Goal: Contribute content: Contribute content

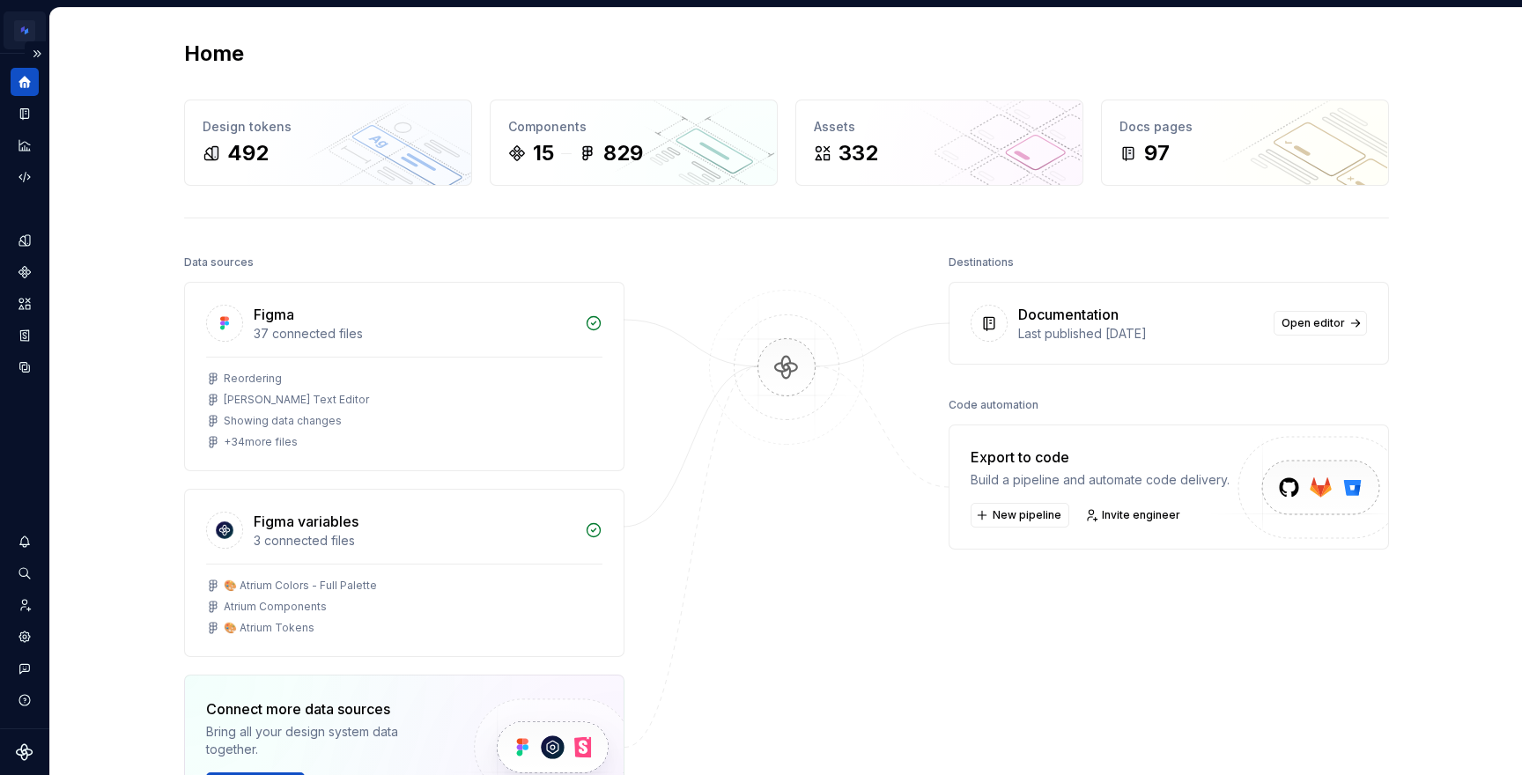
click at [23, 32] on html "Atrium Design System SZ Design system data Home Design tokens 492 Components 15…" at bounding box center [761, 387] width 1522 height 775
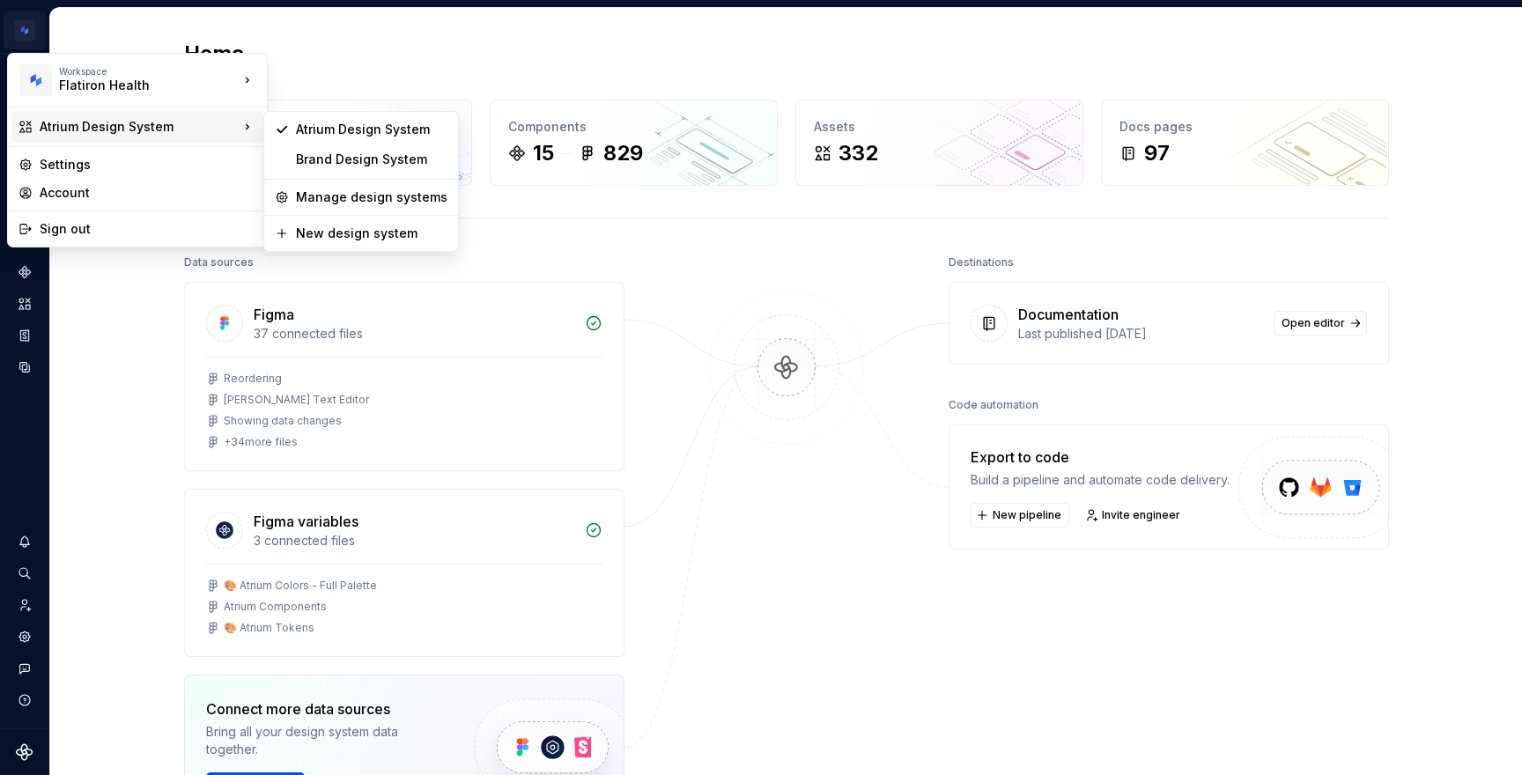
click at [32, 429] on html "Atrium Design System SZ Design system data Home Design tokens 492 Components 15…" at bounding box center [761, 387] width 1522 height 775
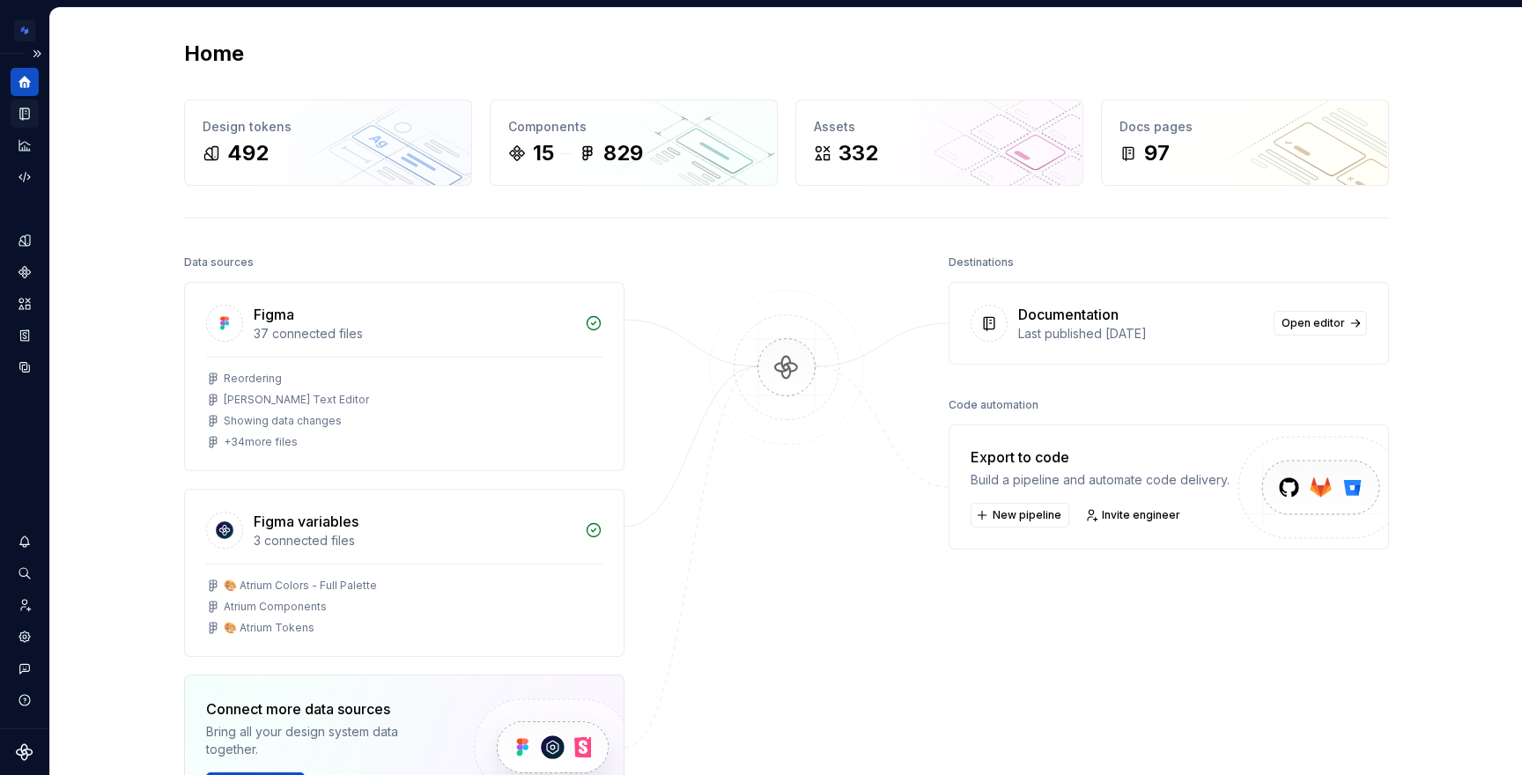
click at [26, 113] on icon "Documentation" at bounding box center [24, 113] width 9 height 11
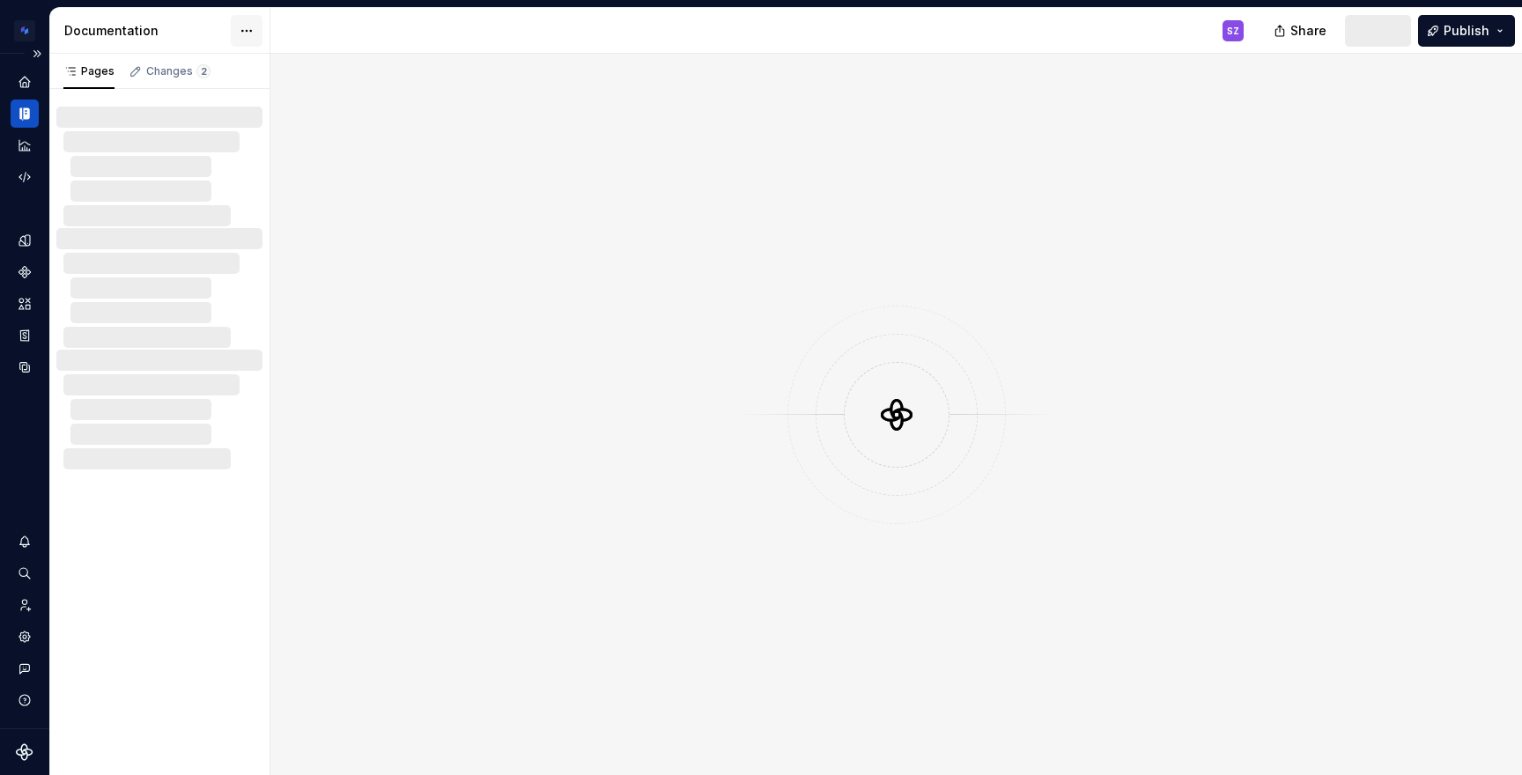
click at [252, 34] on html "Atrium Design System SZ Design system data Documentation SZ Share Publish Pages…" at bounding box center [761, 387] width 1522 height 775
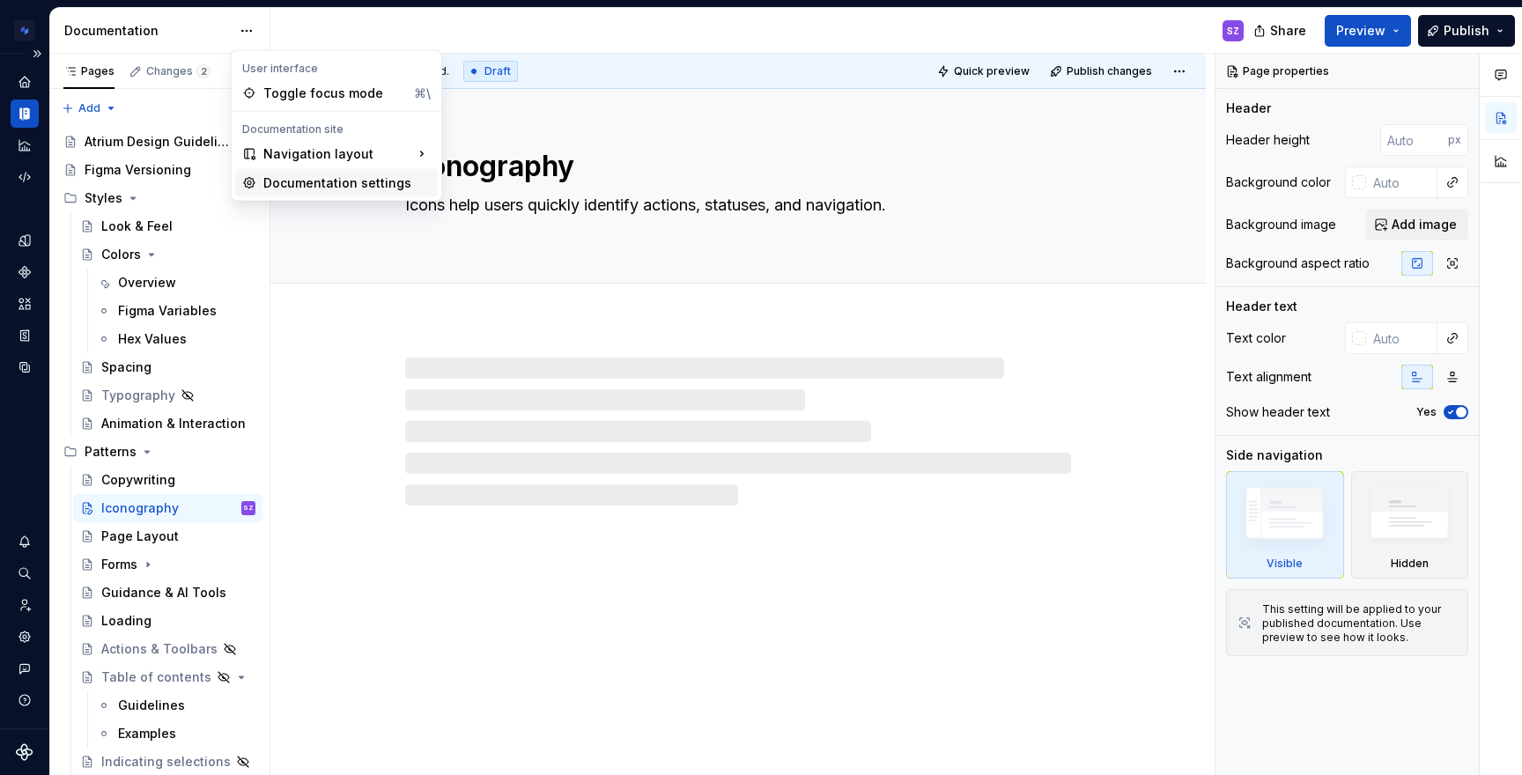
click at [319, 181] on div "Documentation settings" at bounding box center [346, 183] width 167 height 18
type textarea "*"
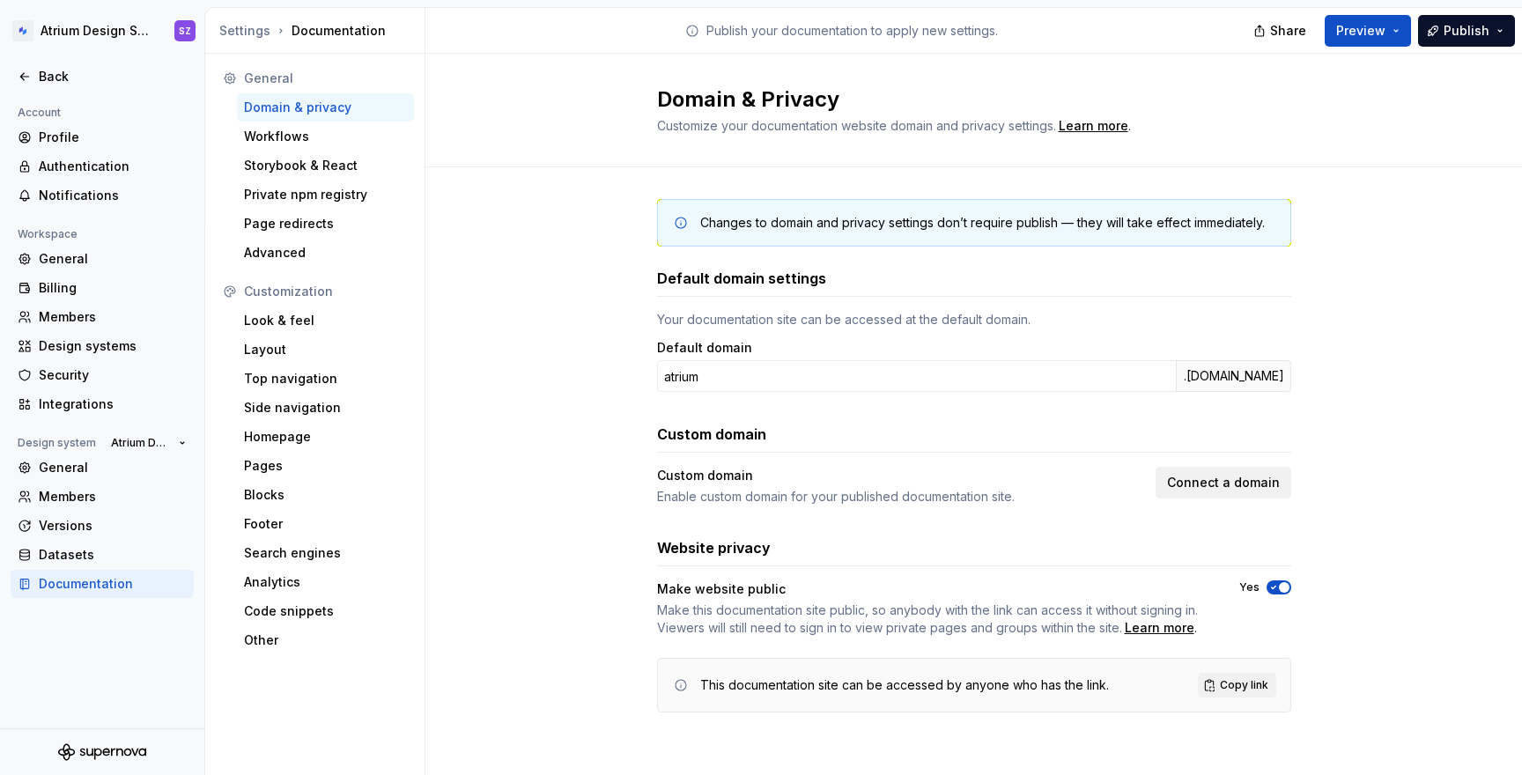
click at [1197, 481] on span "Connect a domain" at bounding box center [1223, 483] width 113 height 18
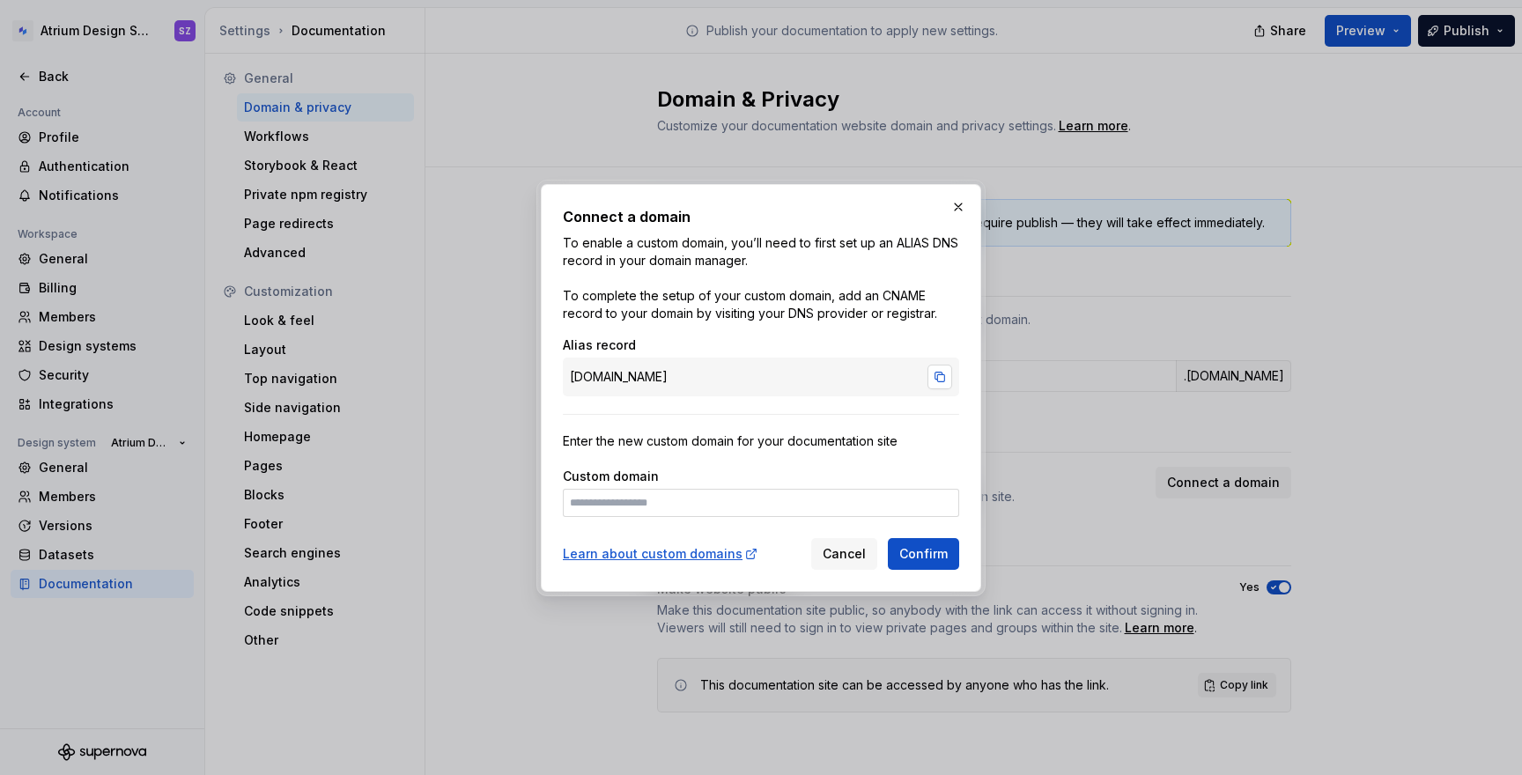
click at [936, 378] on button "button" at bounding box center [939, 377] width 25 height 25
drag, startPoint x: 560, startPoint y: 206, endPoint x: 964, endPoint y: 381, distance: 440.5
click at [964, 381] on div "Connect a domain To enable a custom domain, you’ll need to first set up an ALIA…" at bounding box center [761, 388] width 440 height 408
copy div "Connect a domain To enable a custom domain, you’ll need to first set up an ALIA…"
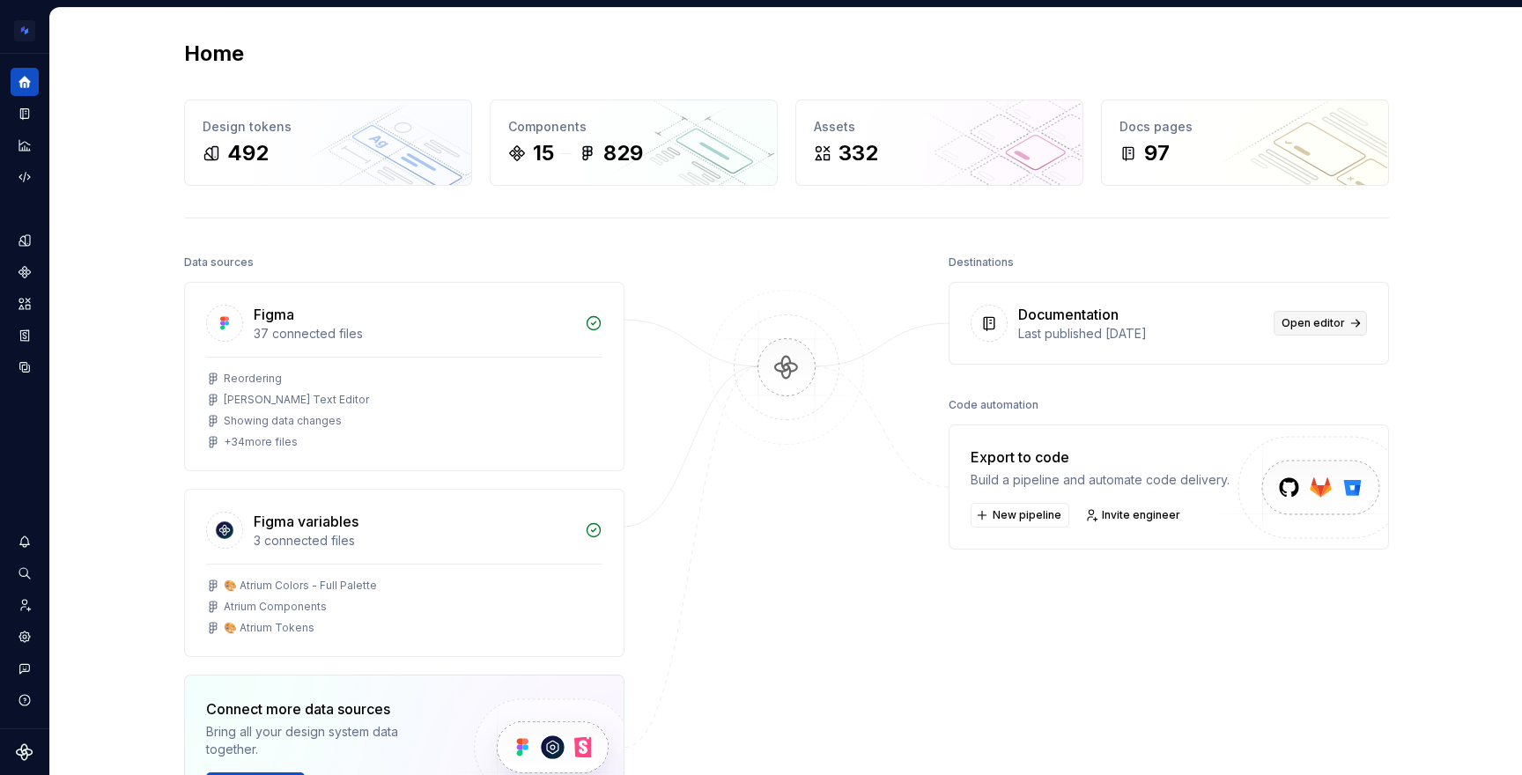
click at [1346, 321] on link "Open editor" at bounding box center [1319, 323] width 93 height 25
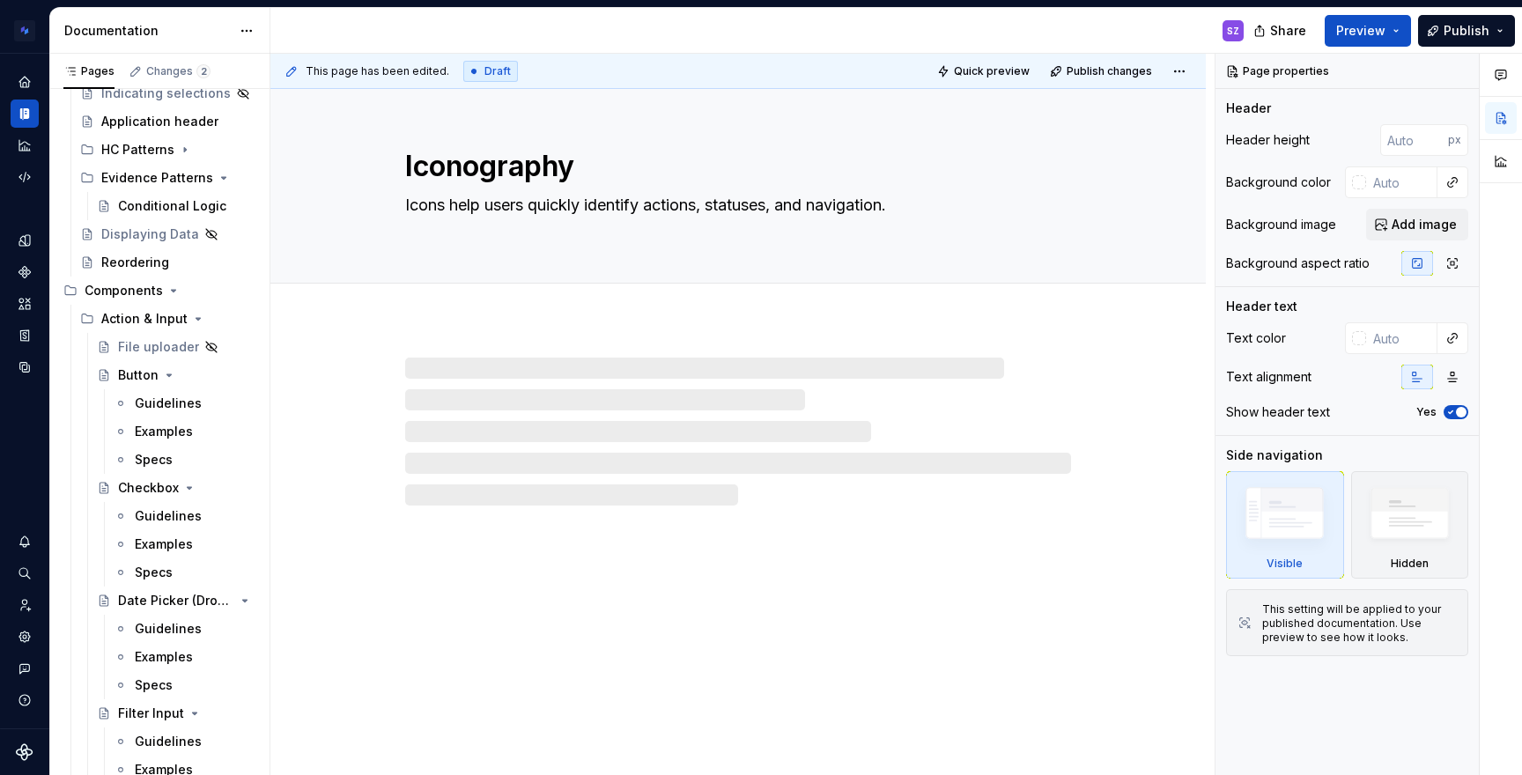
scroll to position [694, 0]
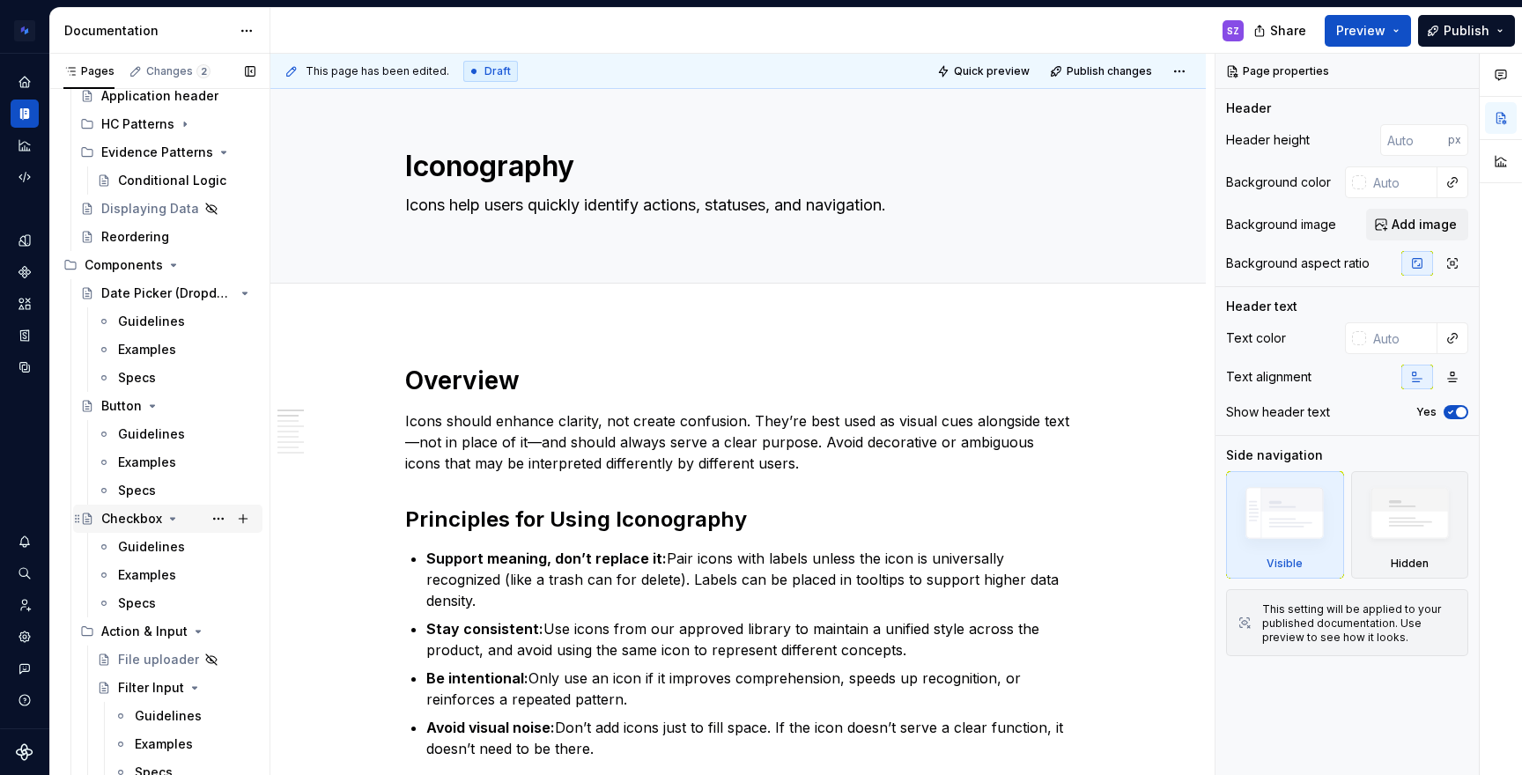
click at [167, 520] on icon "Page tree" at bounding box center [173, 519] width 14 height 14
click at [151, 402] on icon "Page tree" at bounding box center [152, 406] width 14 height 14
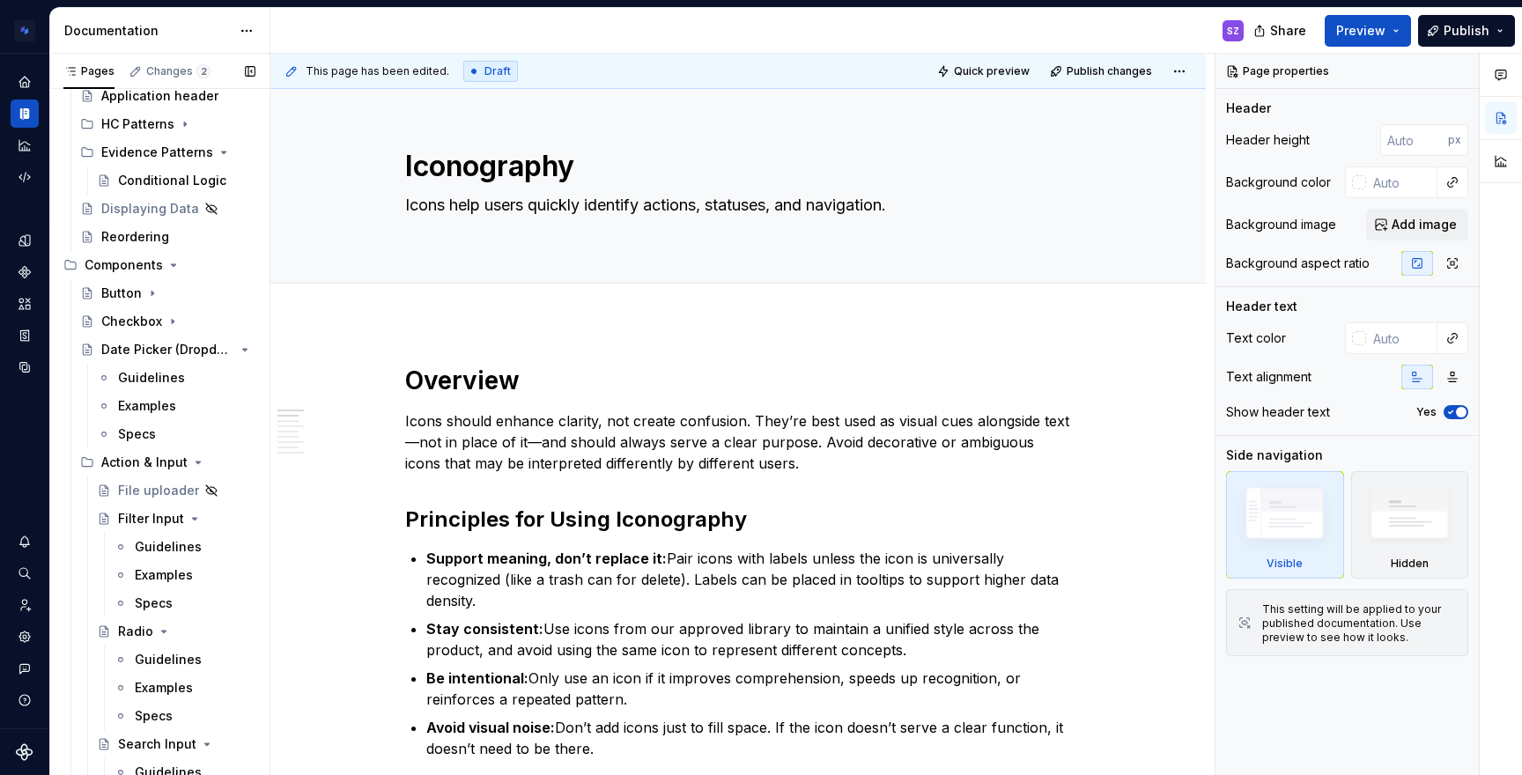
scroll to position [722, 0]
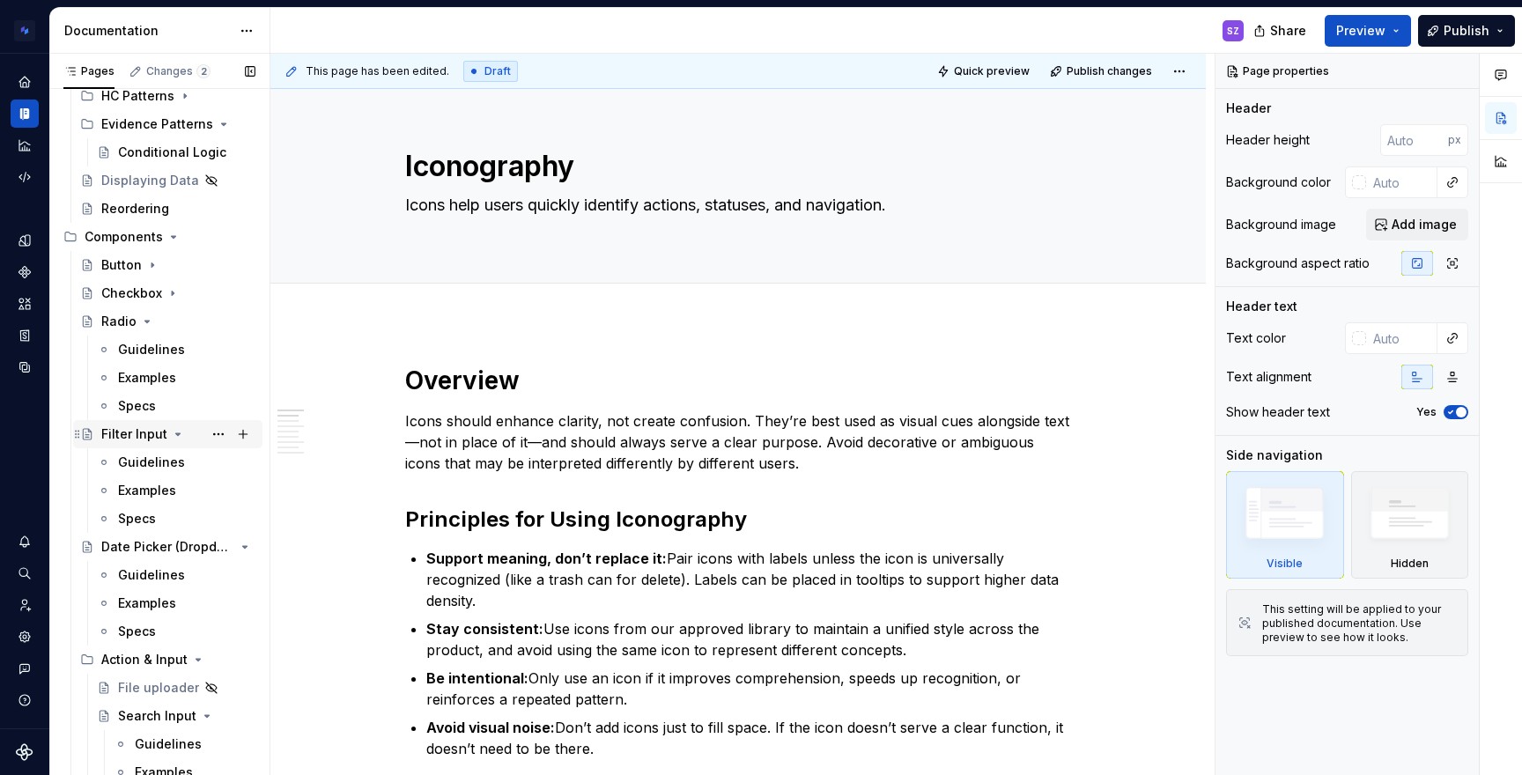
click at [176, 433] on icon "Page tree" at bounding box center [178, 434] width 4 height 2
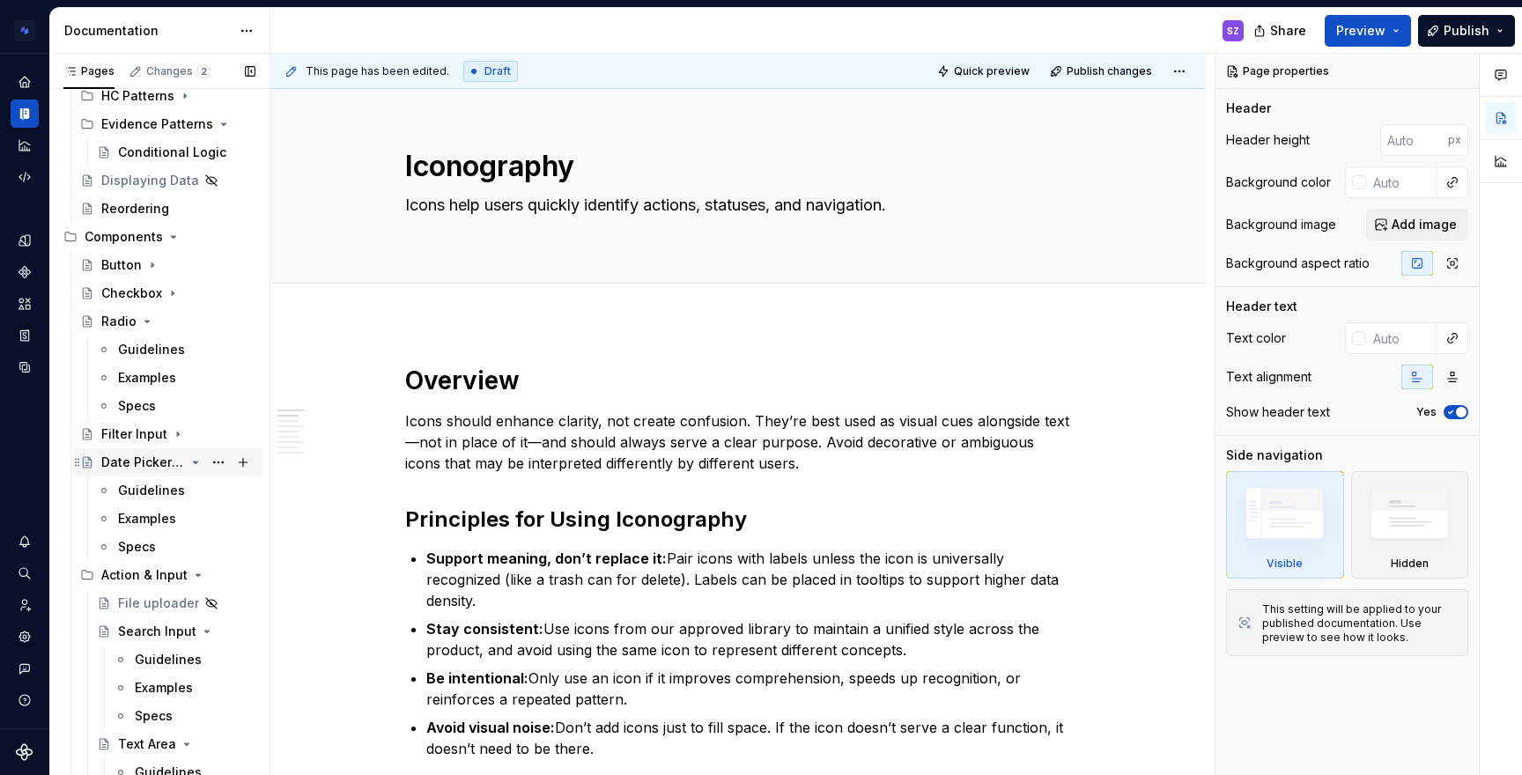
click at [194, 462] on icon "Page tree" at bounding box center [196, 462] width 4 height 2
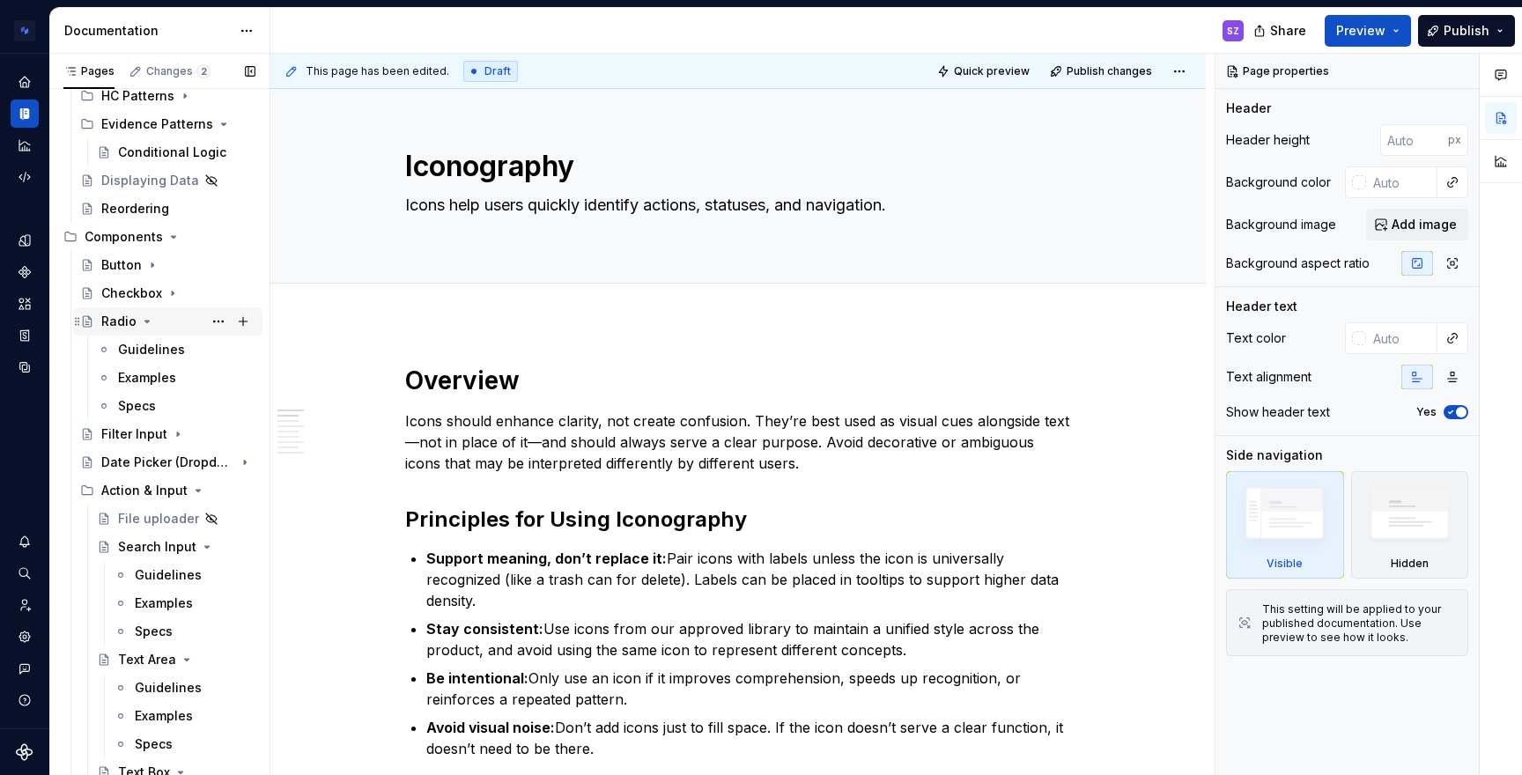
click at [145, 317] on icon "Page tree" at bounding box center [147, 321] width 14 height 14
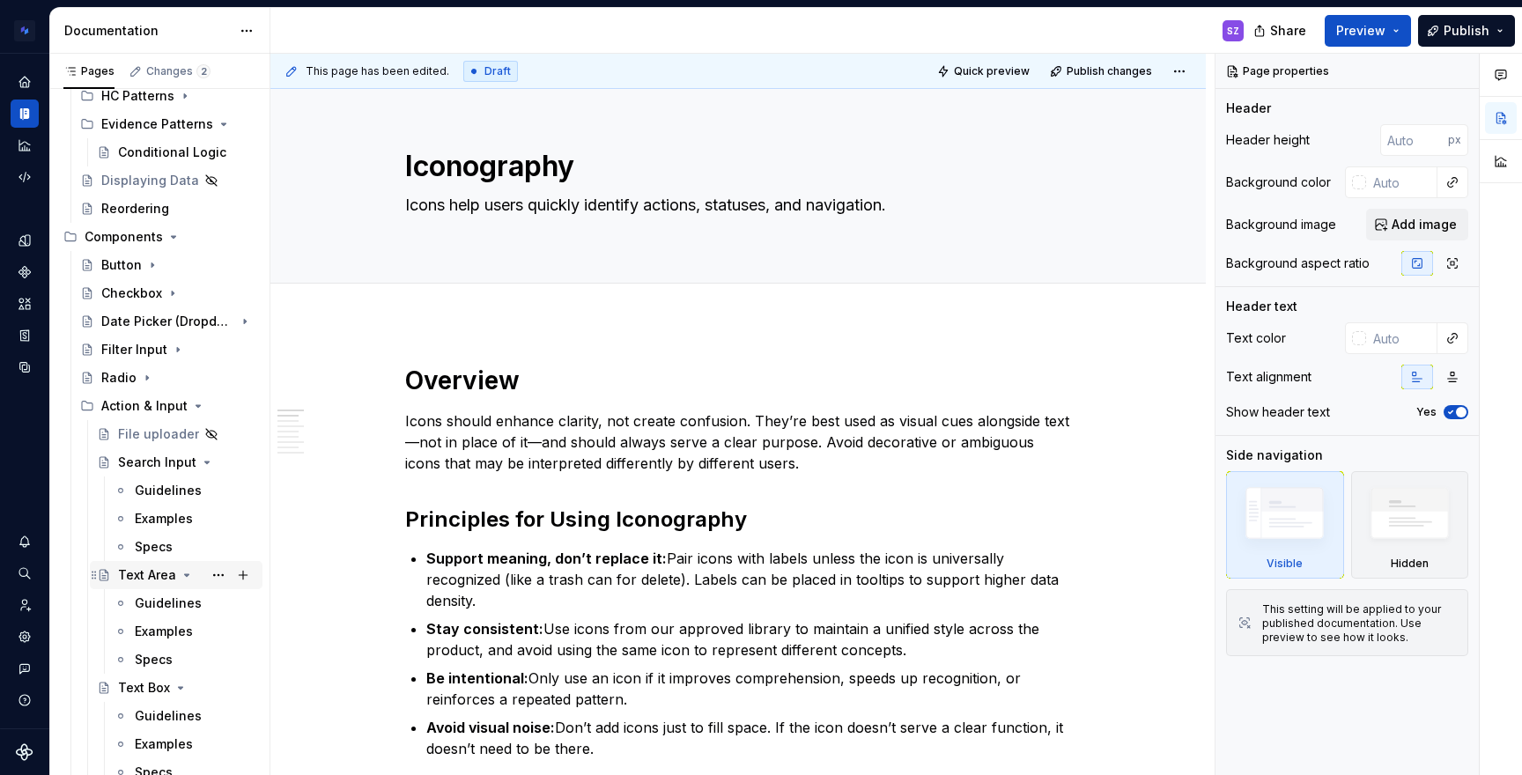
click at [184, 570] on icon "Page tree" at bounding box center [187, 575] width 14 height 14
click at [206, 465] on button "Page tree" at bounding box center [218, 462] width 25 height 25
click at [182, 461] on div "Pages Changes 2 Add Accessibility guide for tree Page tree. Navigate the tree w…" at bounding box center [159, 418] width 220 height 729
click at [188, 461] on icon "Page tree" at bounding box center [195, 462] width 14 height 14
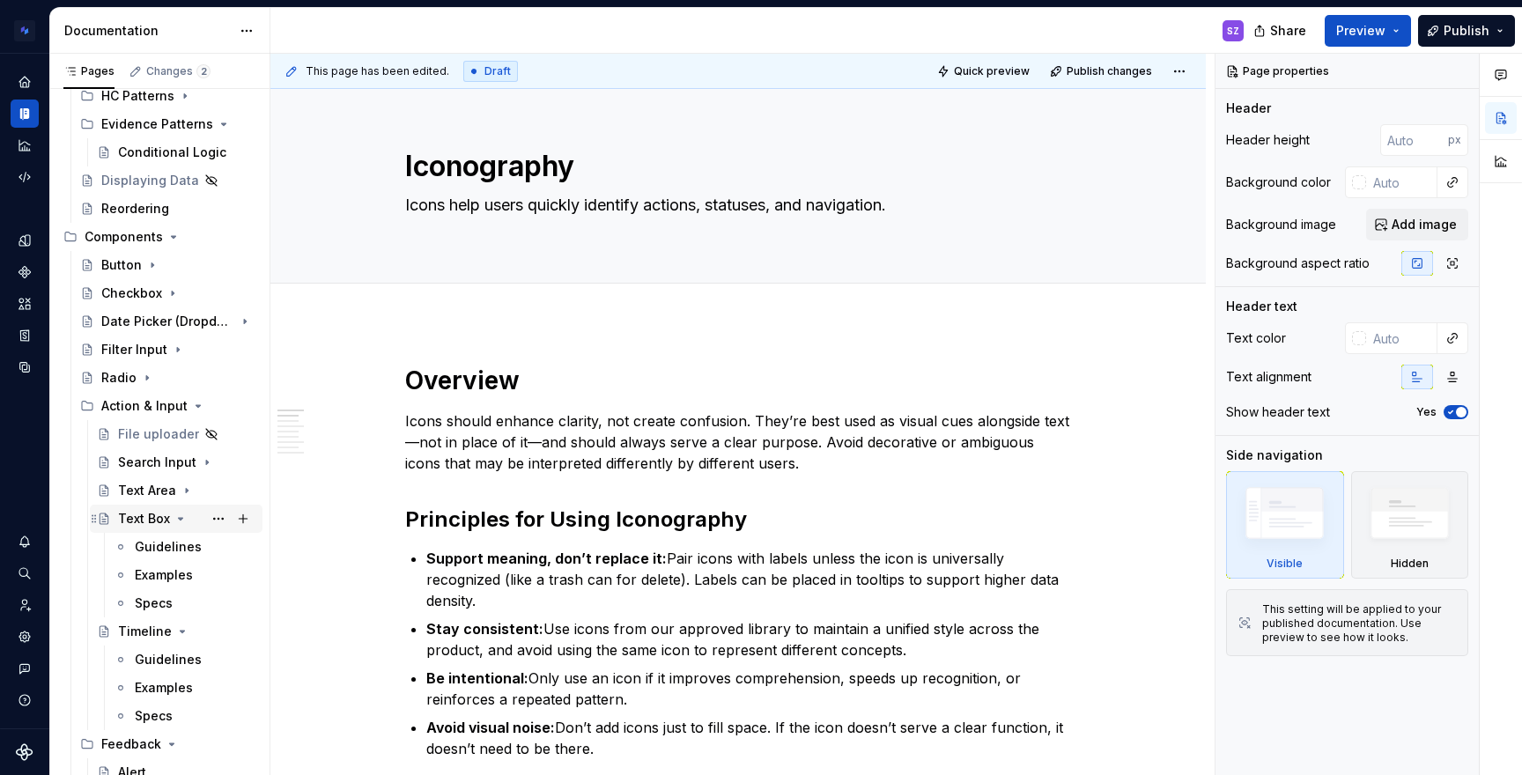
click at [180, 514] on icon "Page tree" at bounding box center [180, 519] width 14 height 14
click at [181, 546] on icon "Page tree" at bounding box center [183, 547] width 4 height 2
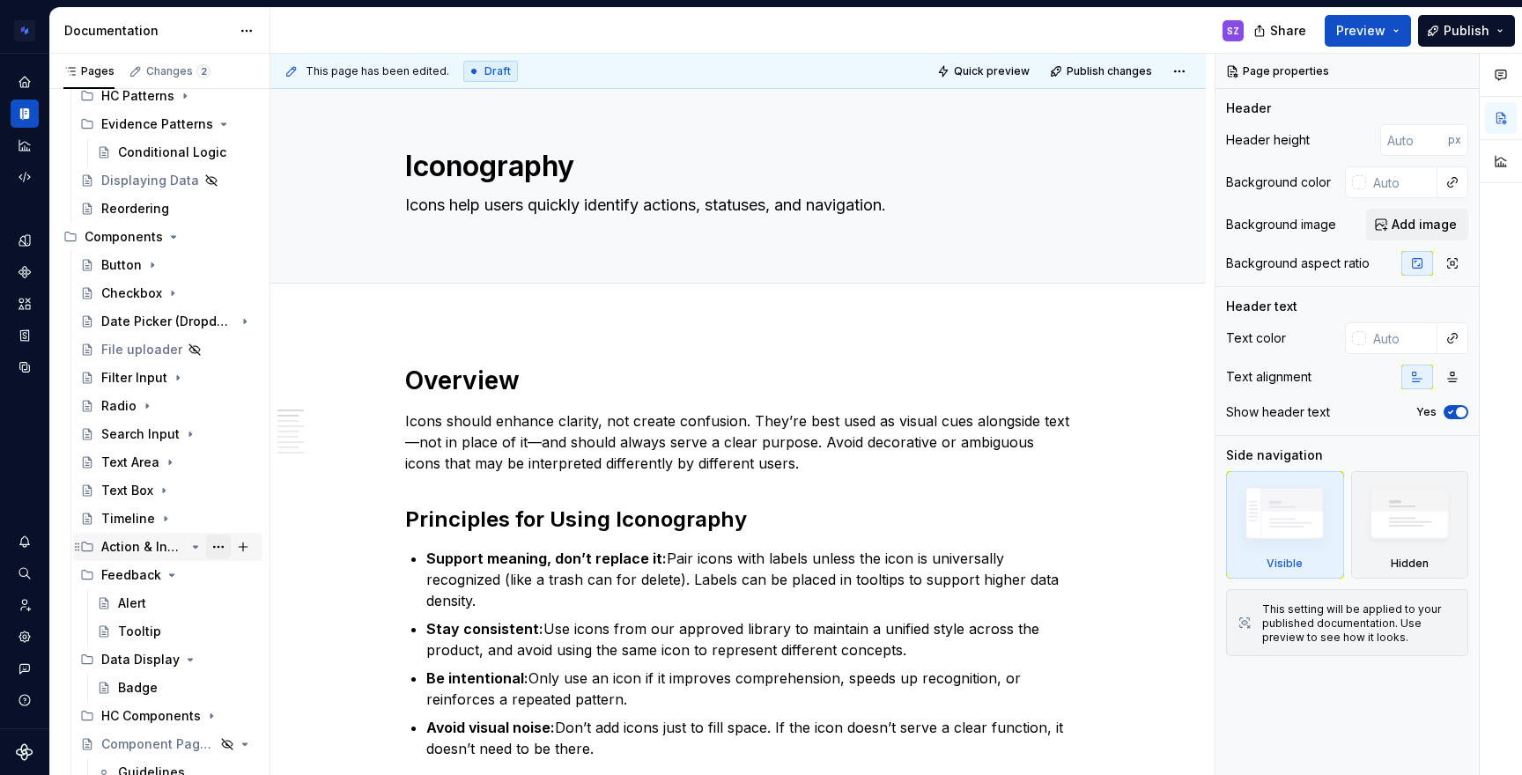
click at [209, 546] on button "Page tree" at bounding box center [218, 546] width 25 height 25
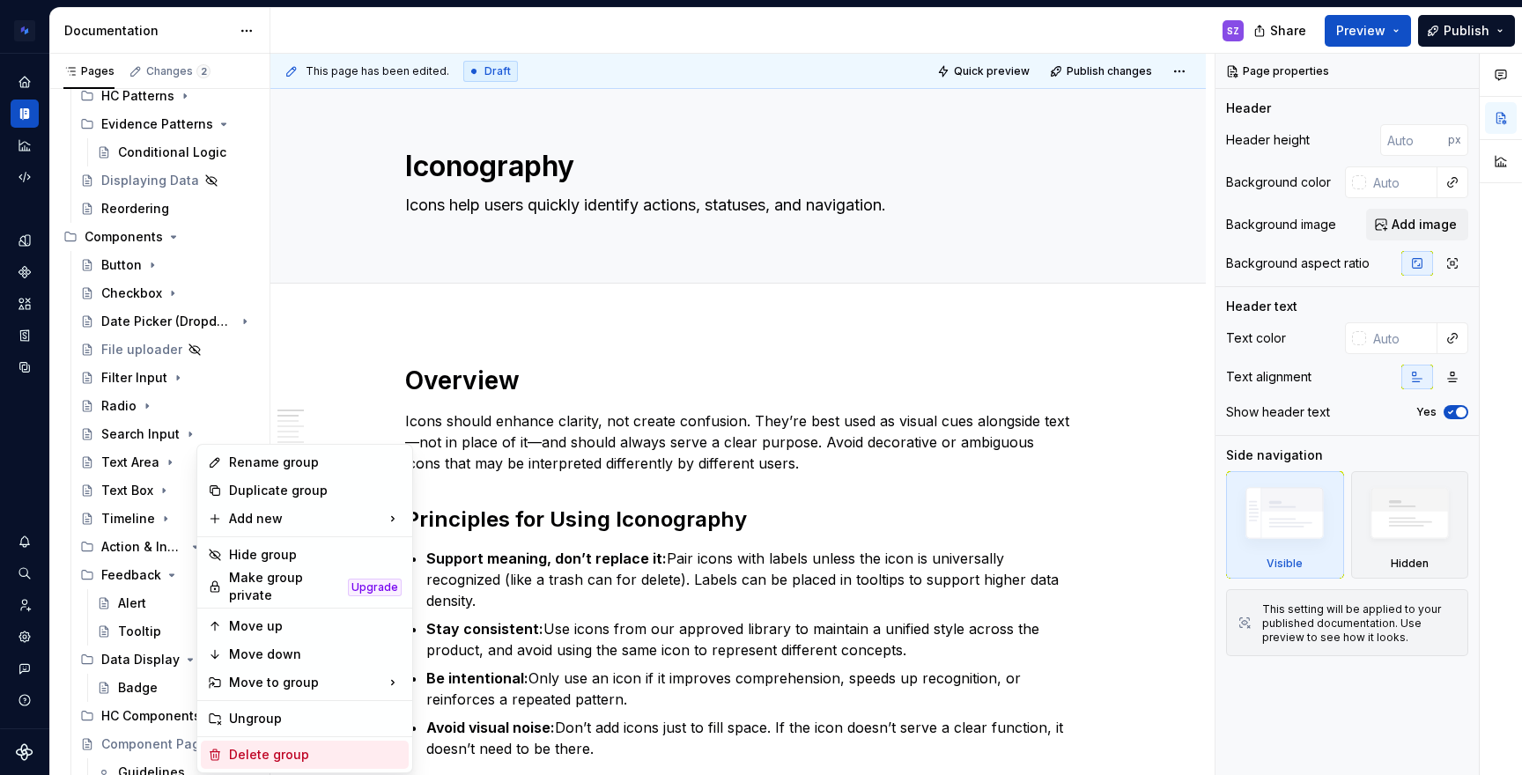
click at [287, 746] on div "Delete group" at bounding box center [315, 755] width 173 height 18
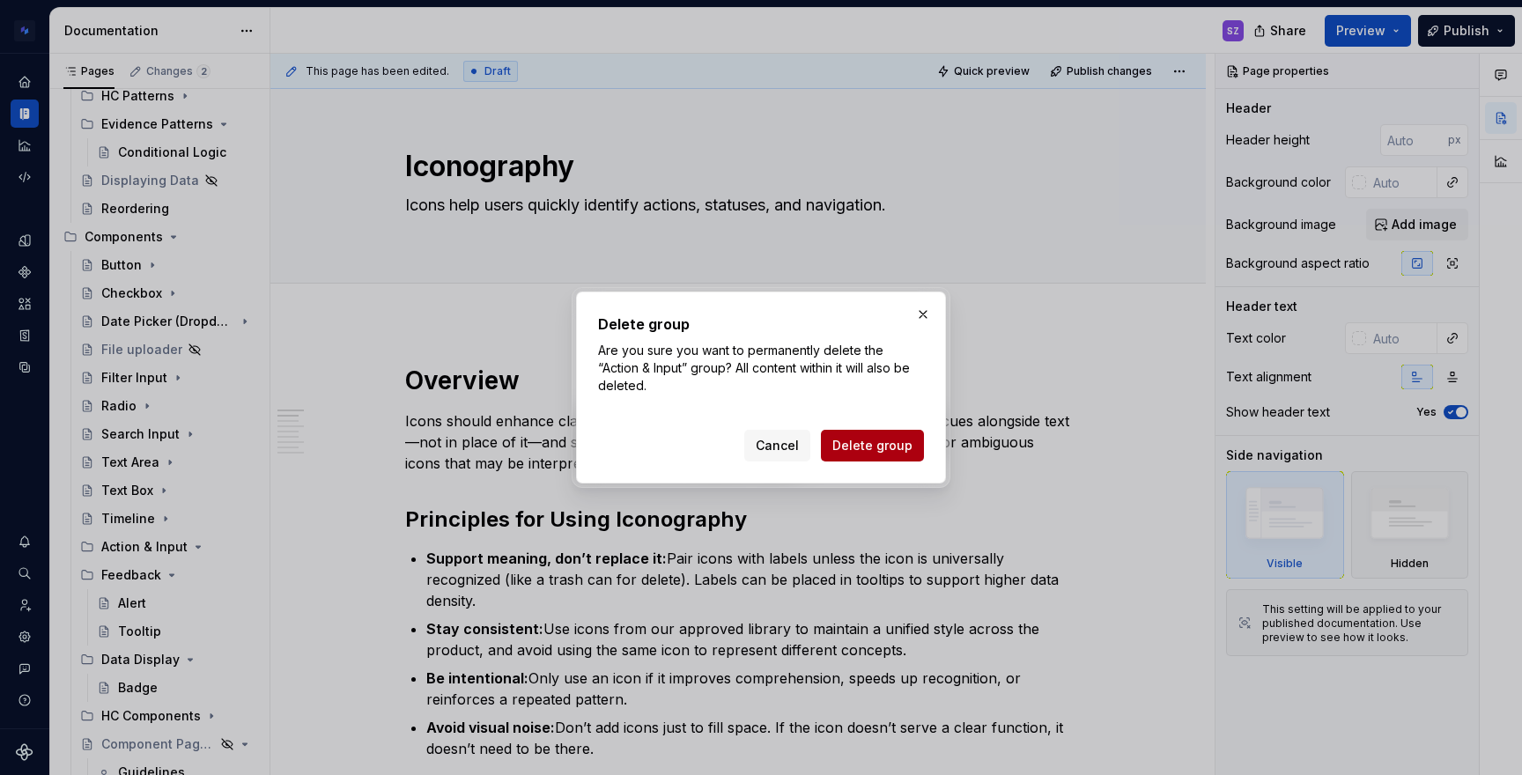
click at [857, 453] on span "Delete group" at bounding box center [872, 446] width 80 height 18
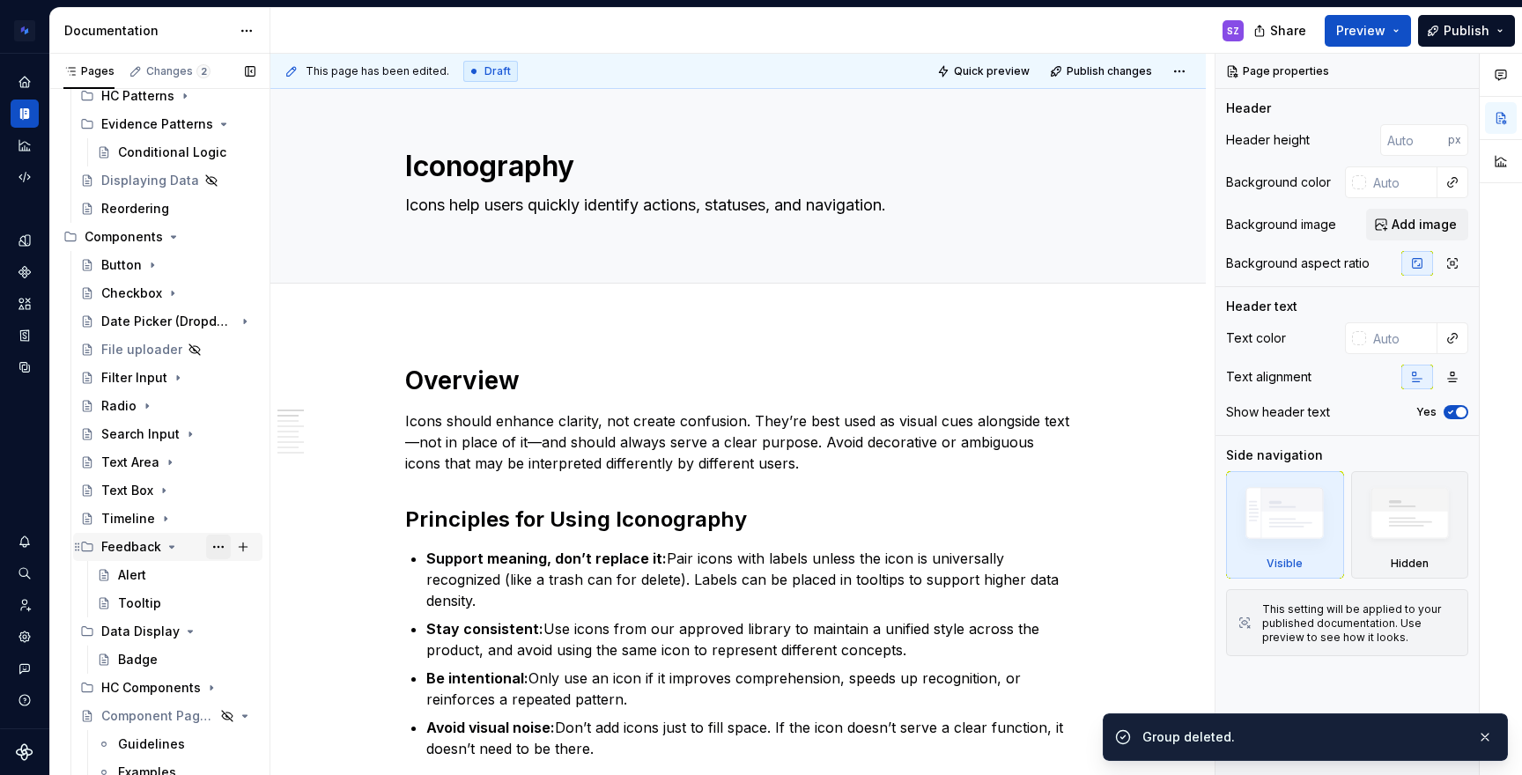
click at [212, 547] on button "Page tree" at bounding box center [218, 546] width 25 height 25
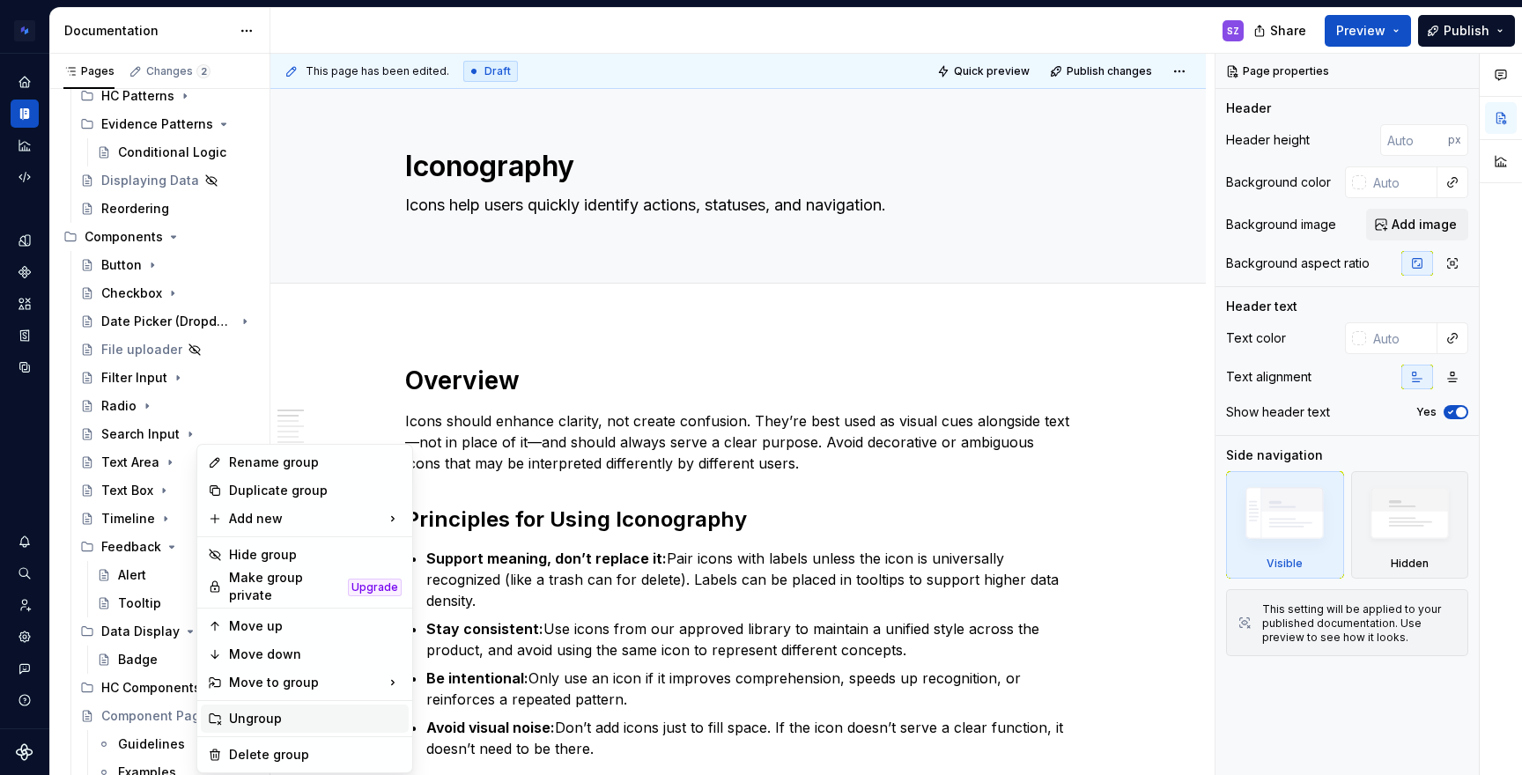
click at [266, 710] on div "Ungroup" at bounding box center [315, 719] width 173 height 18
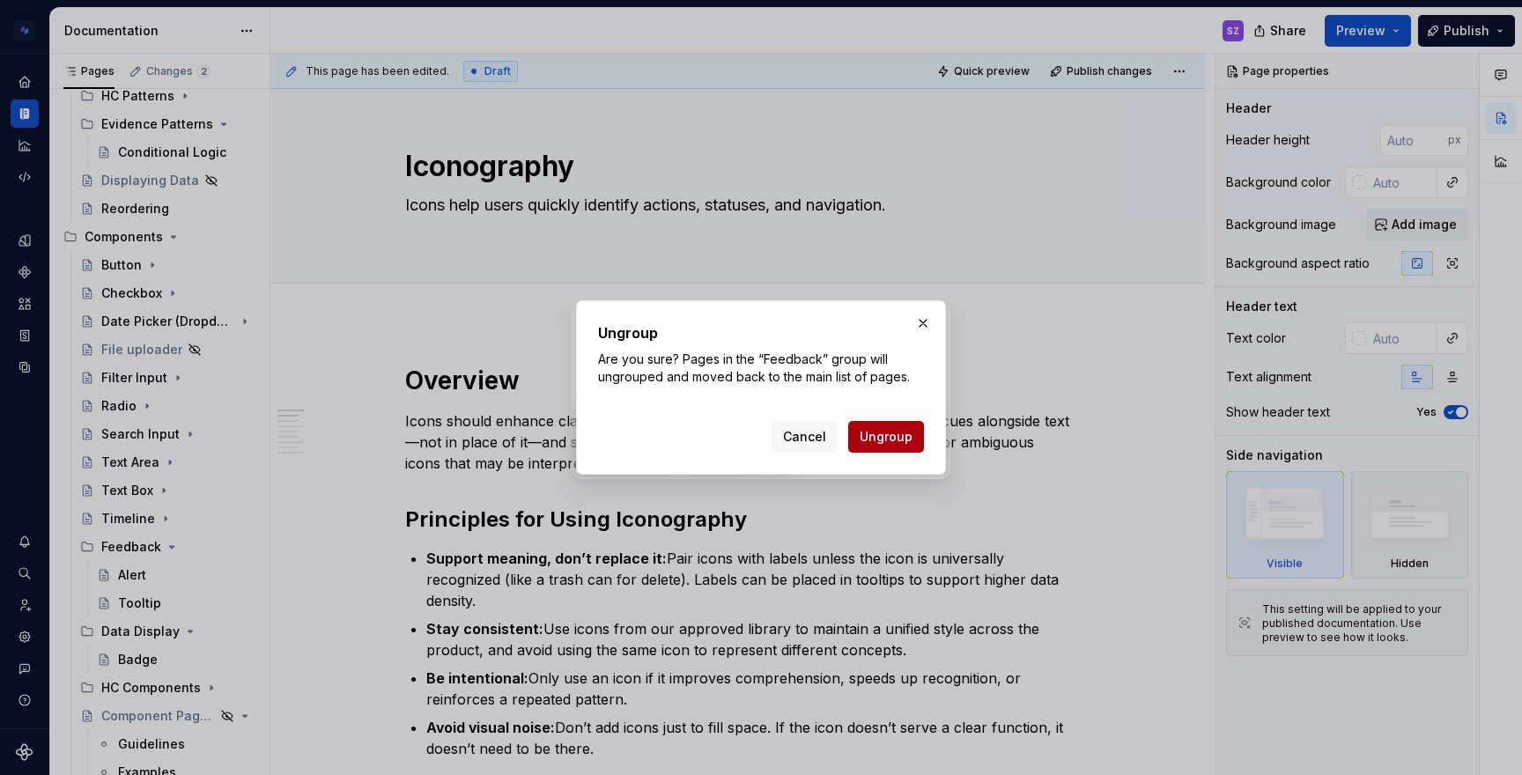
click at [886, 427] on button "Ungroup" at bounding box center [886, 437] width 76 height 32
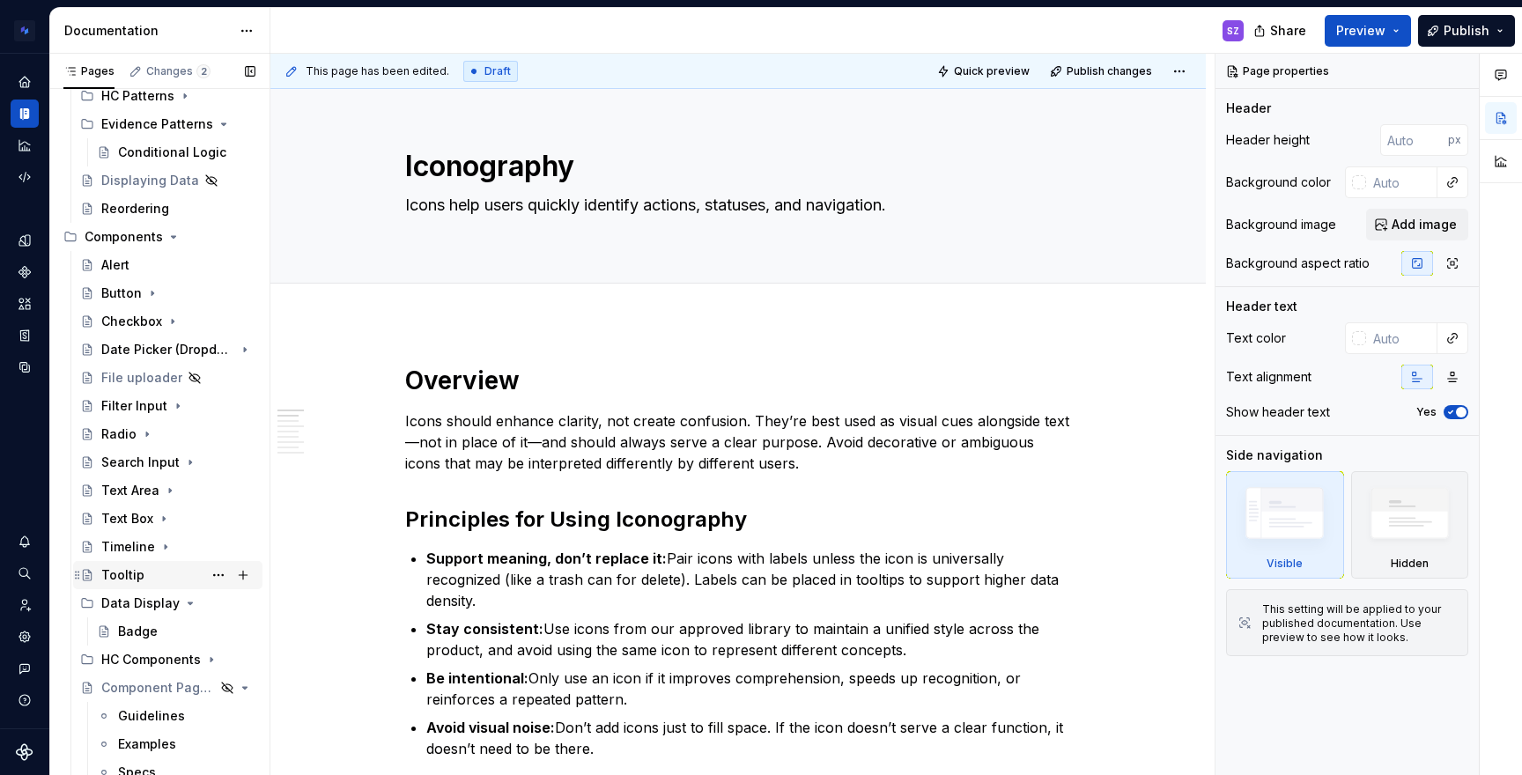
scroll to position [757, 0]
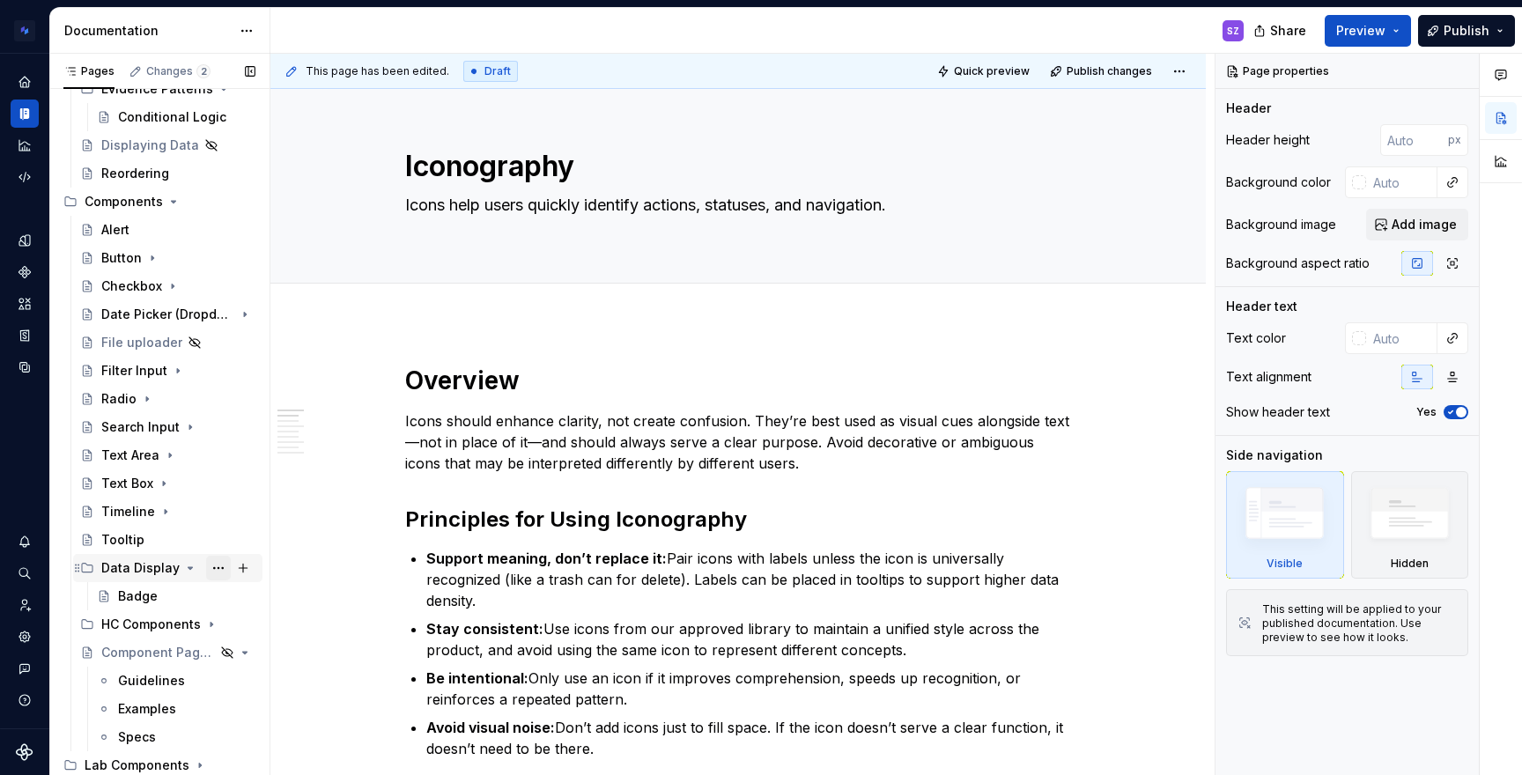
click at [209, 571] on button "Page tree" at bounding box center [218, 568] width 25 height 25
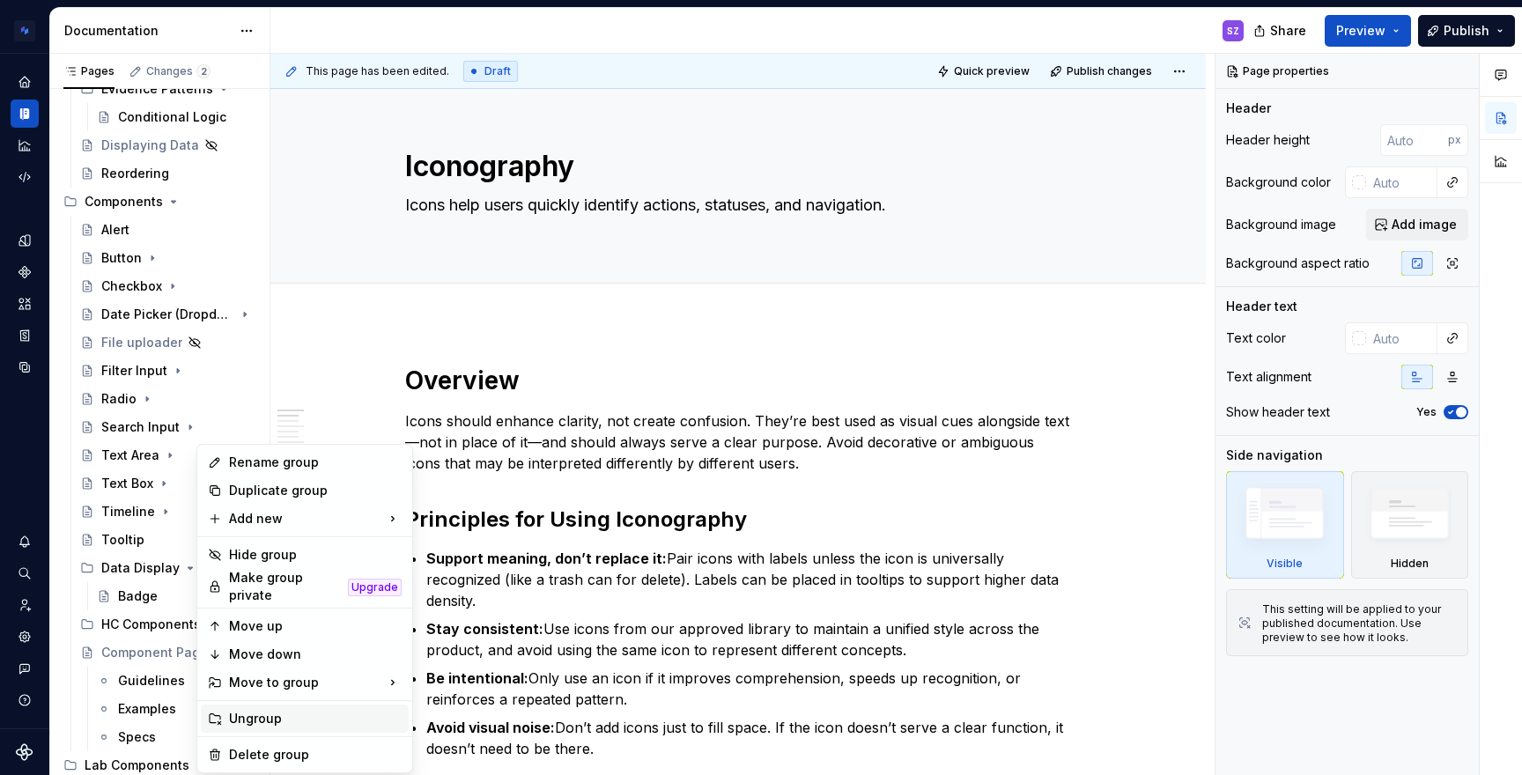
click at [276, 714] on div "Ungroup" at bounding box center [315, 719] width 173 height 18
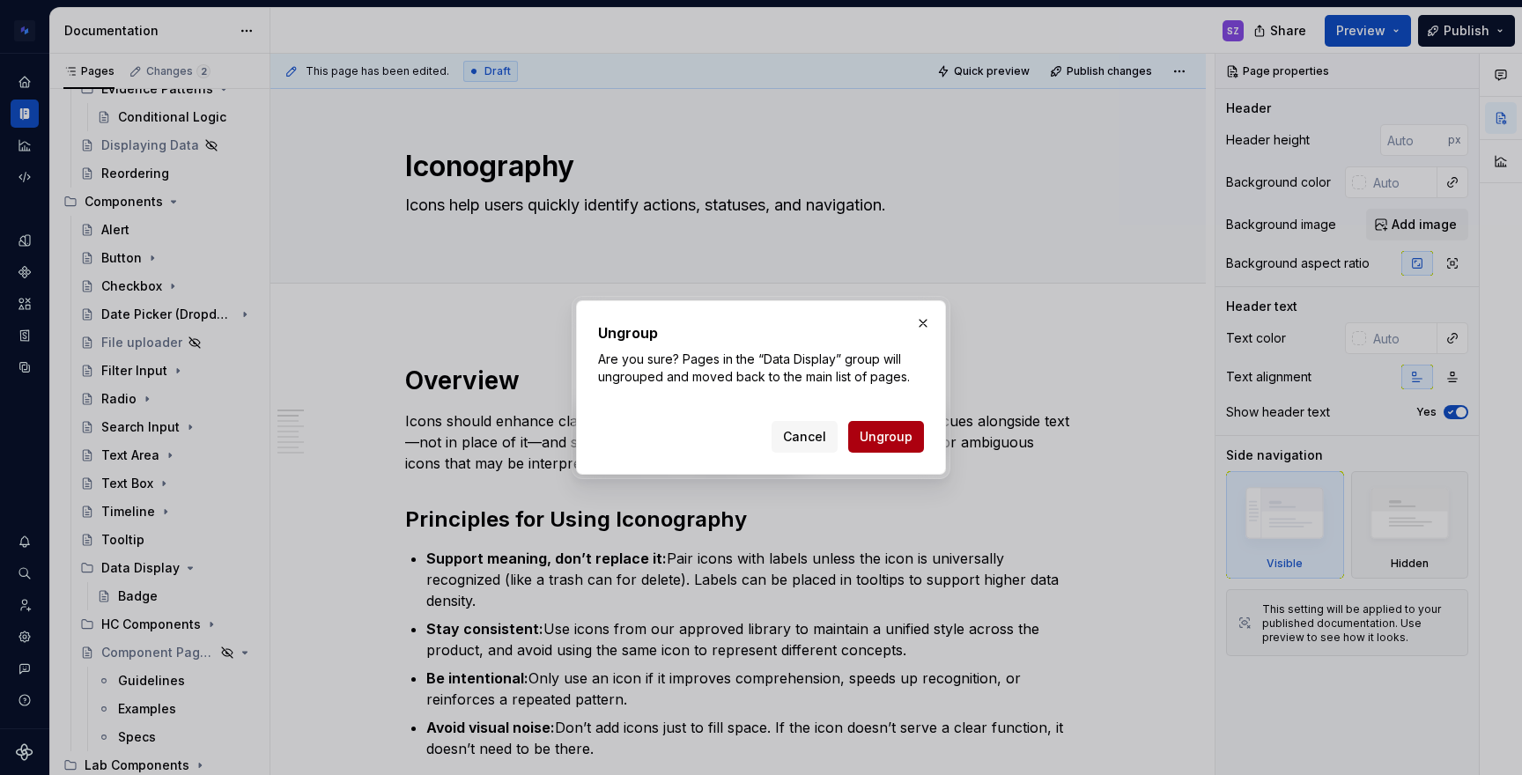
click at [894, 446] on button "Ungroup" at bounding box center [886, 437] width 76 height 32
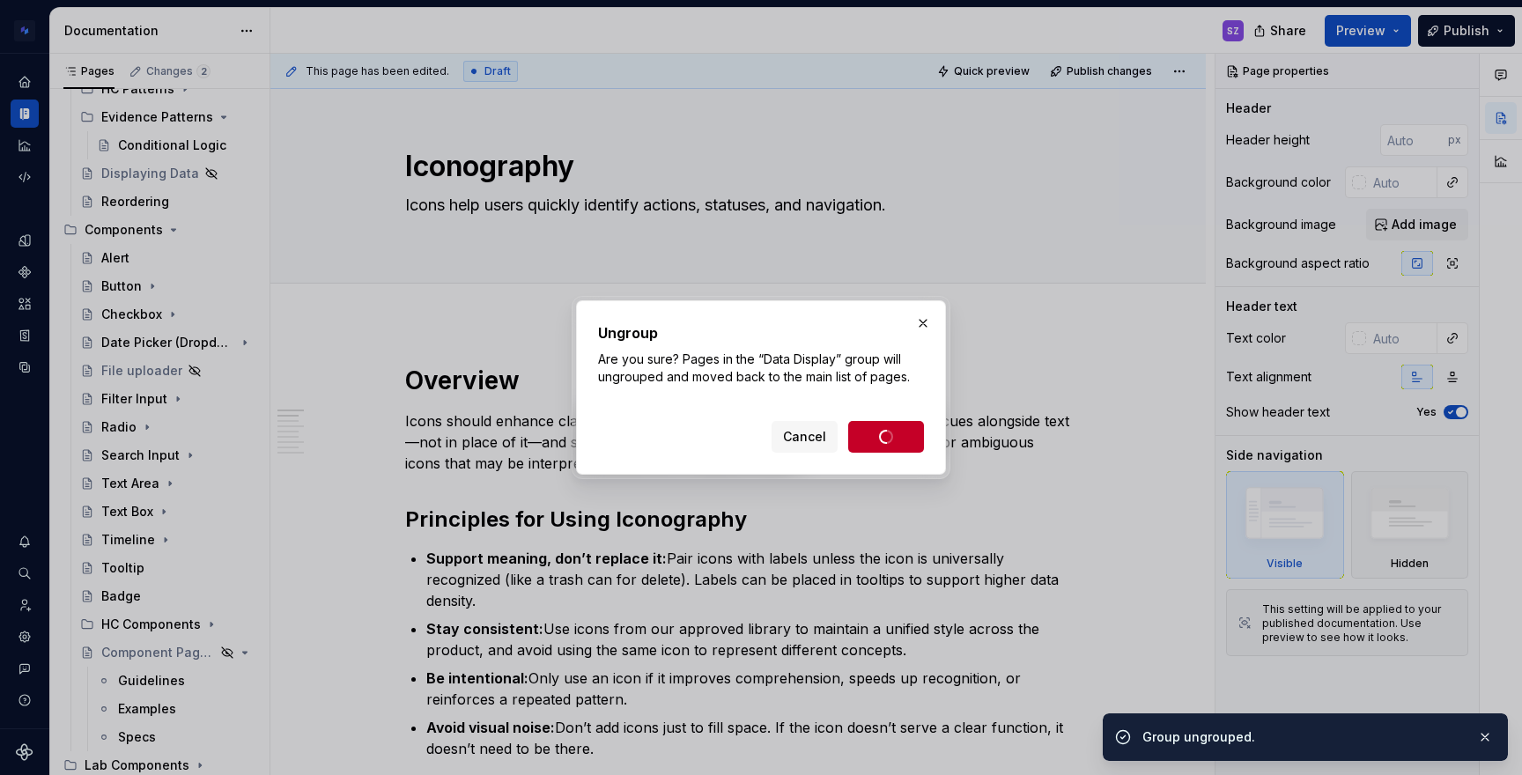
scroll to position [729, 0]
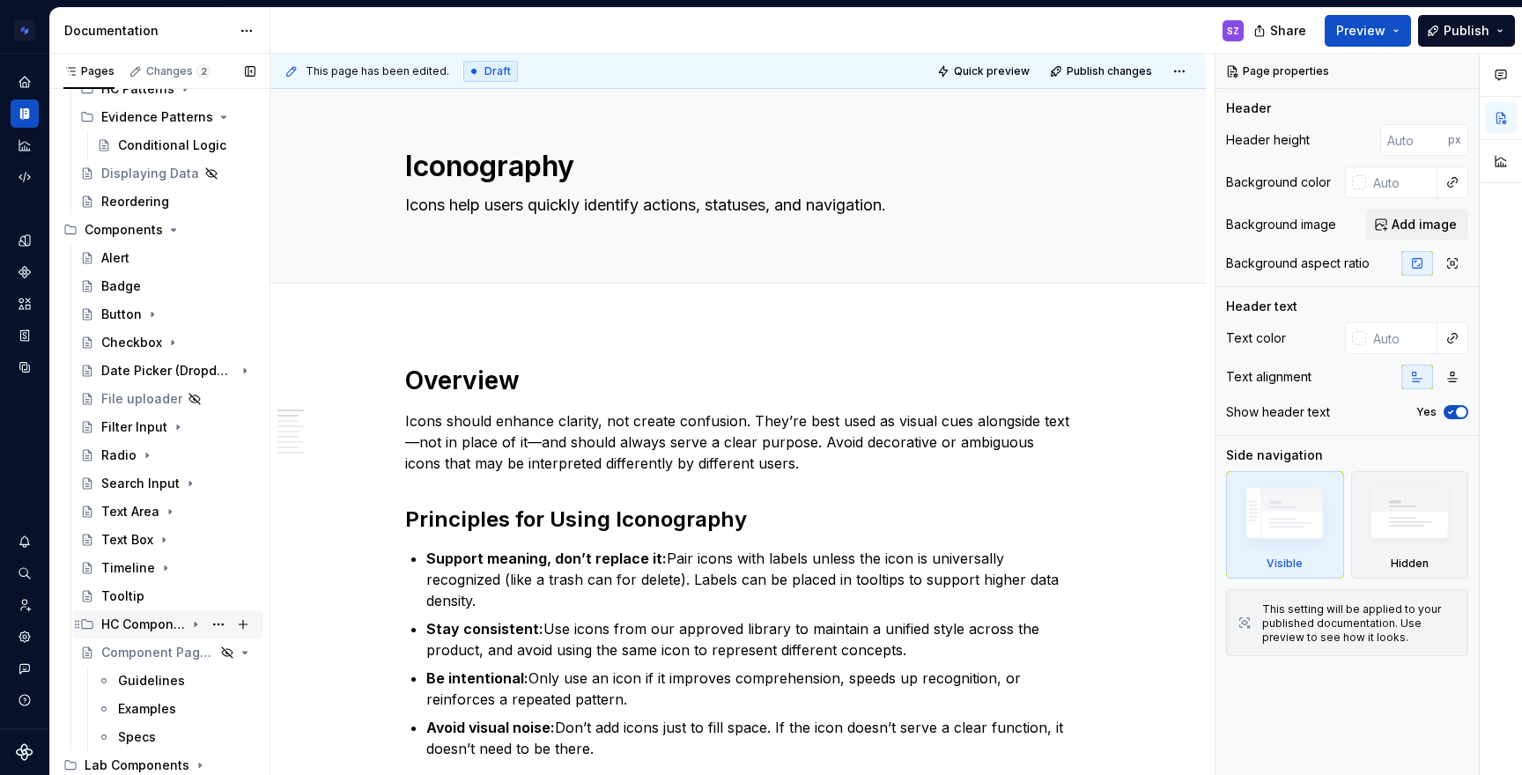
click at [188, 620] on icon "Page tree" at bounding box center [195, 624] width 14 height 14
click at [194, 624] on icon "Page tree" at bounding box center [196, 624] width 4 height 2
click at [114, 293] on div "Badge" at bounding box center [121, 286] width 40 height 18
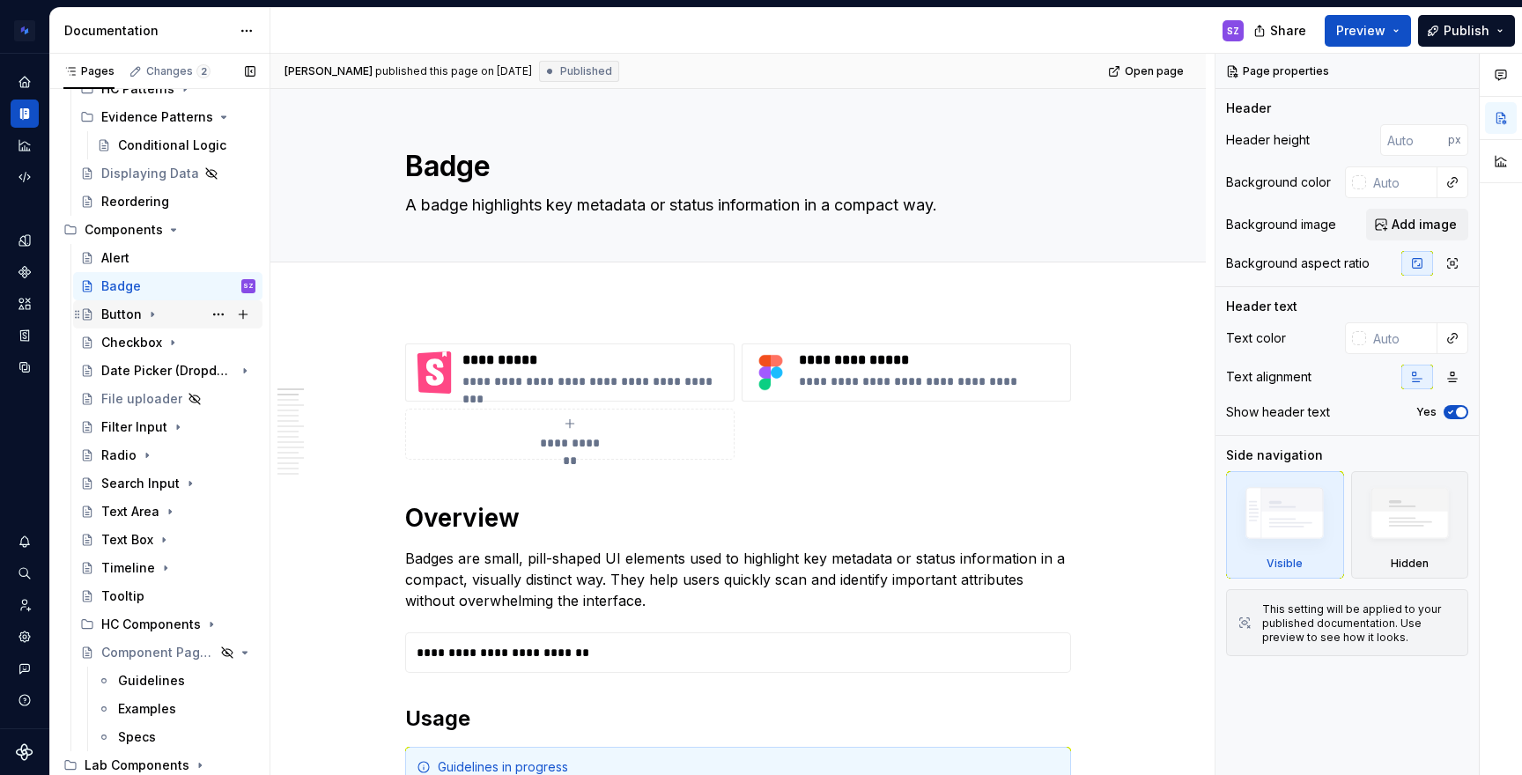
click at [108, 318] on div "Button" at bounding box center [121, 315] width 41 height 18
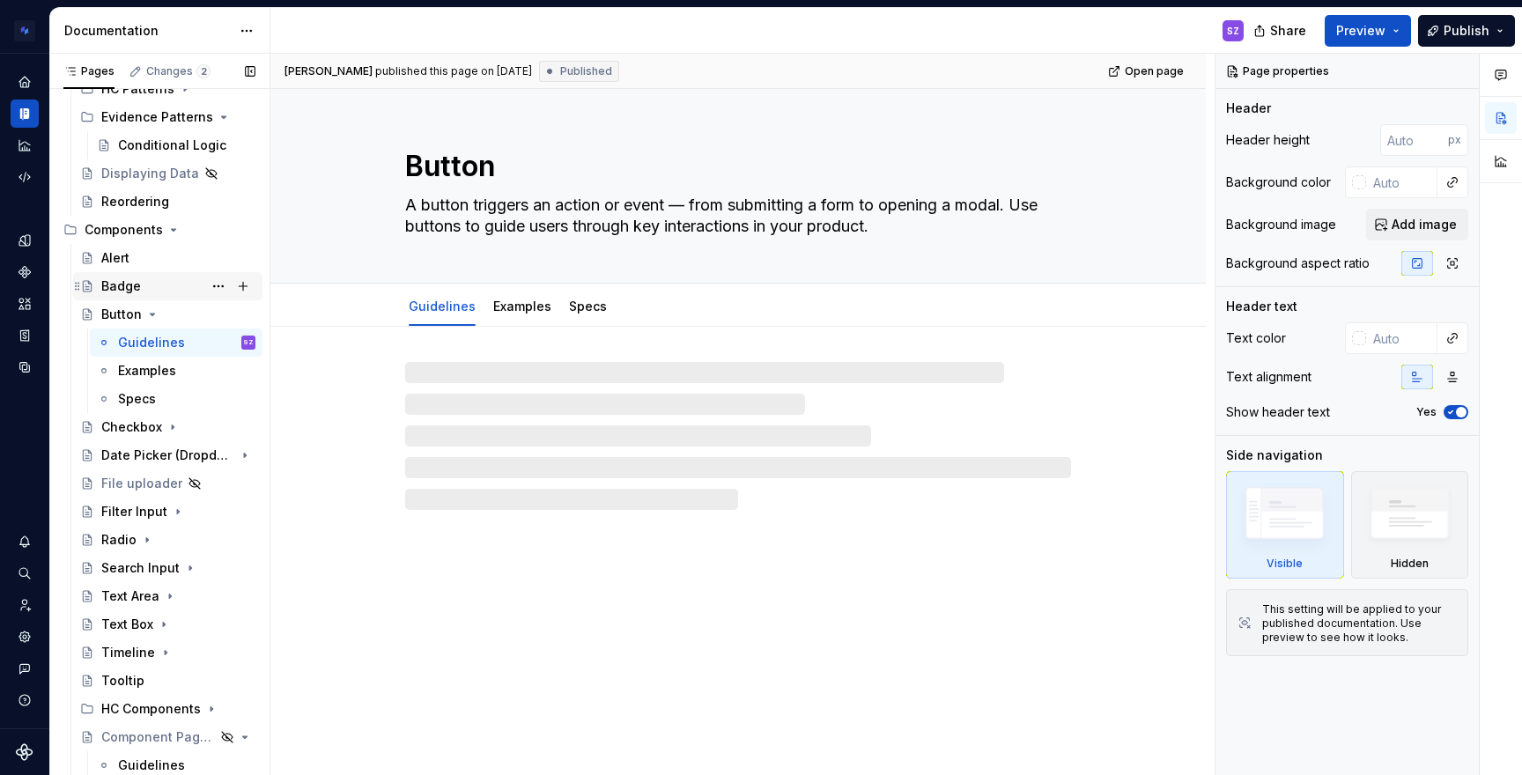
click at [111, 282] on div "Badge" at bounding box center [121, 286] width 40 height 18
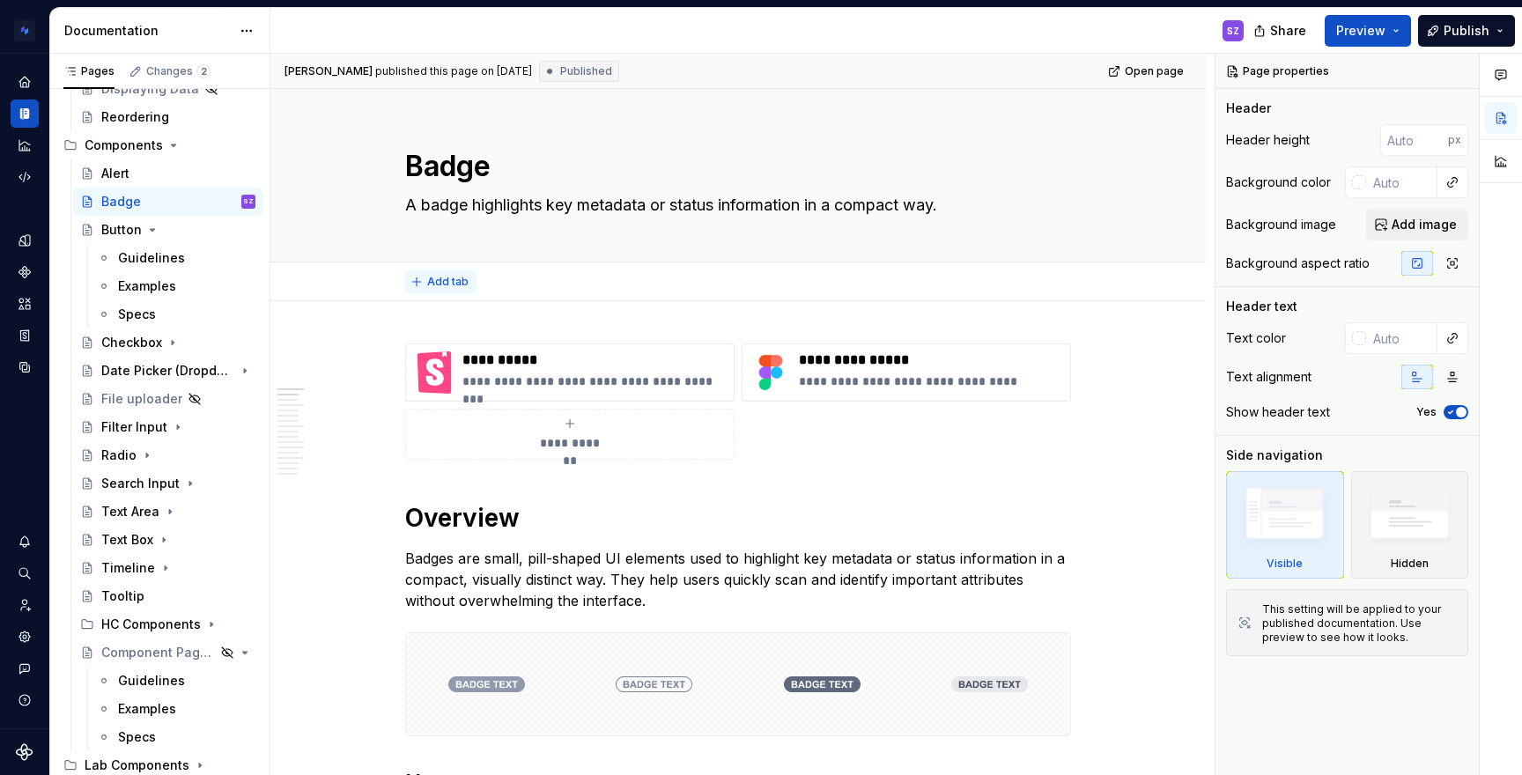
type textarea "*"
click at [442, 276] on span "Add tab" at bounding box center [447, 282] width 41 height 14
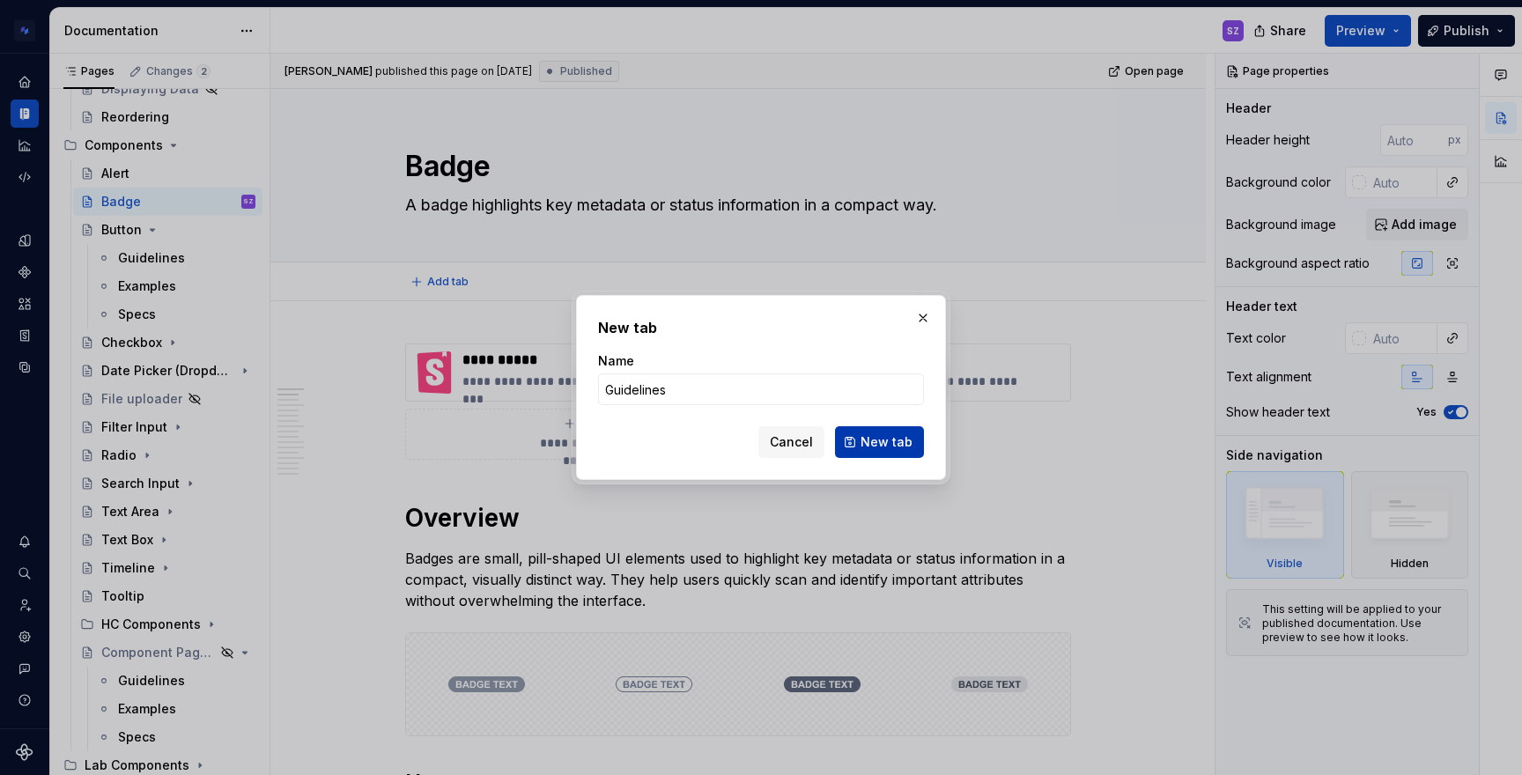
type input "Guidelines"
click at [905, 443] on span "New tab" at bounding box center [886, 442] width 52 height 18
type textarea "*"
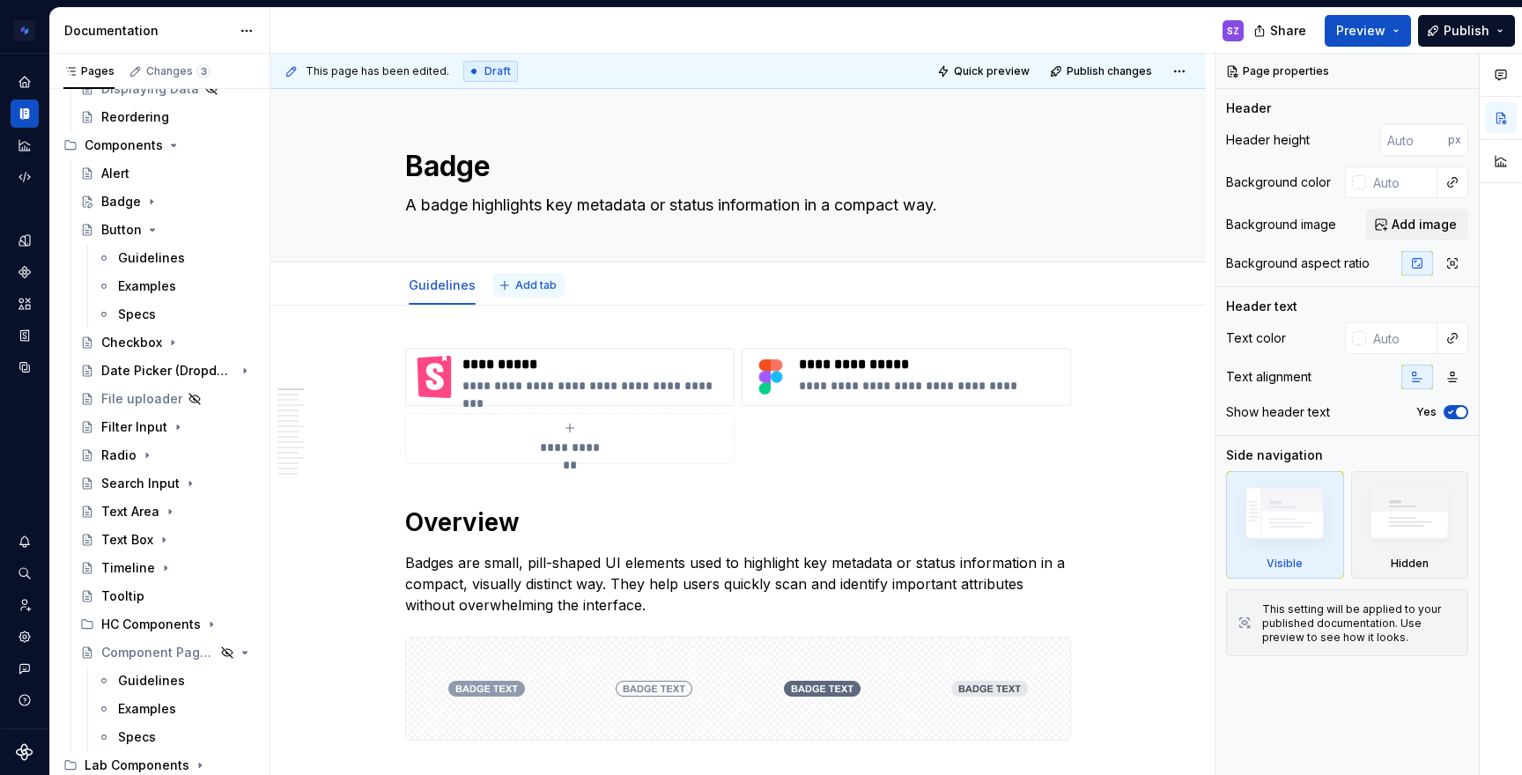
click at [527, 284] on span "Add tab" at bounding box center [535, 285] width 41 height 14
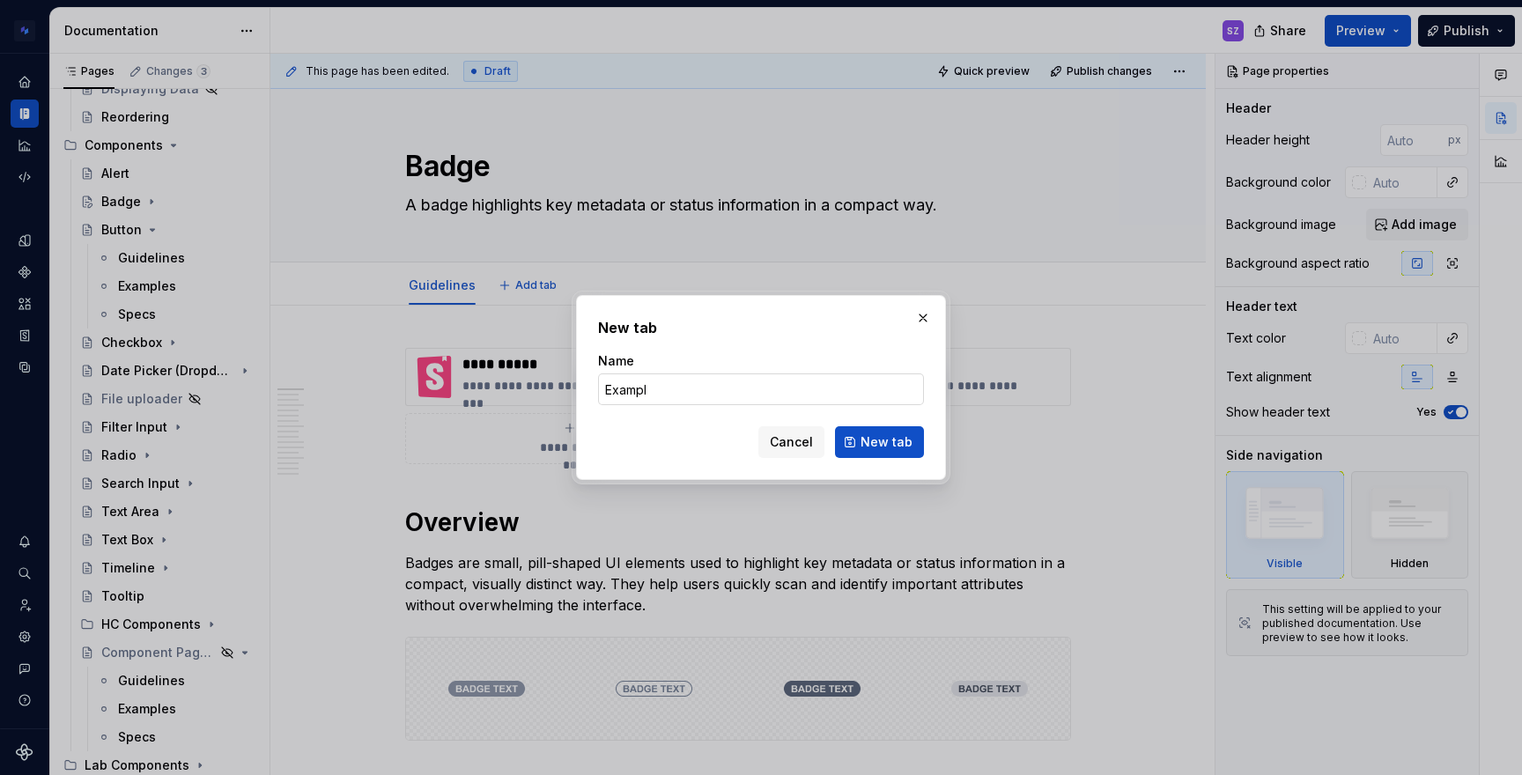
type input "Example"
type textarea "*"
type input "Examples"
click at [873, 446] on span "New tab" at bounding box center [886, 442] width 52 height 18
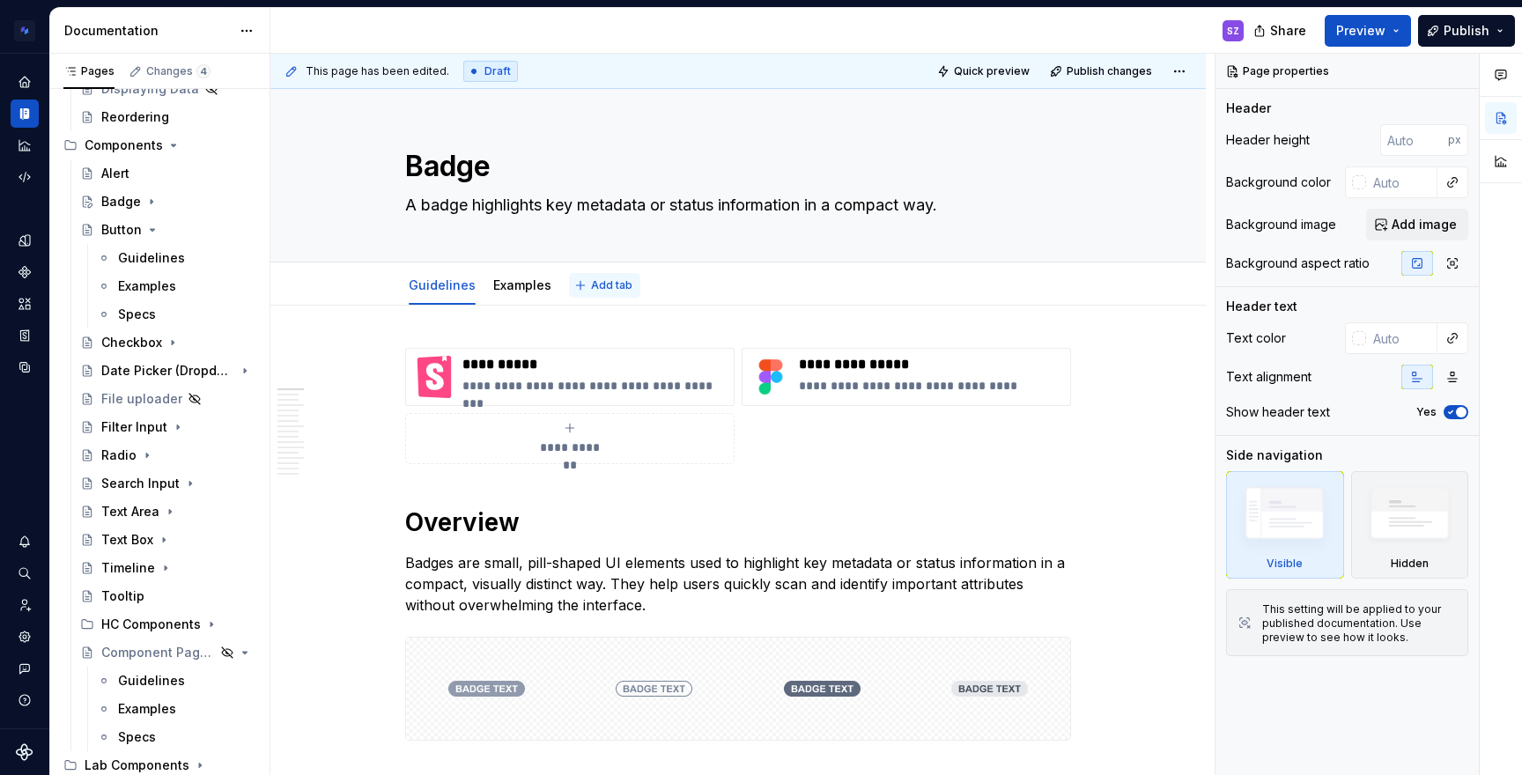
click at [611, 292] on button "Add tab" at bounding box center [604, 285] width 71 height 25
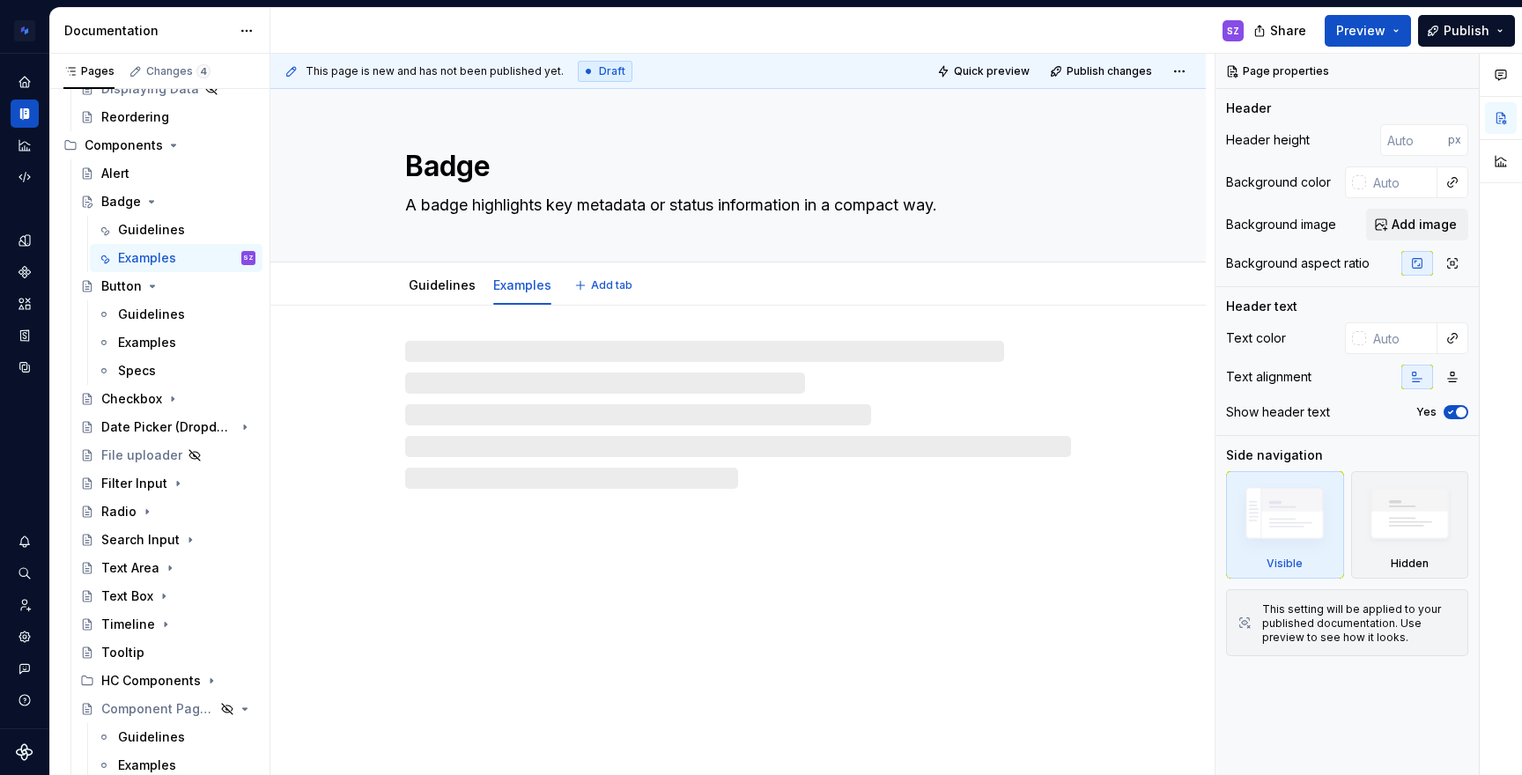
type textarea "*"
click at [605, 291] on span "Add tab" at bounding box center [611, 285] width 41 height 14
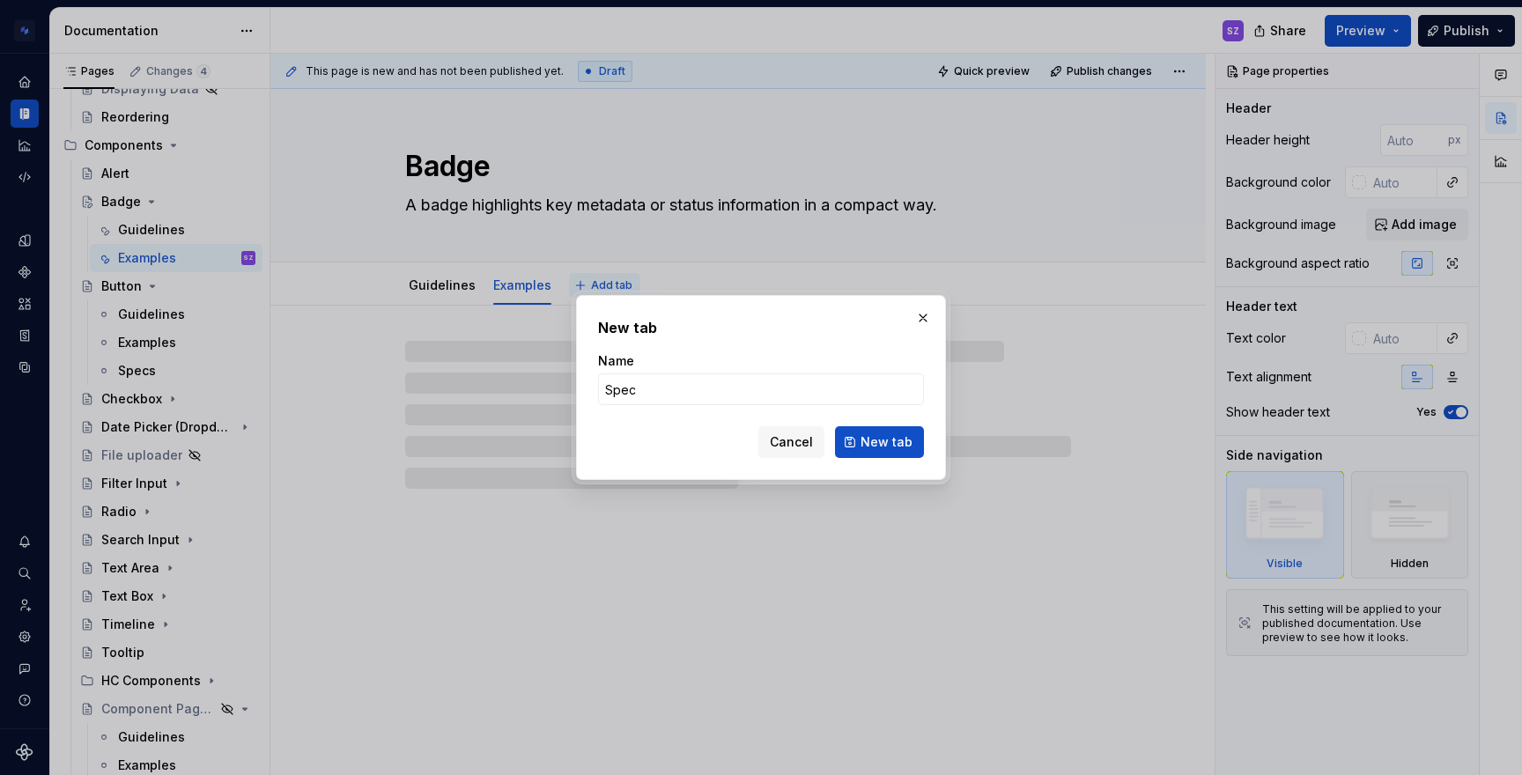
type input "Specs"
type textarea "*"
type input "Specs"
click at [874, 446] on span "New tab" at bounding box center [886, 442] width 52 height 18
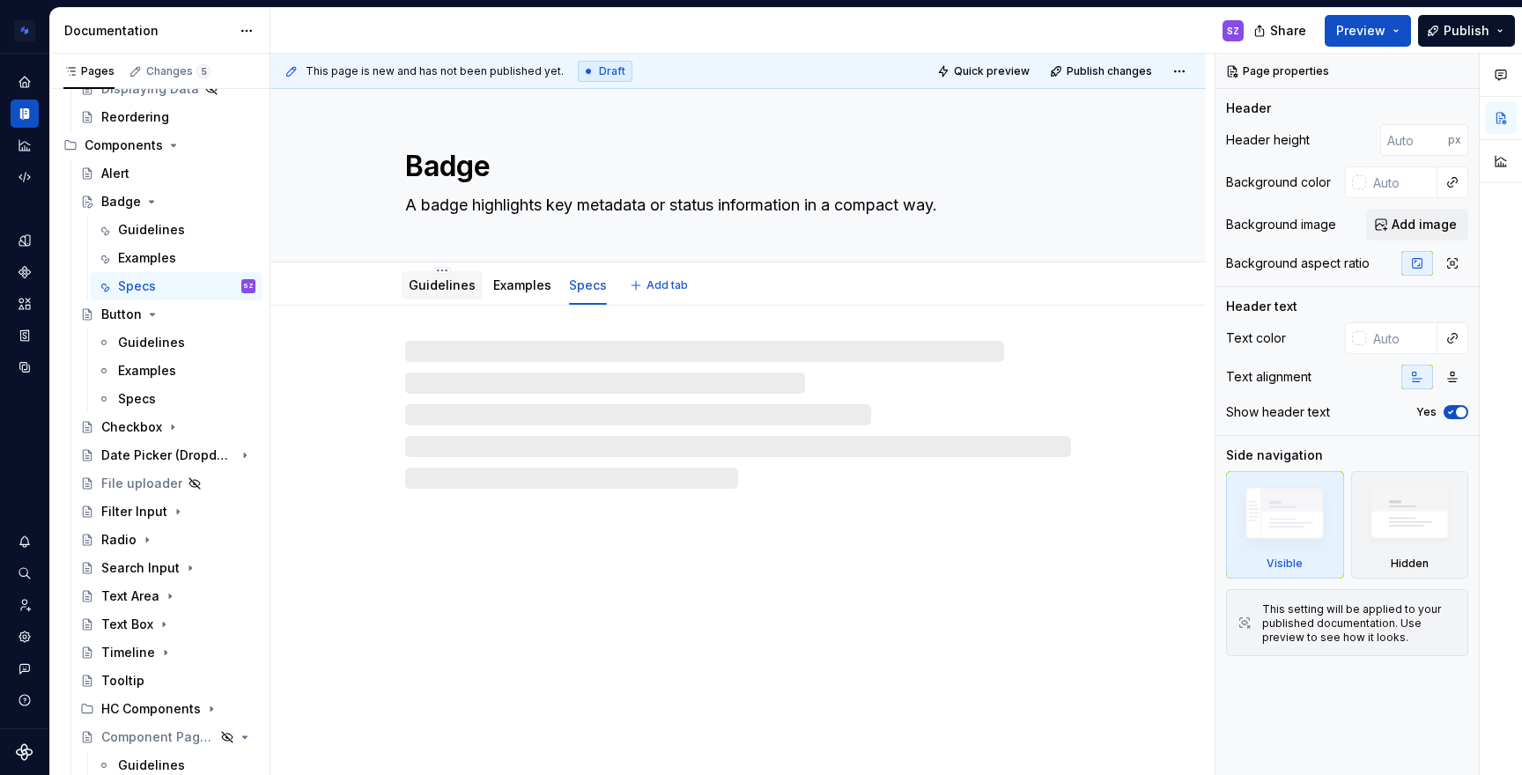
click at [426, 295] on div "Guidelines" at bounding box center [442, 285] width 67 height 21
click at [448, 286] on link "Guidelines" at bounding box center [442, 284] width 67 height 15
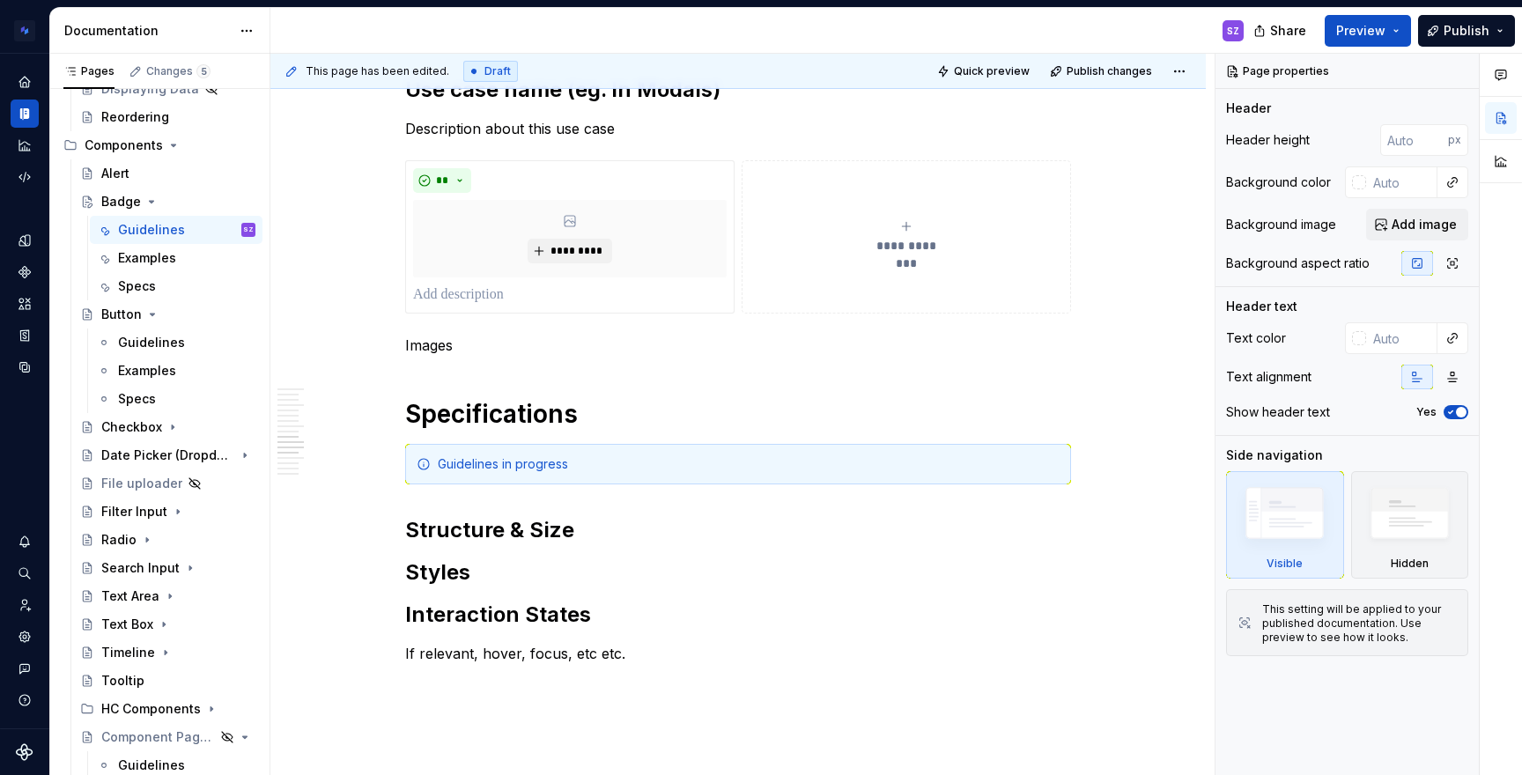
scroll to position [3038, 0]
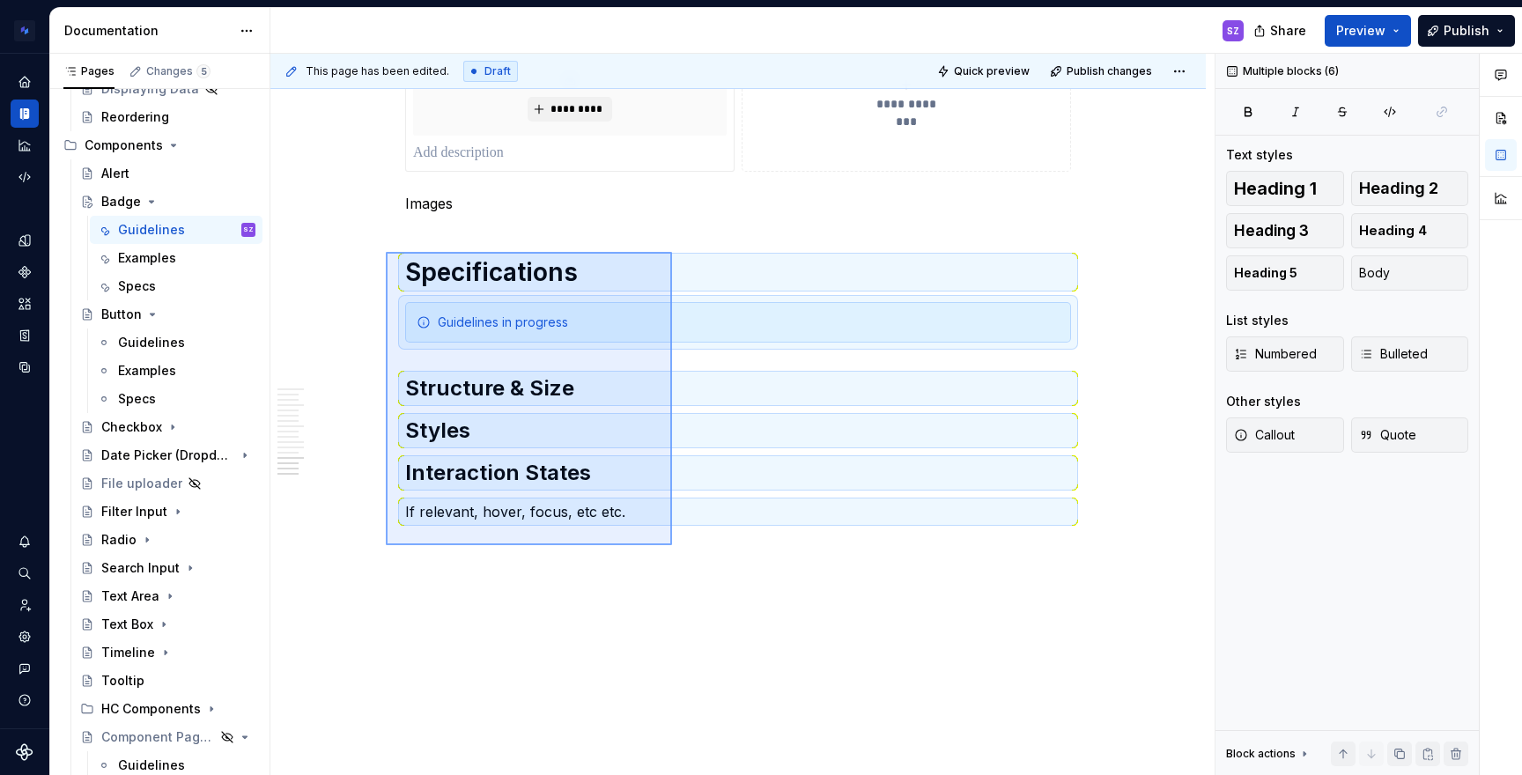
drag, startPoint x: 672, startPoint y: 545, endPoint x: 386, endPoint y: 252, distance: 409.7
click at [386, 252] on div "**********" at bounding box center [742, 415] width 944 height 722
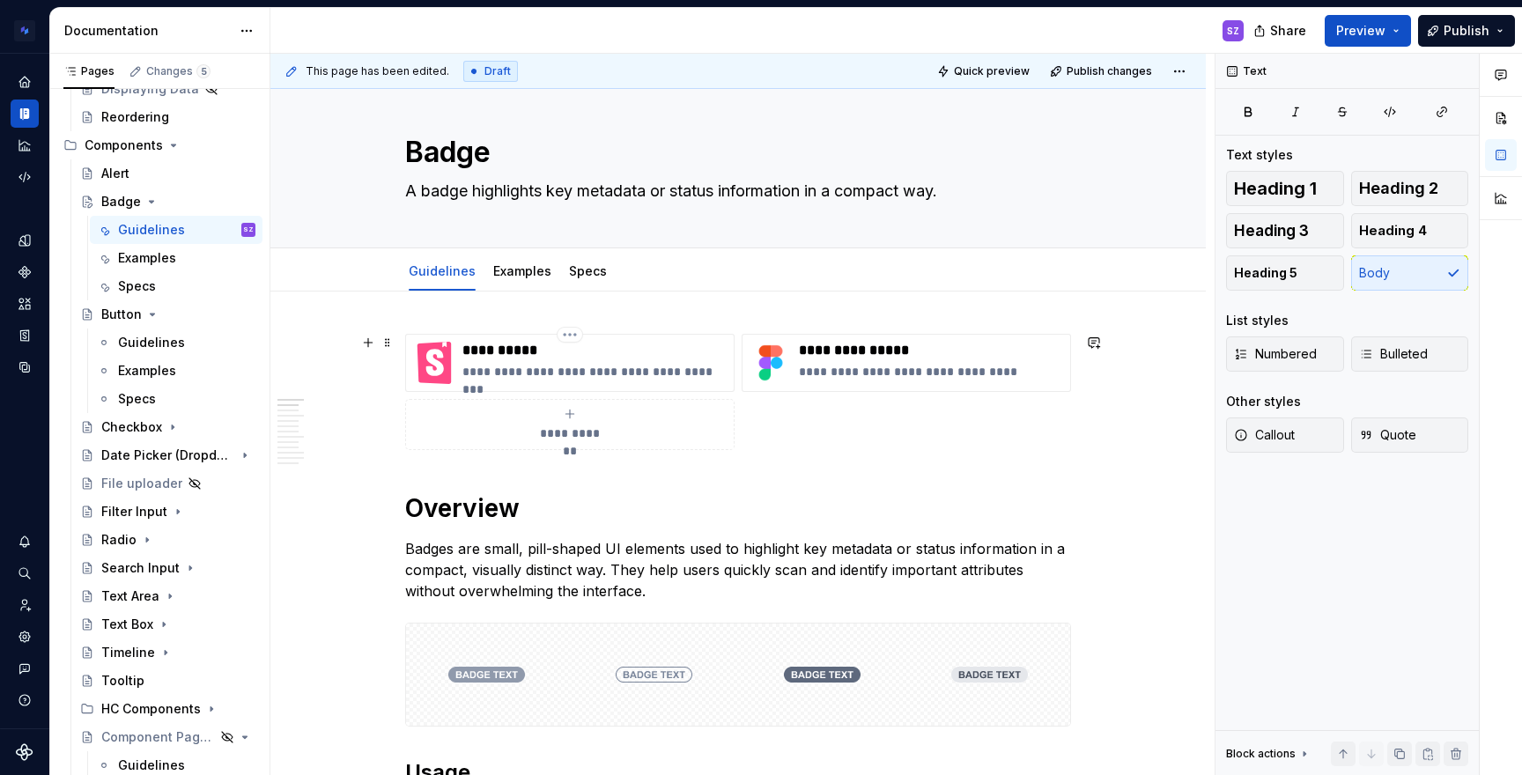
scroll to position [0, 0]
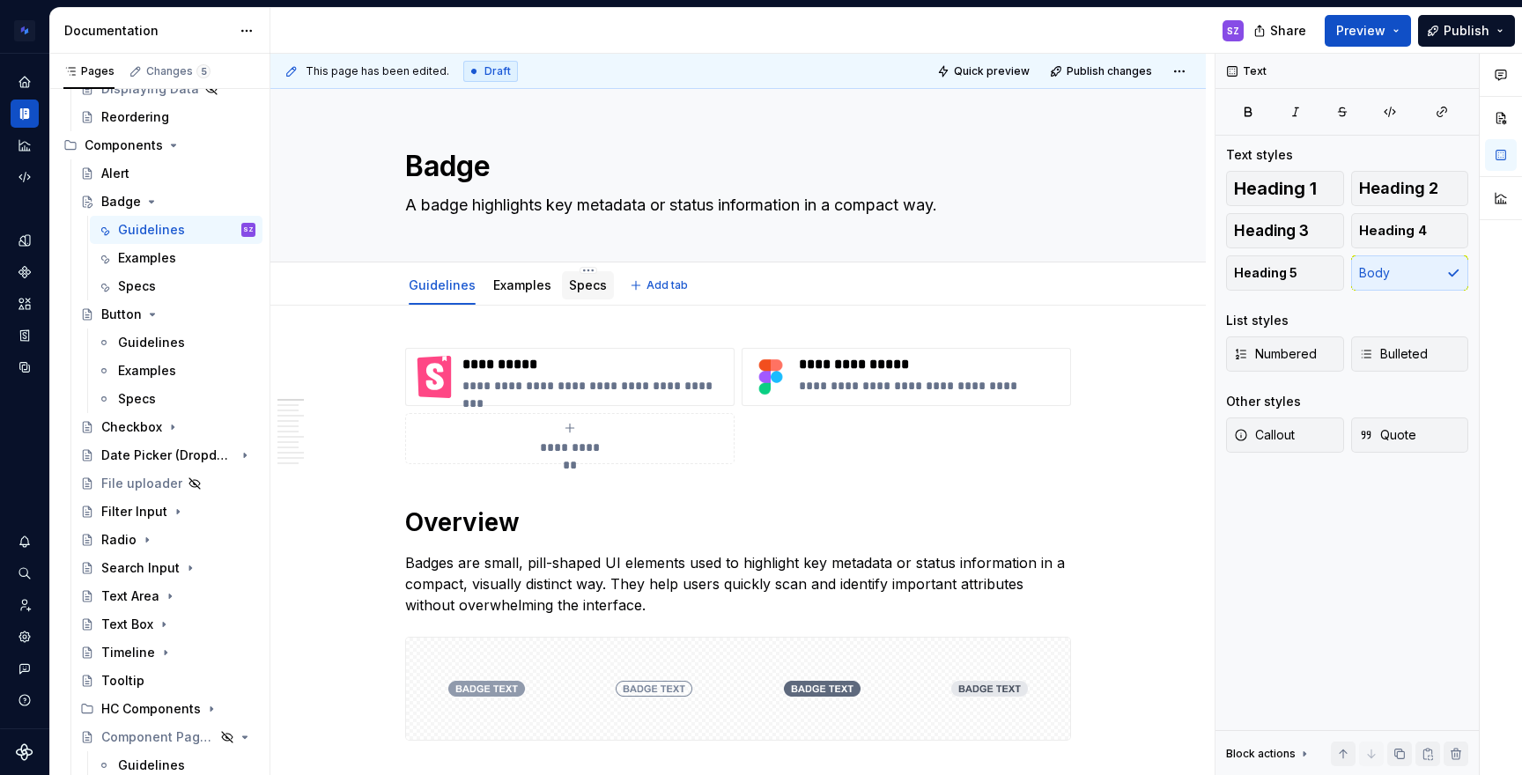
click at [569, 282] on link "Specs" at bounding box center [588, 284] width 38 height 15
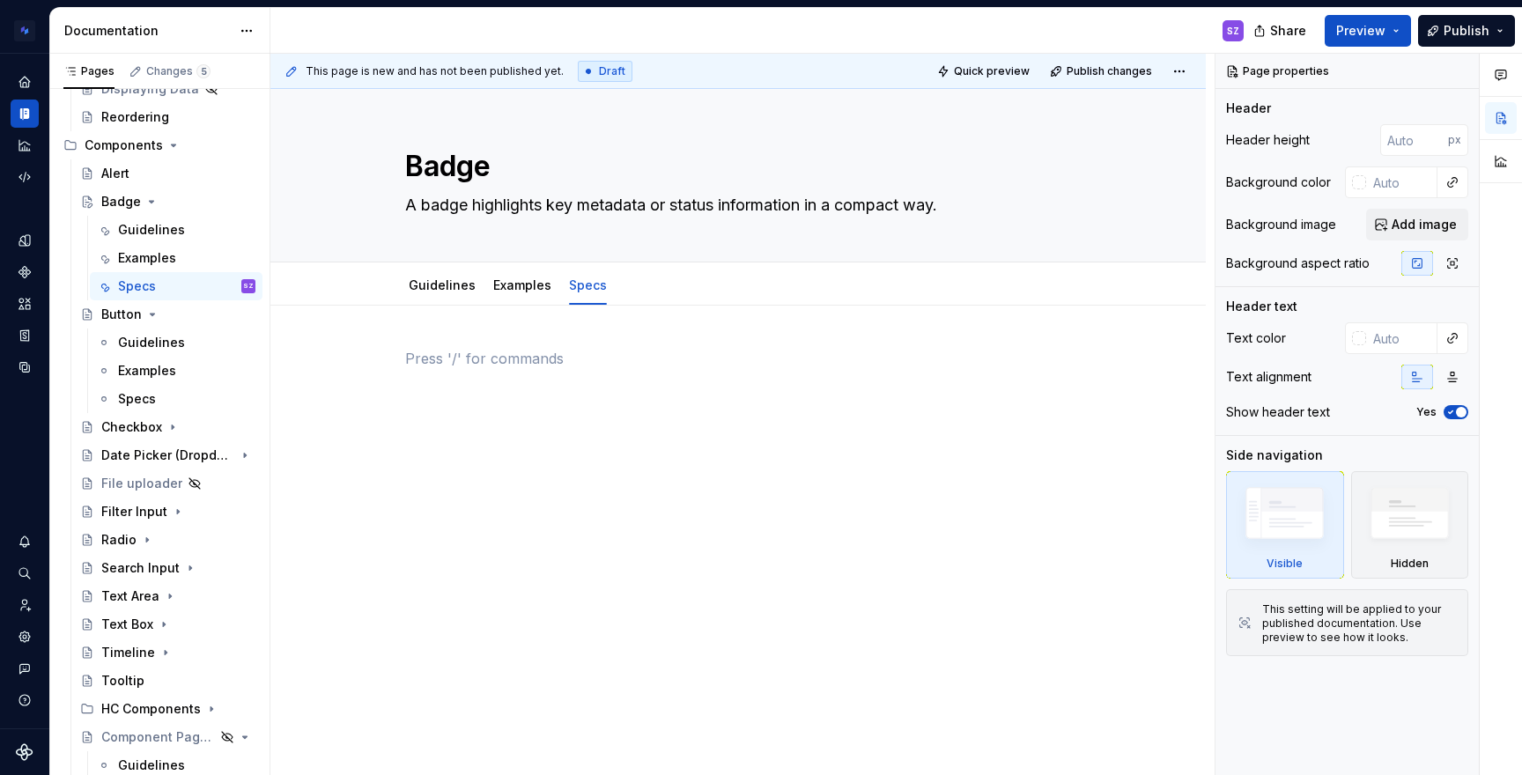
click at [471, 407] on div at bounding box center [738, 381] width 666 height 67
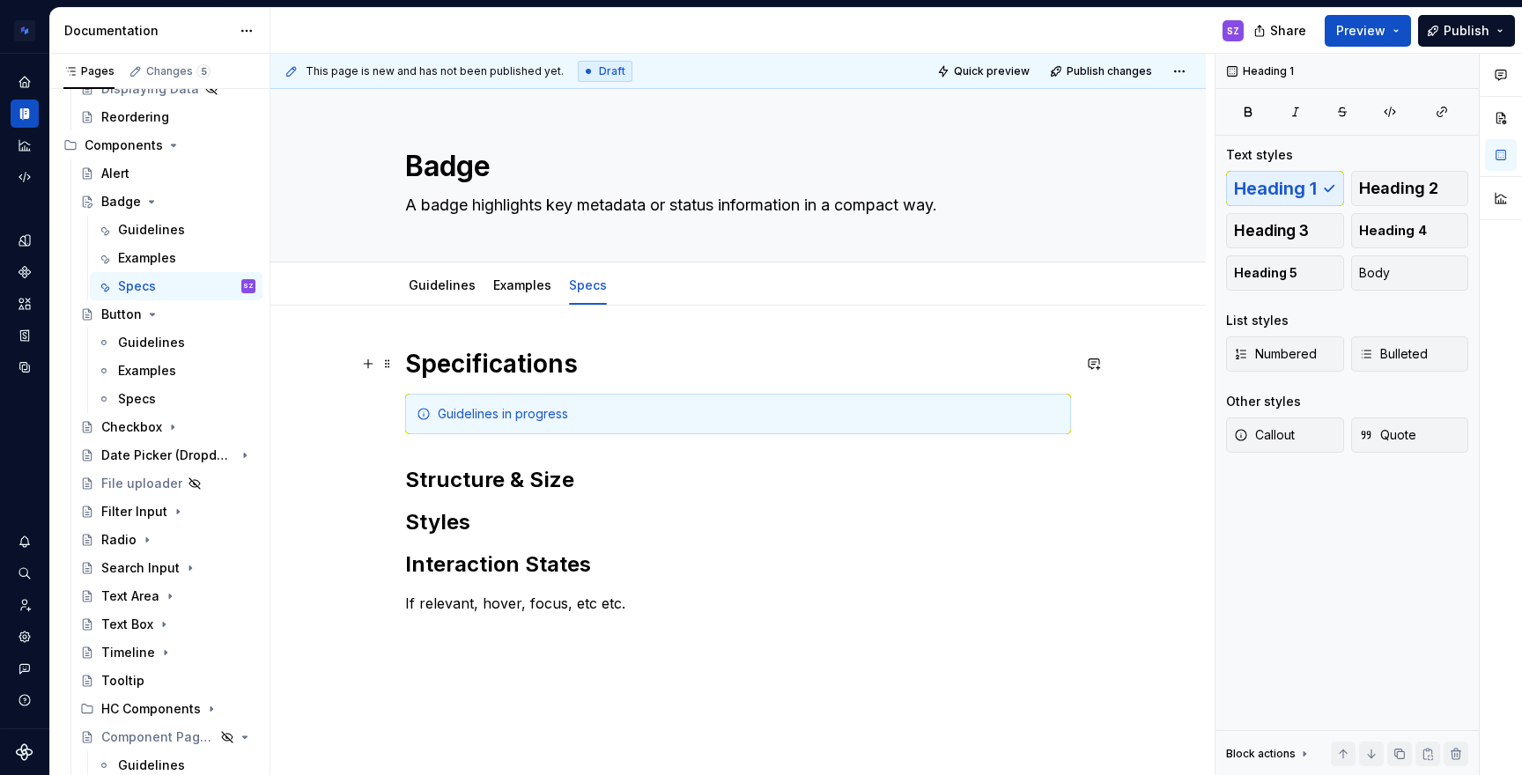
click at [478, 363] on h1 "Specifications" at bounding box center [738, 364] width 666 height 32
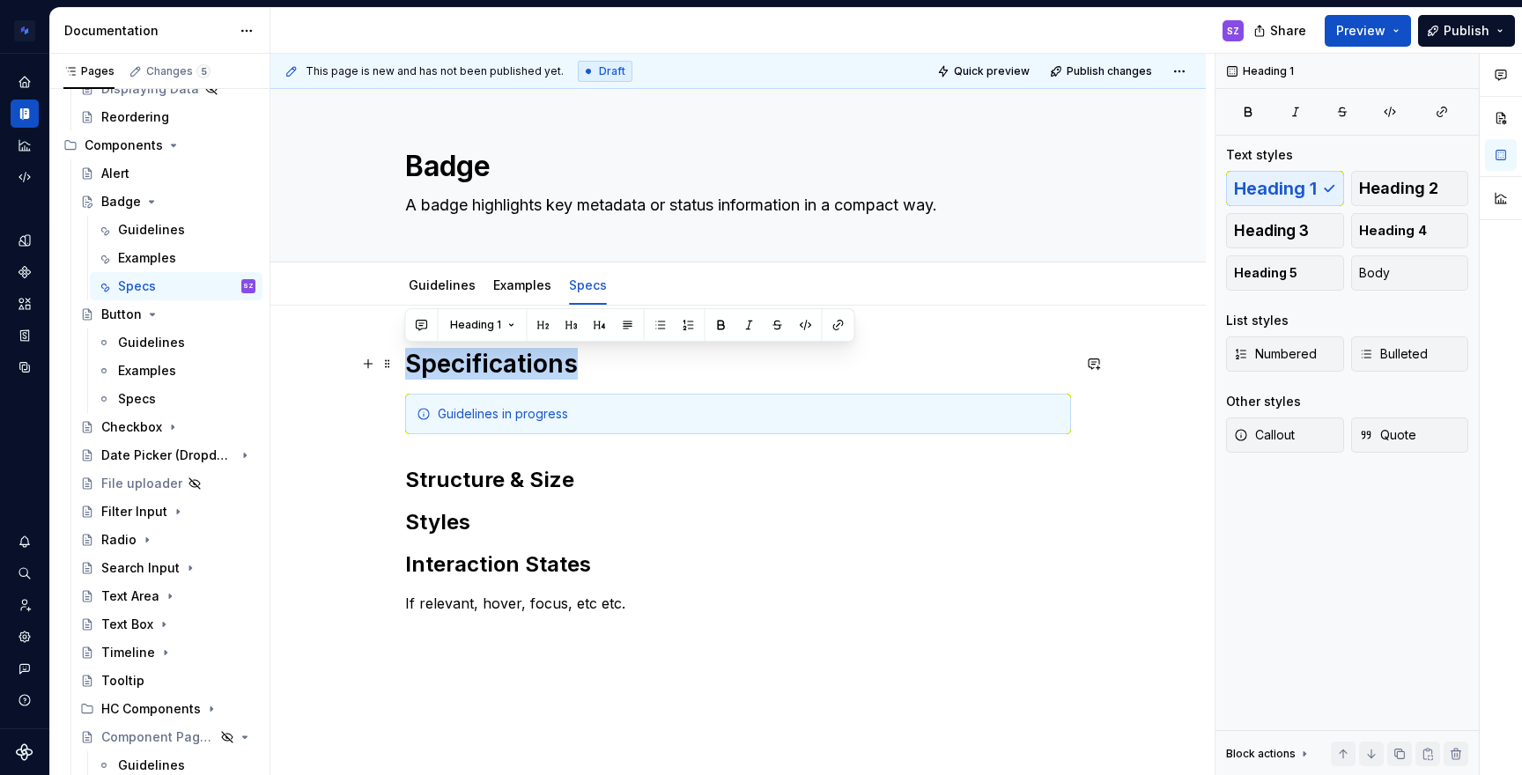
click at [478, 363] on h1 "Specifications" at bounding box center [738, 364] width 666 height 32
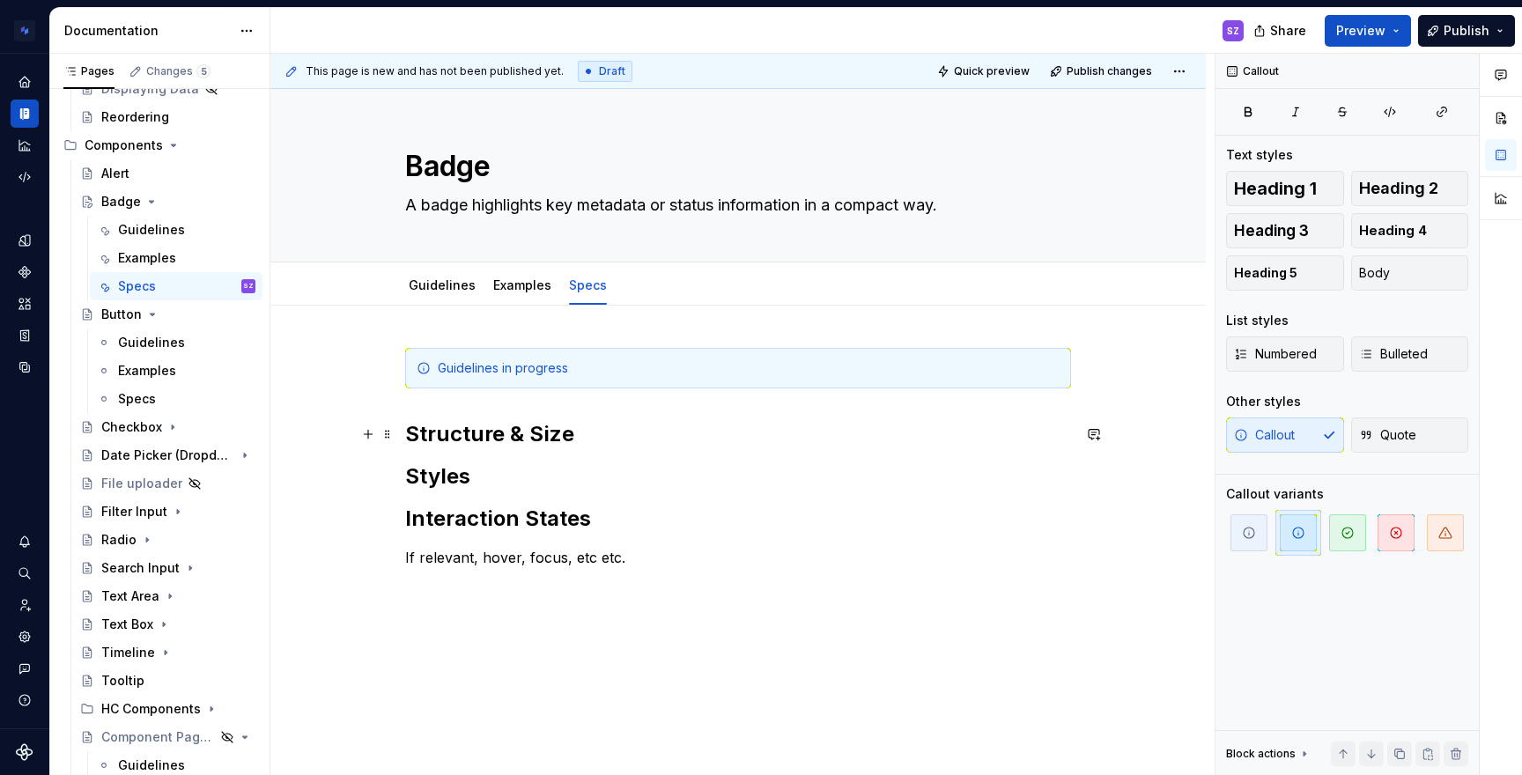
click at [421, 433] on h2 "Structure & Size" at bounding box center [738, 434] width 666 height 28
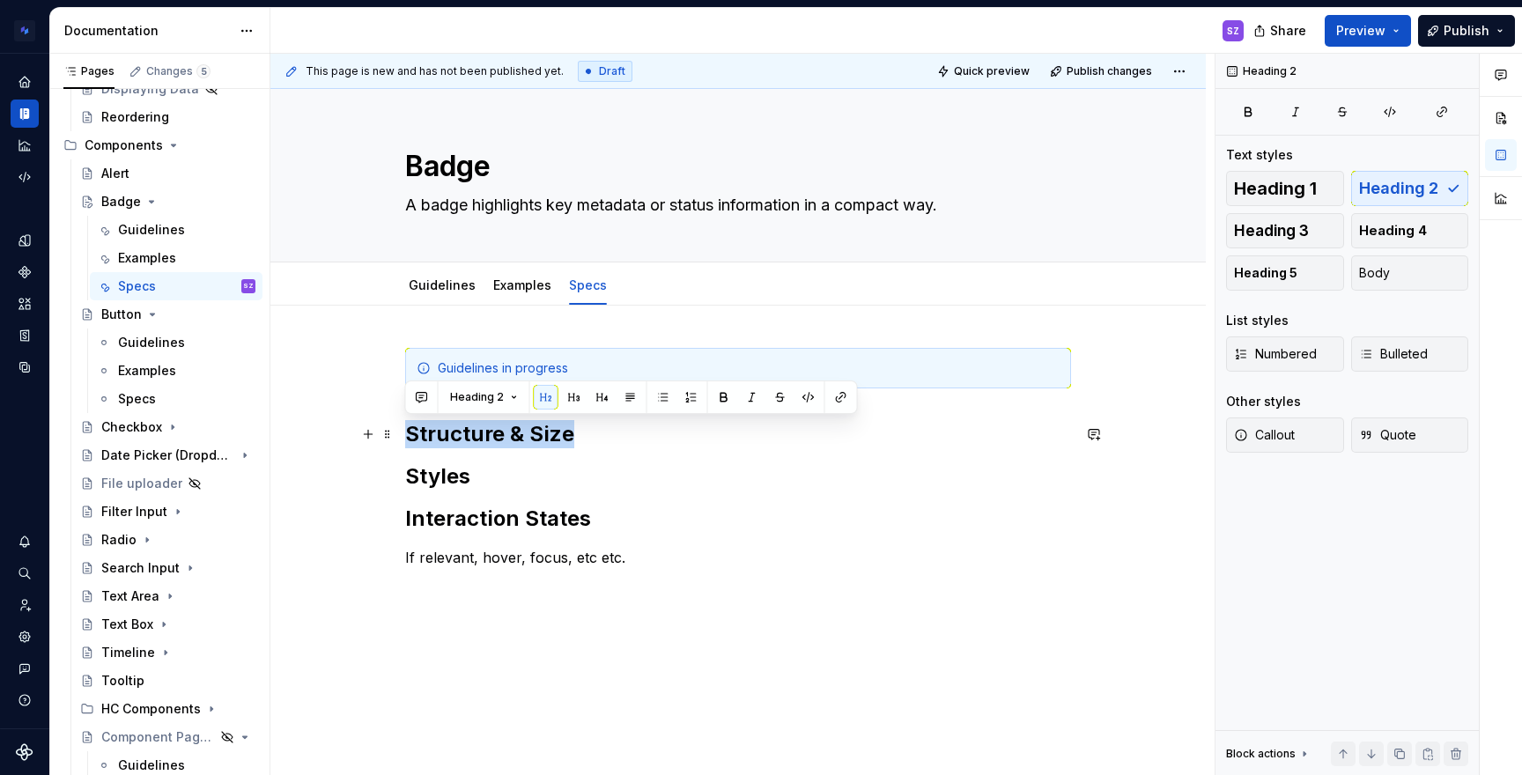
click at [421, 433] on h2 "Structure & Size" at bounding box center [738, 434] width 666 height 28
click at [482, 395] on span "Heading 2" at bounding box center [477, 397] width 54 height 14
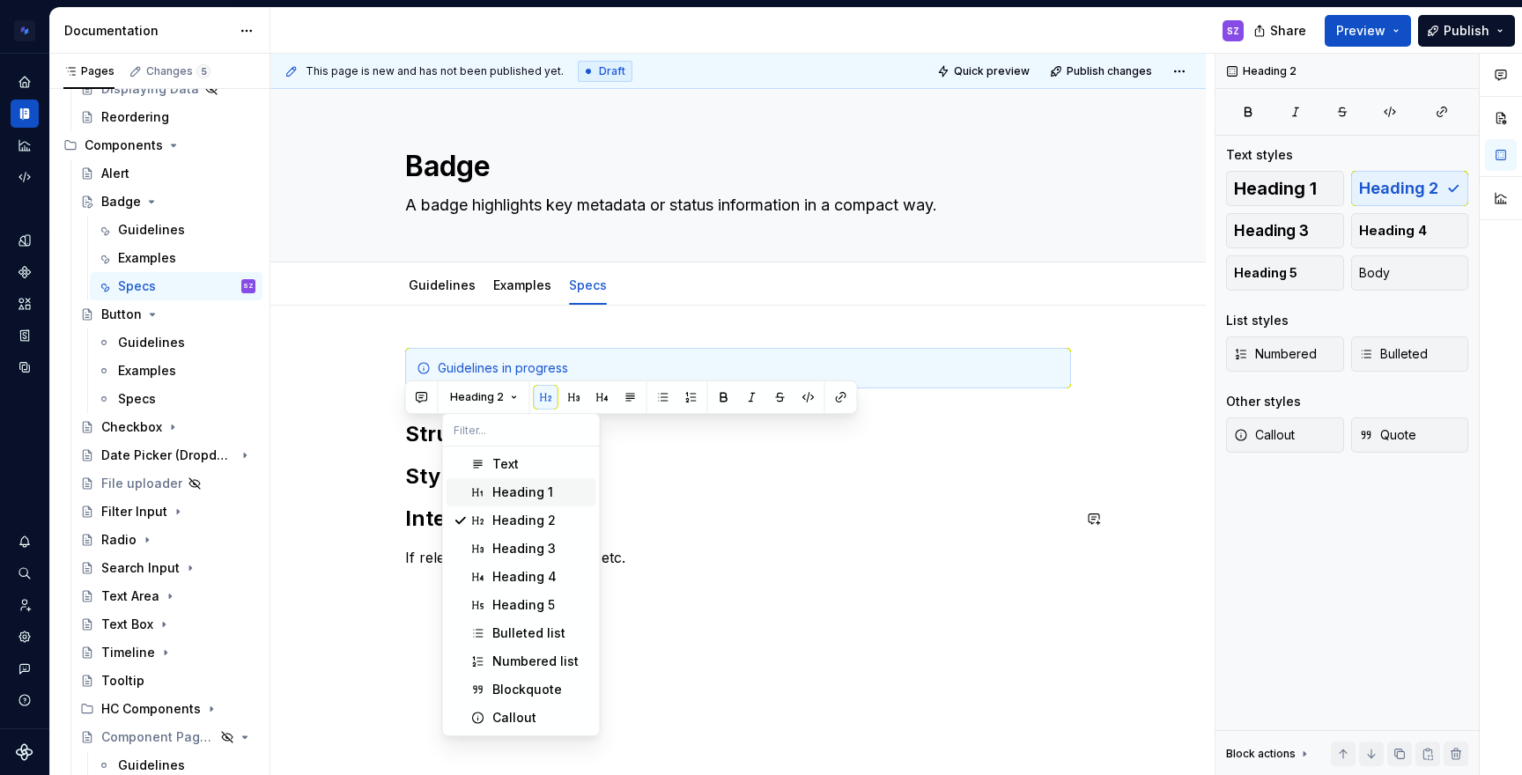
click at [496, 498] on div "Heading 1" at bounding box center [522, 492] width 61 height 18
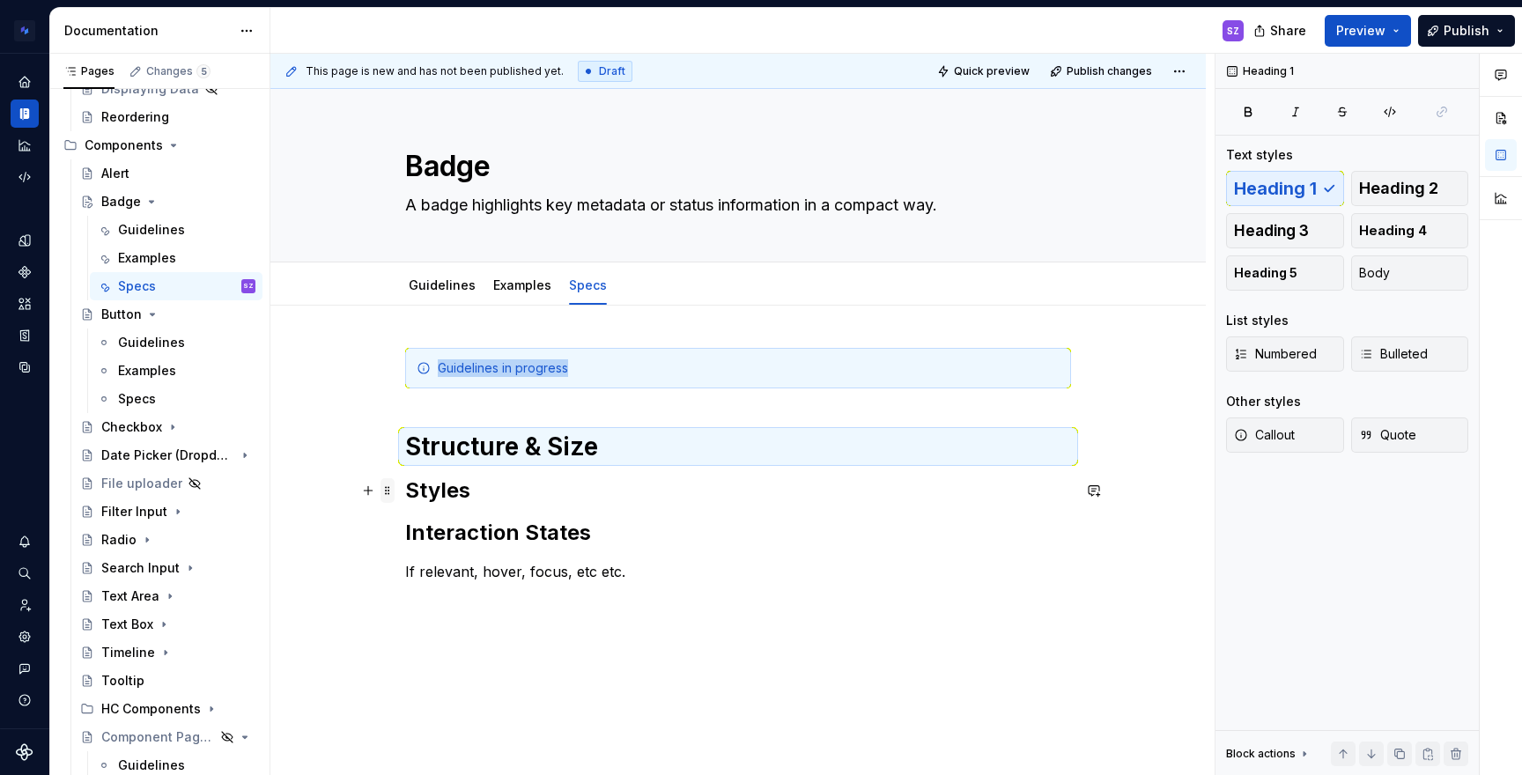
click at [382, 498] on span at bounding box center [387, 490] width 14 height 25
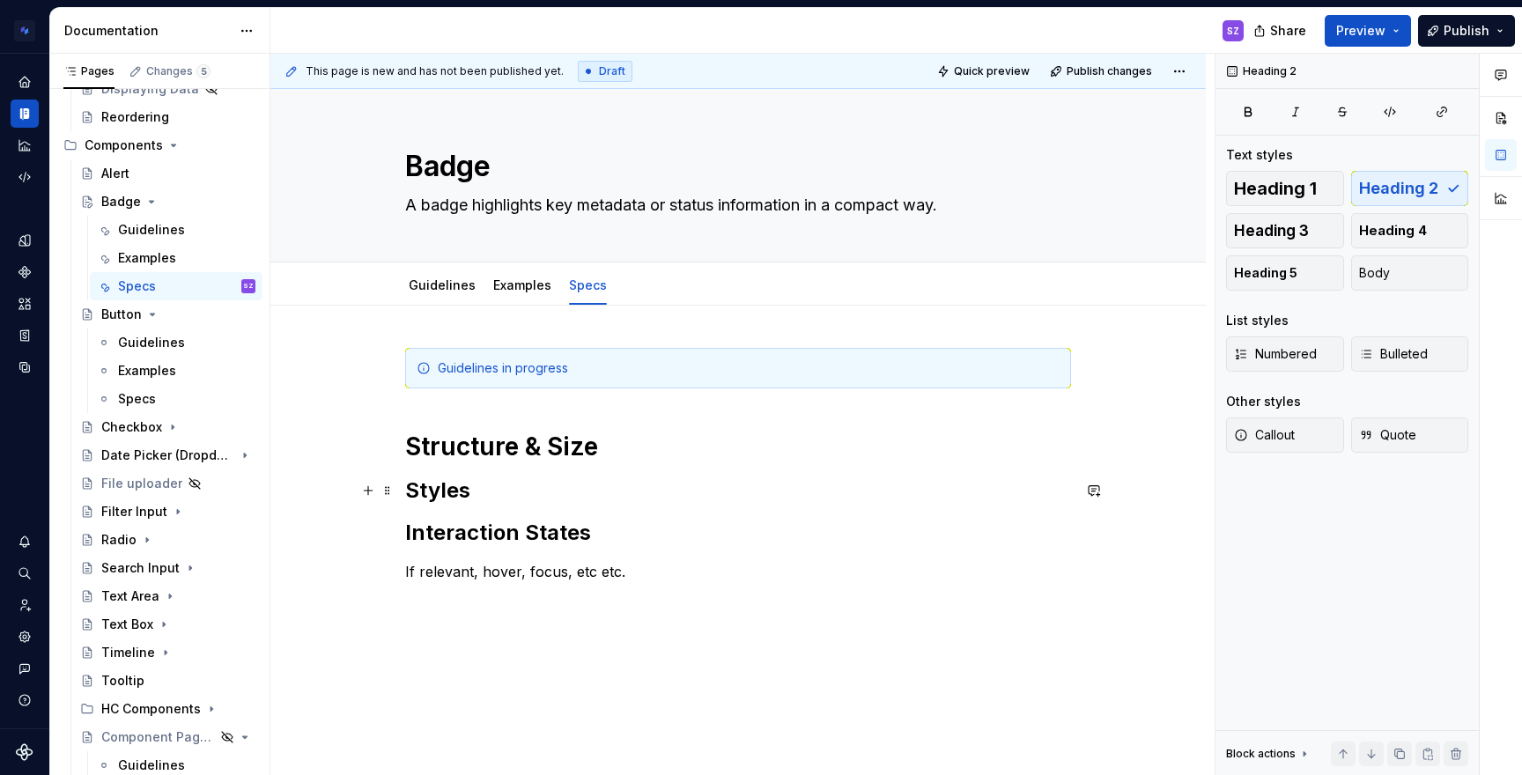
click at [471, 475] on div "Guidelines in progress Structure & Size Styles Interaction States If relevant, …" at bounding box center [738, 465] width 666 height 234
click at [392, 490] on span at bounding box center [387, 490] width 14 height 25
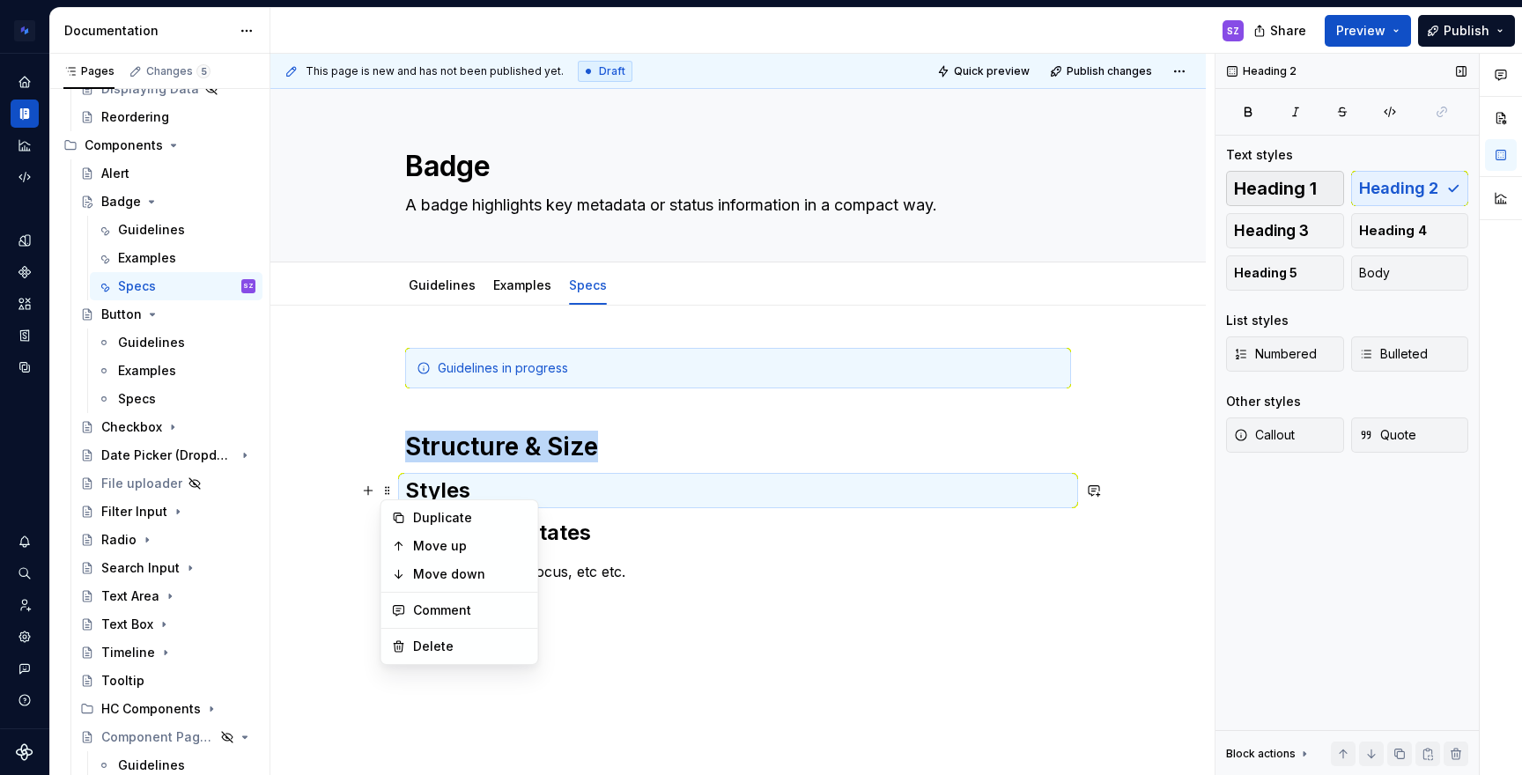
click at [1273, 180] on span "Heading 1" at bounding box center [1275, 189] width 83 height 18
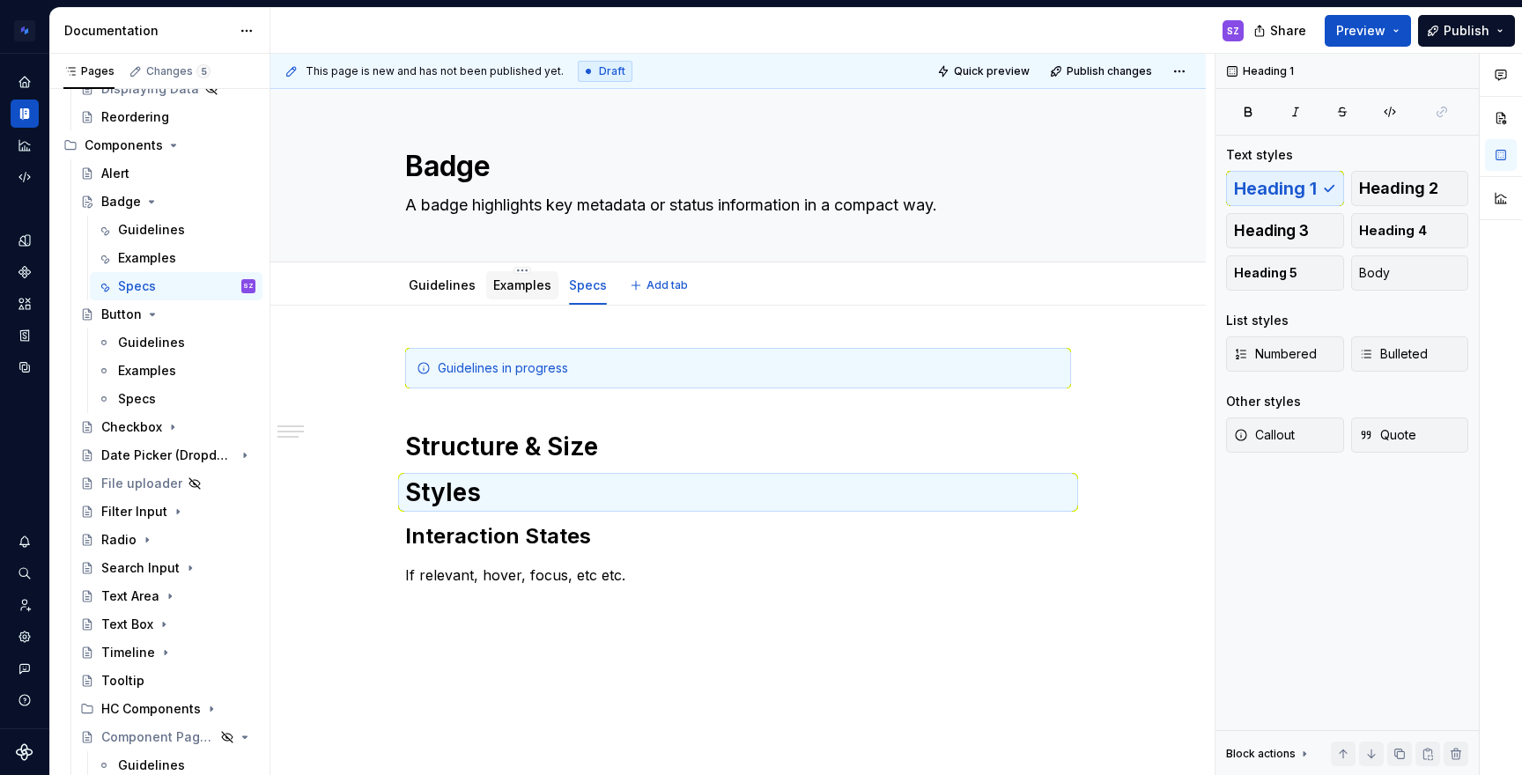
click at [526, 299] on div "Examples" at bounding box center [522, 285] width 72 height 28
click at [425, 287] on link "Guidelines" at bounding box center [442, 284] width 67 height 15
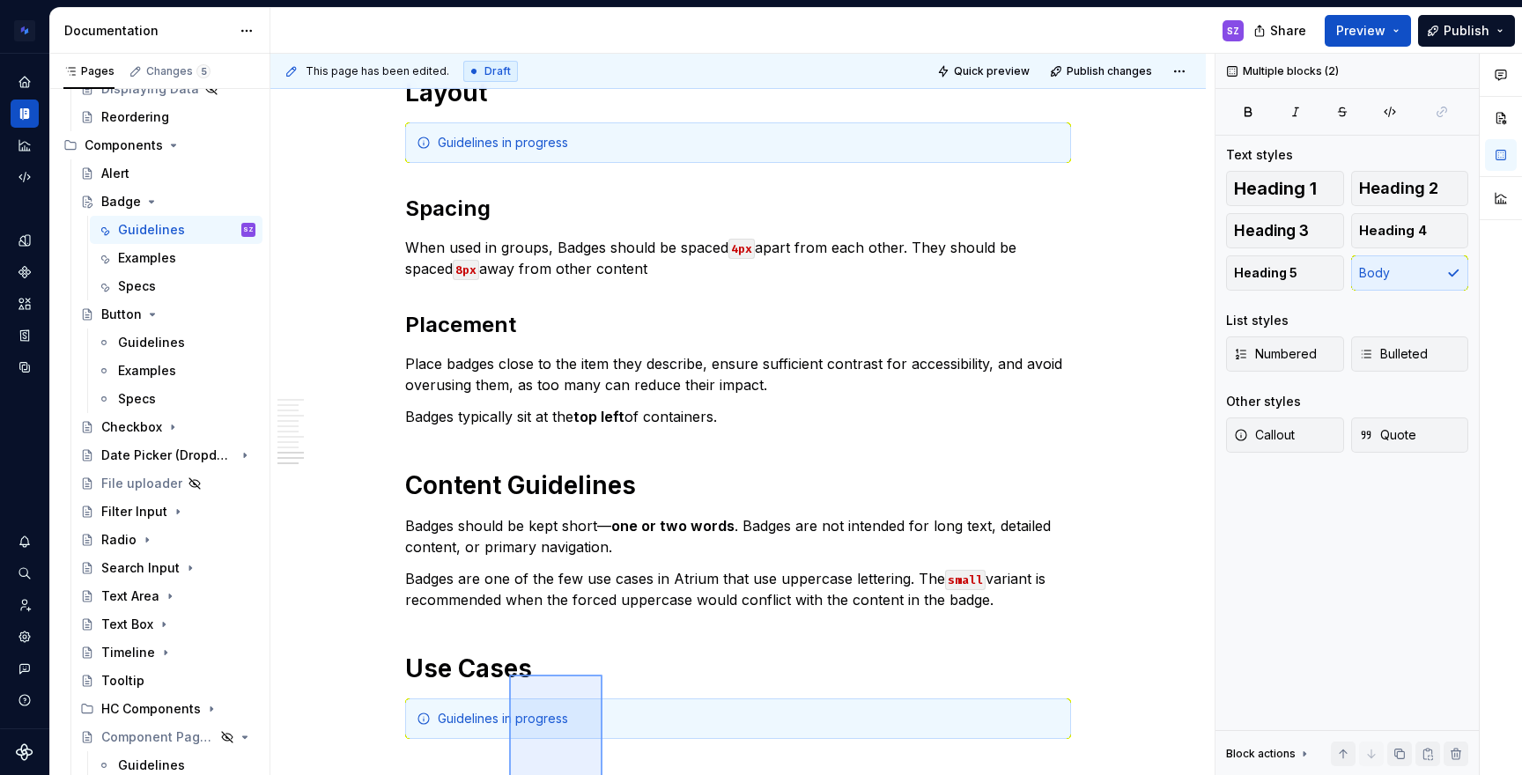
scroll to position [2730, 0]
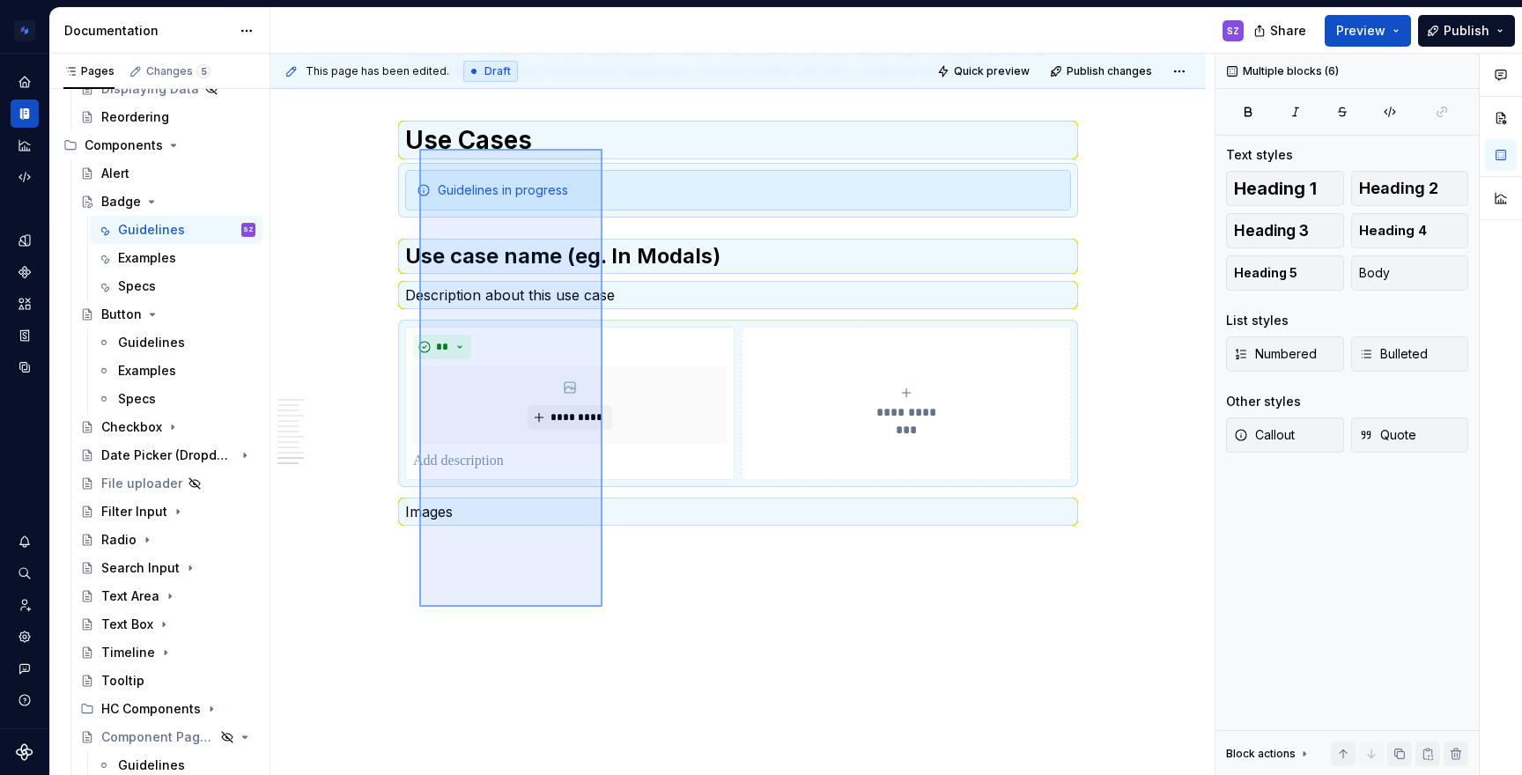
drag, startPoint x: 602, startPoint y: 614, endPoint x: 419, endPoint y: 148, distance: 500.5
click at [419, 148] on div "**********" at bounding box center [742, 415] width 944 height 722
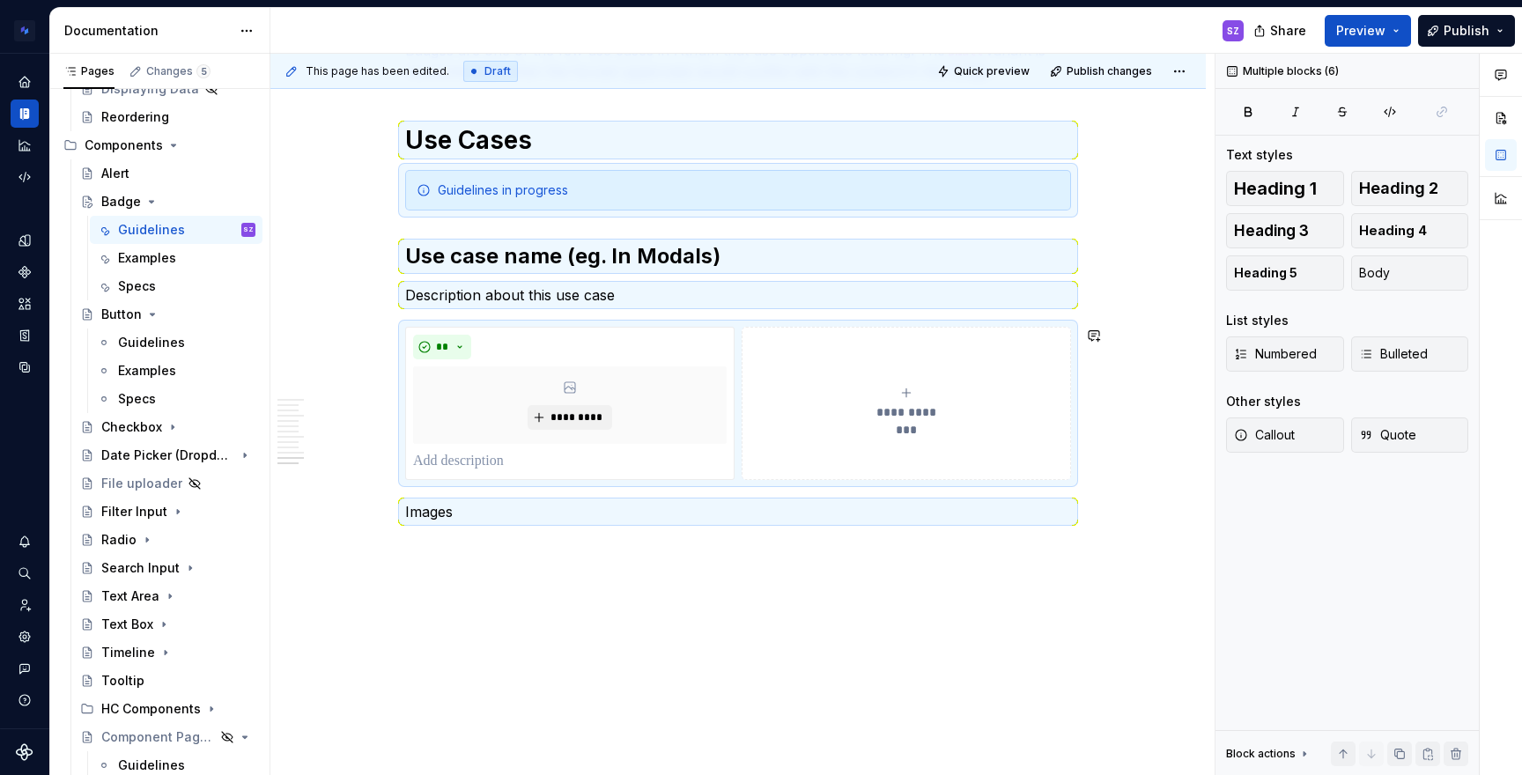
scroll to position [2289, 0]
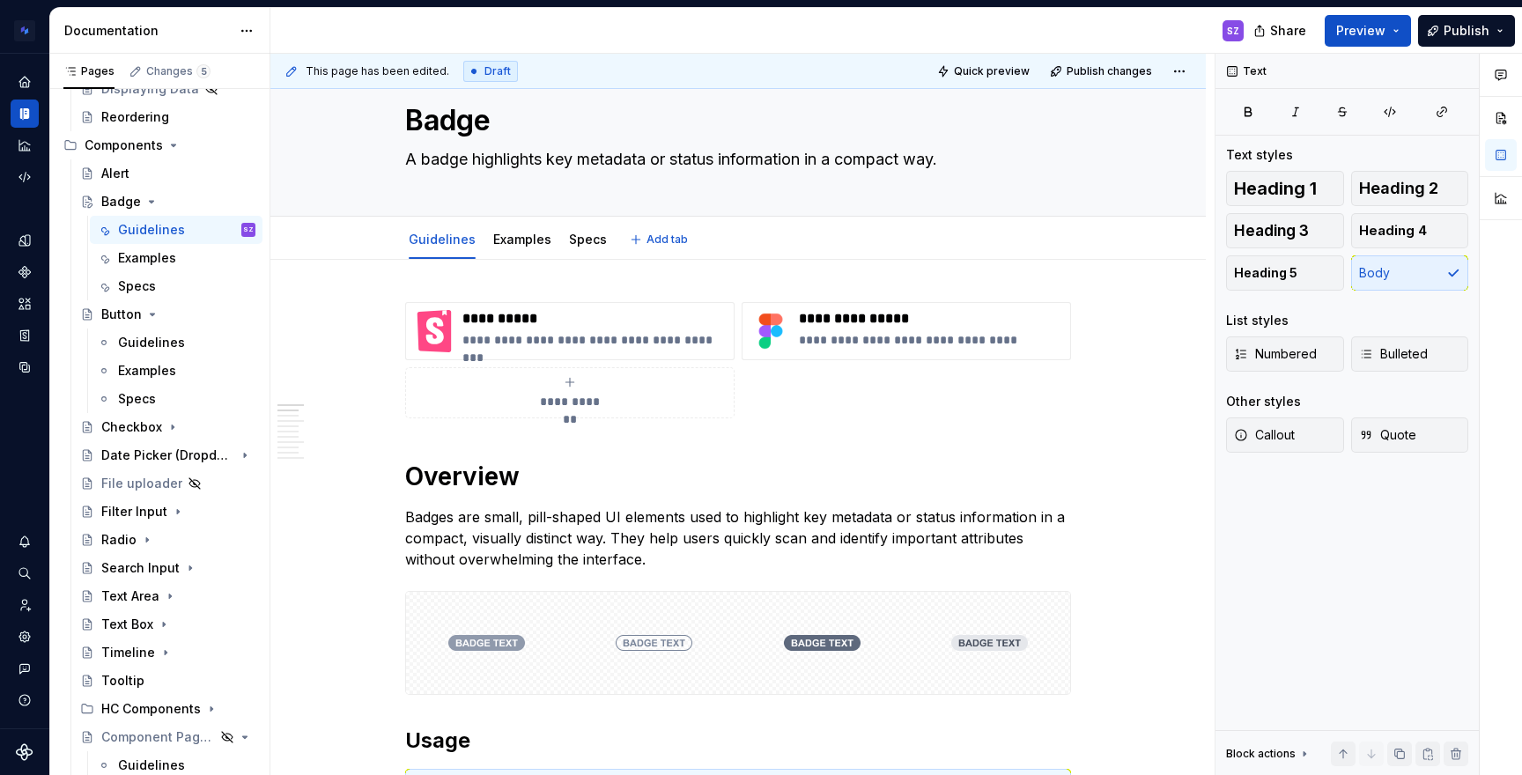
scroll to position [0, 0]
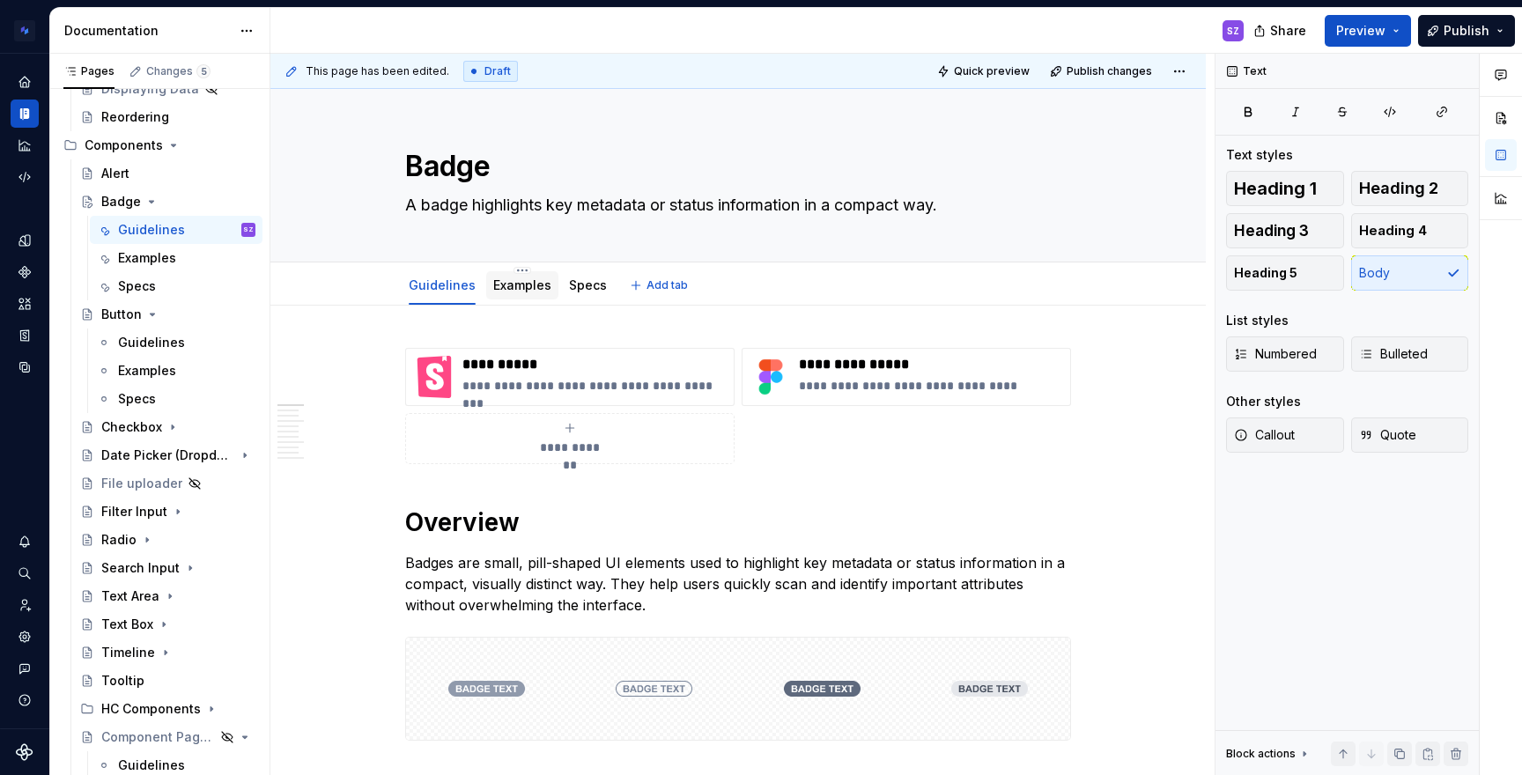
click at [504, 281] on link "Examples" at bounding box center [522, 284] width 58 height 15
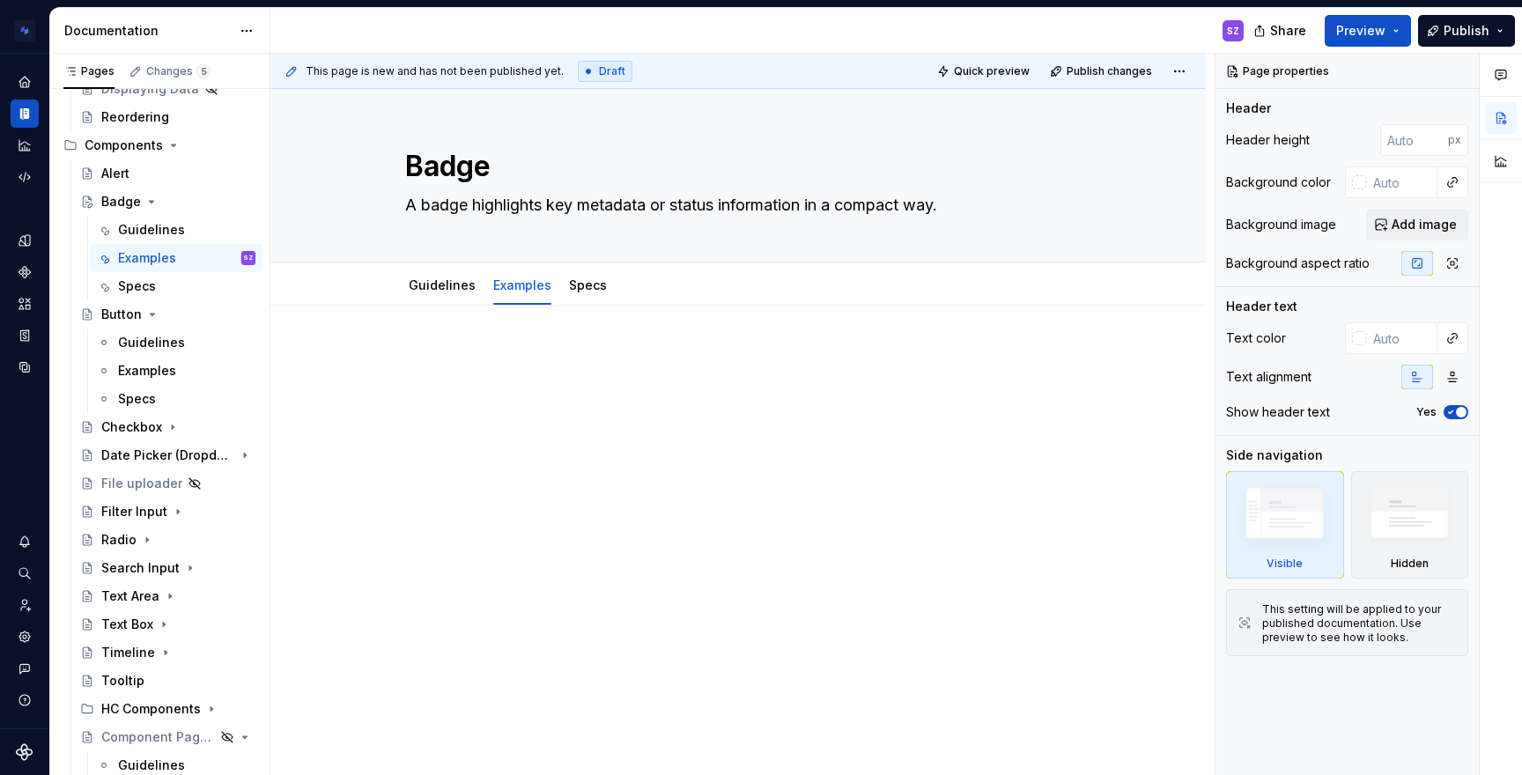
click at [453, 385] on div at bounding box center [738, 381] width 666 height 67
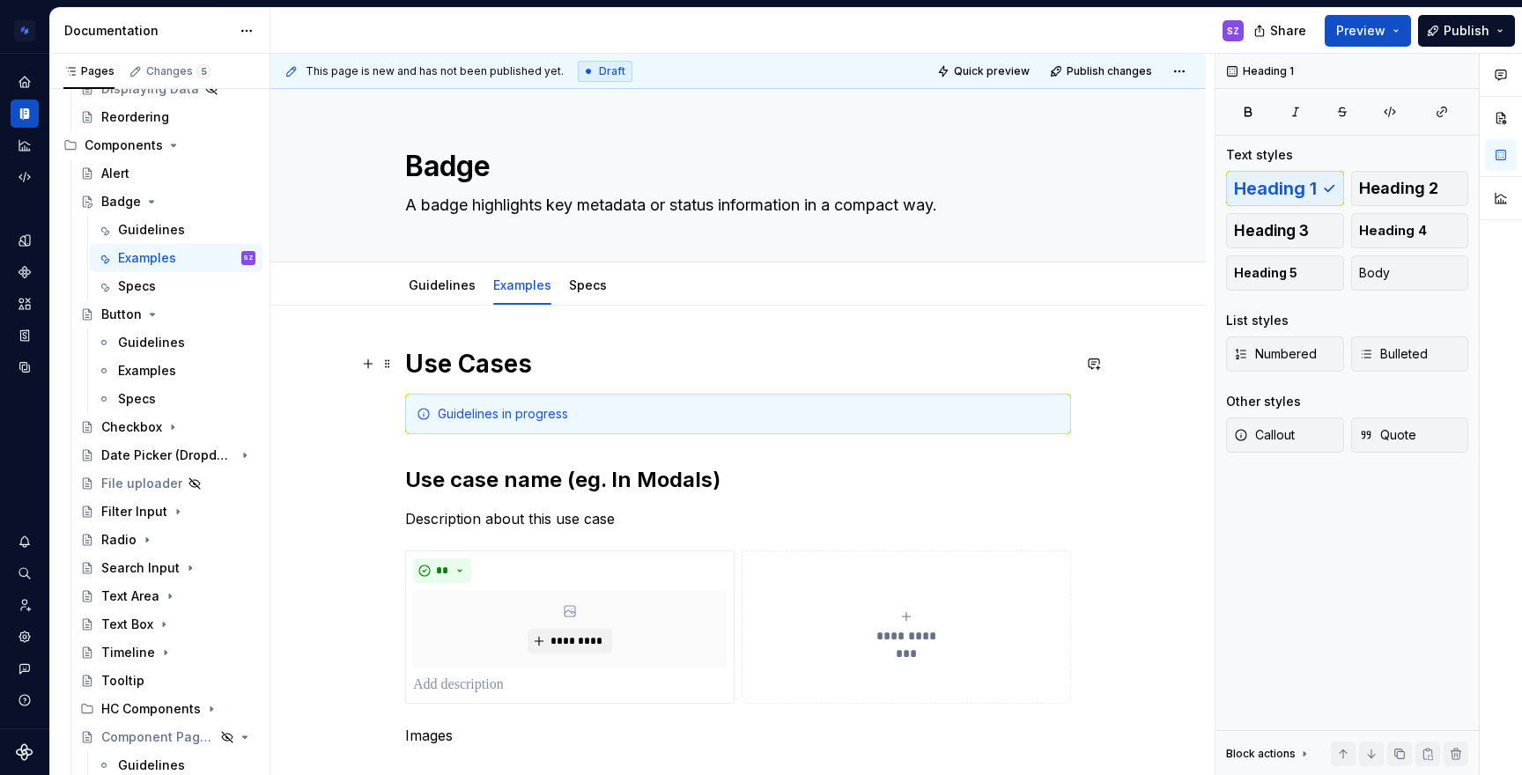
click at [421, 370] on h1 "Use Cases" at bounding box center [738, 364] width 666 height 32
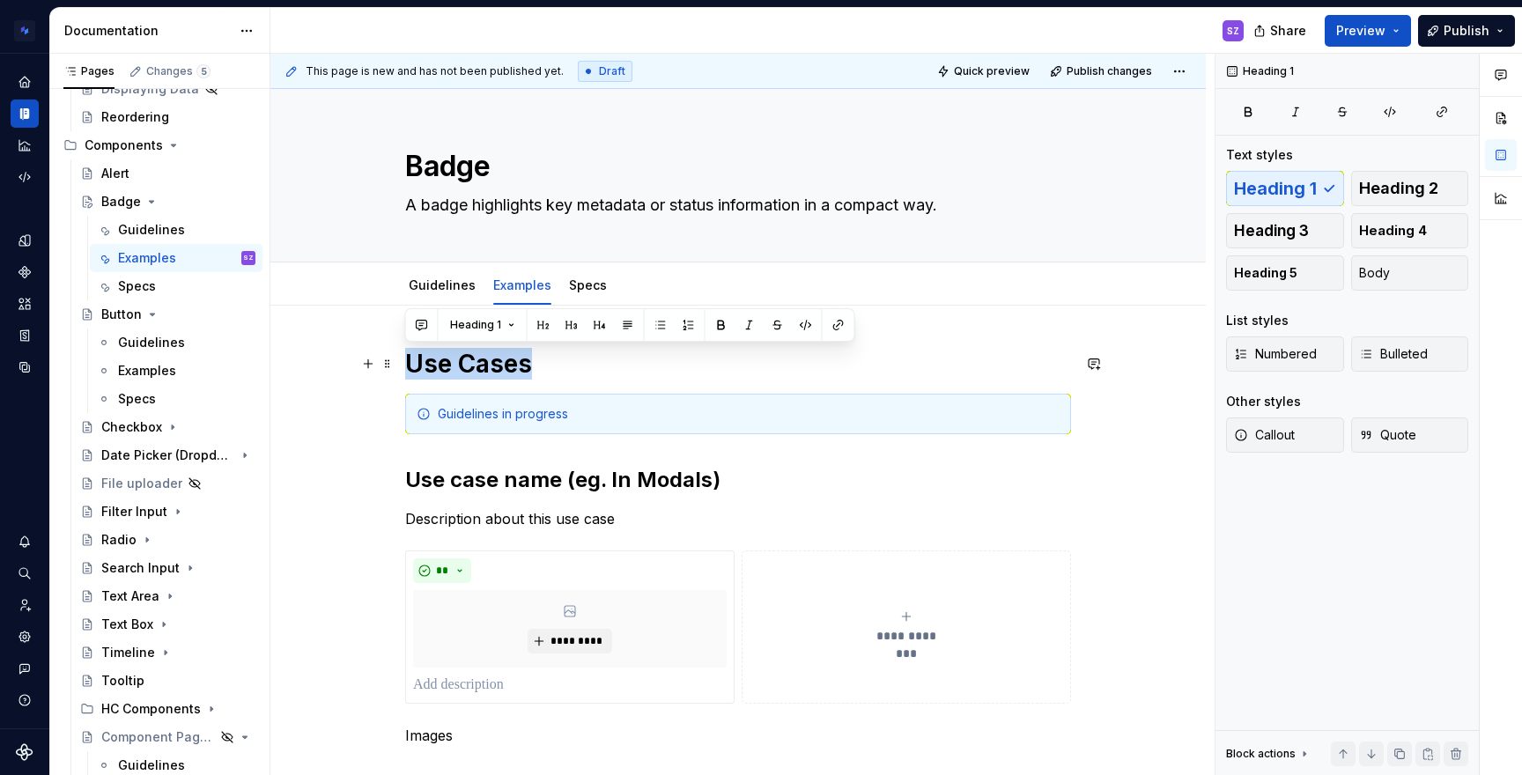
click at [421, 370] on h1 "Use Cases" at bounding box center [738, 364] width 666 height 32
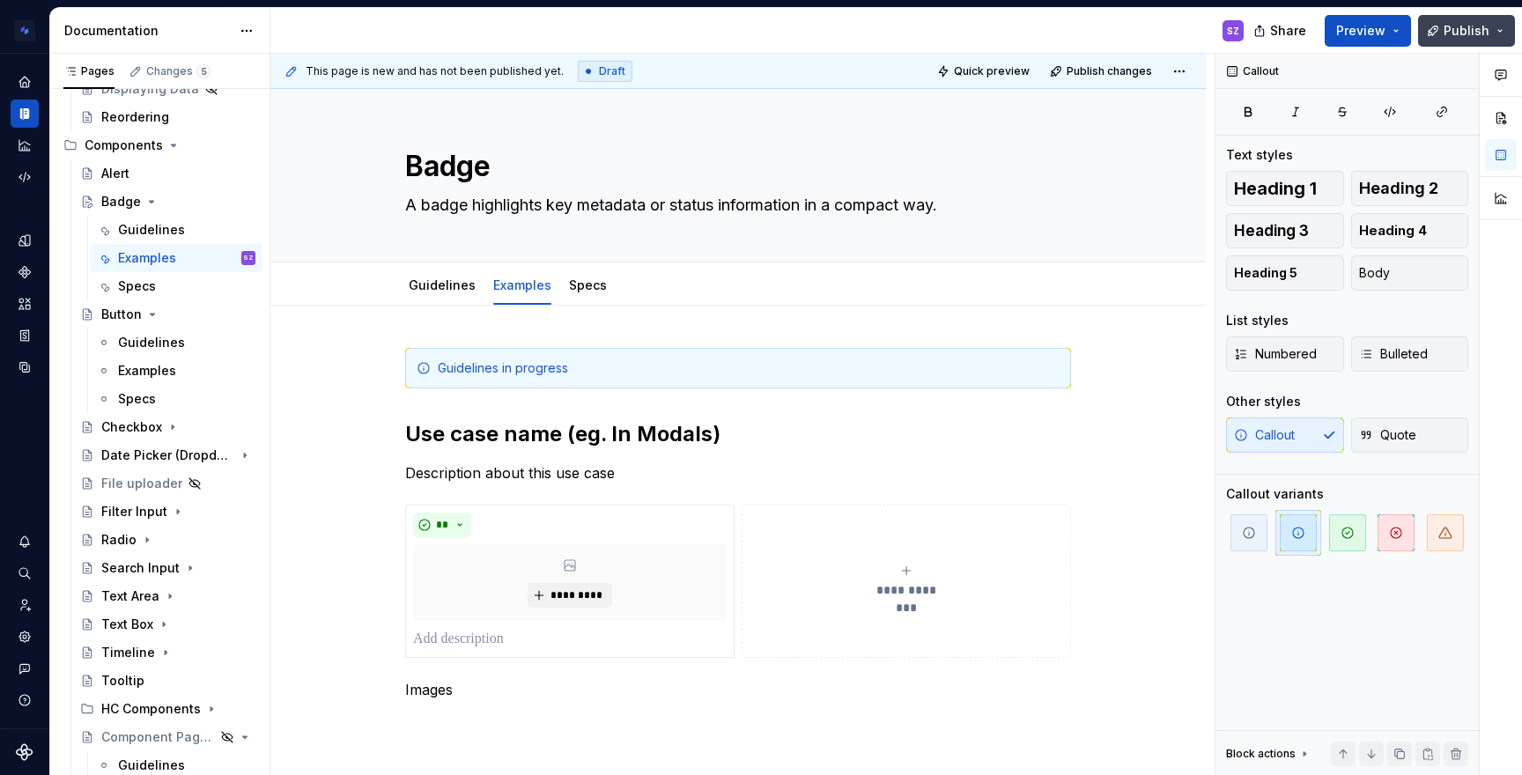
click at [1456, 31] on span "Publish" at bounding box center [1466, 31] width 46 height 18
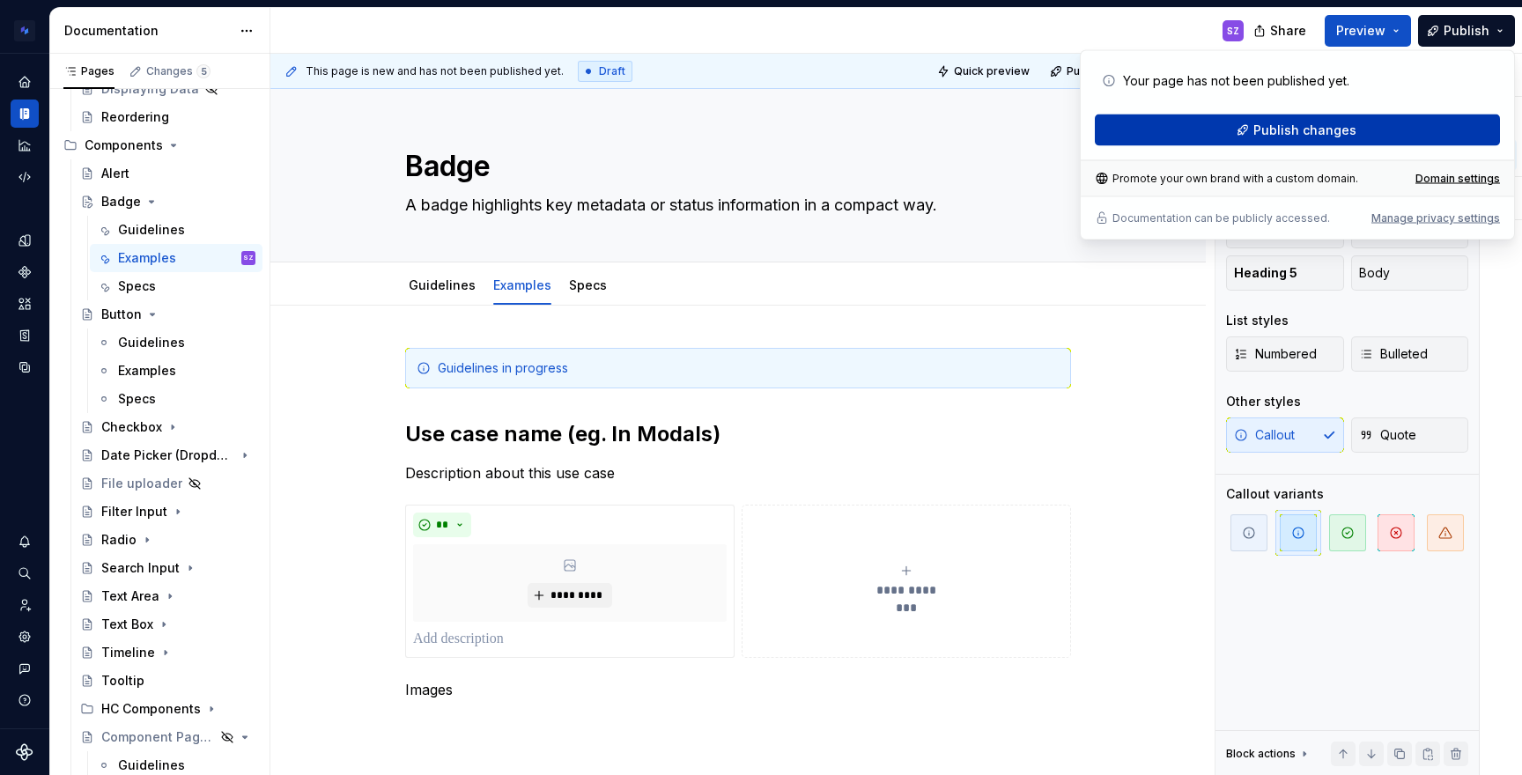
click at [1377, 139] on button "Publish changes" at bounding box center [1297, 130] width 405 height 32
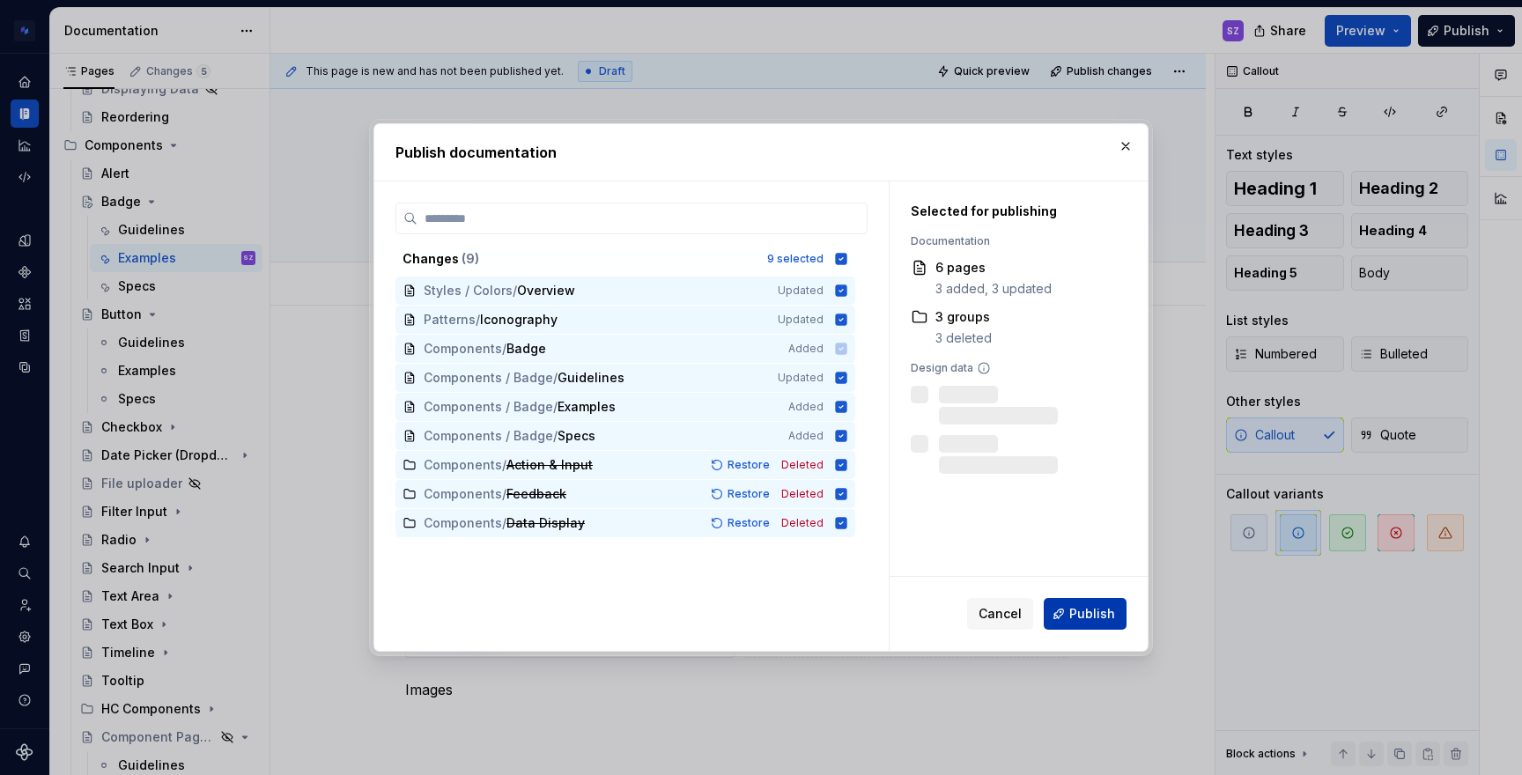
click at [1080, 616] on span "Publish" at bounding box center [1092, 614] width 46 height 18
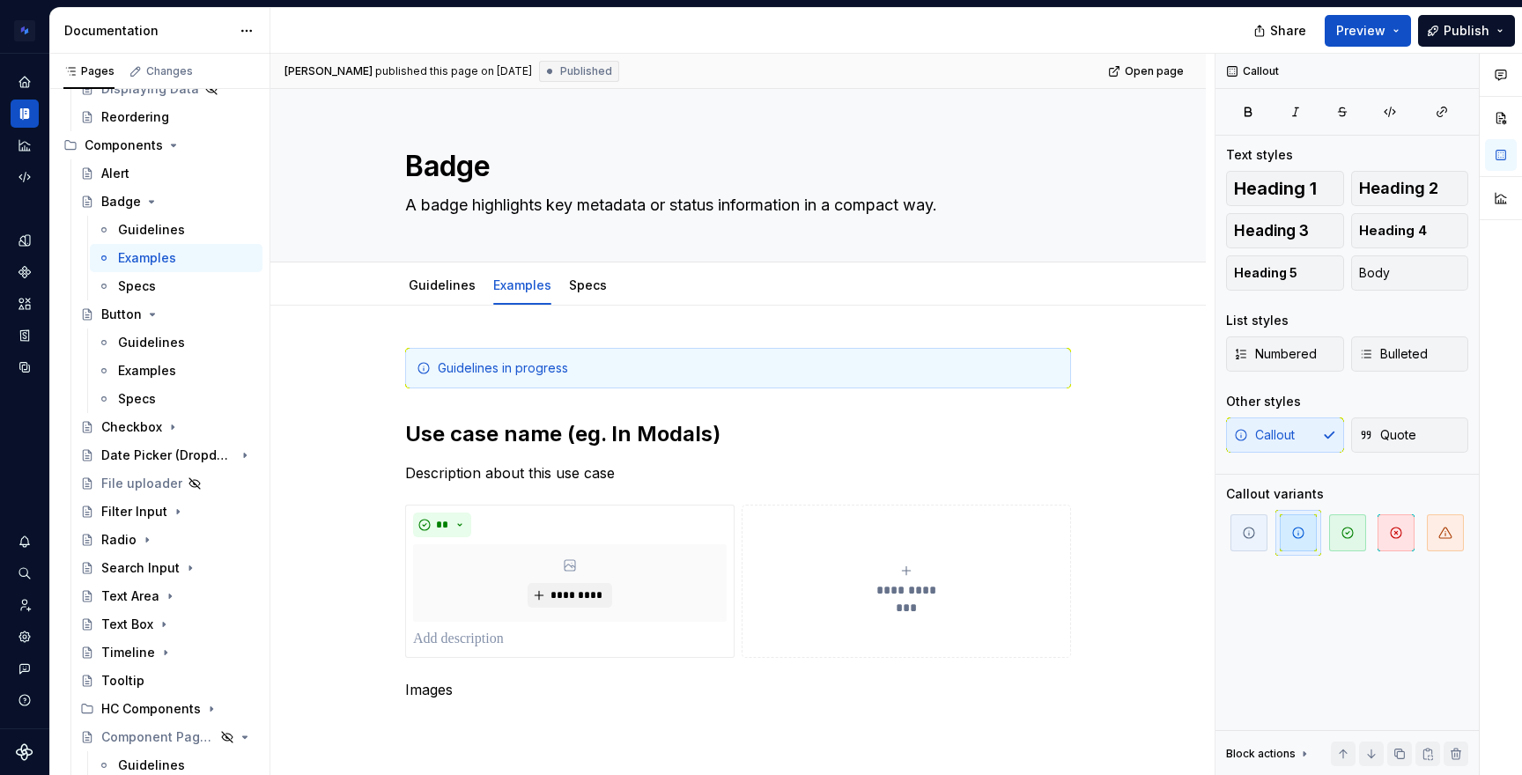
type textarea "*"
